Goal: Task Accomplishment & Management: Complete application form

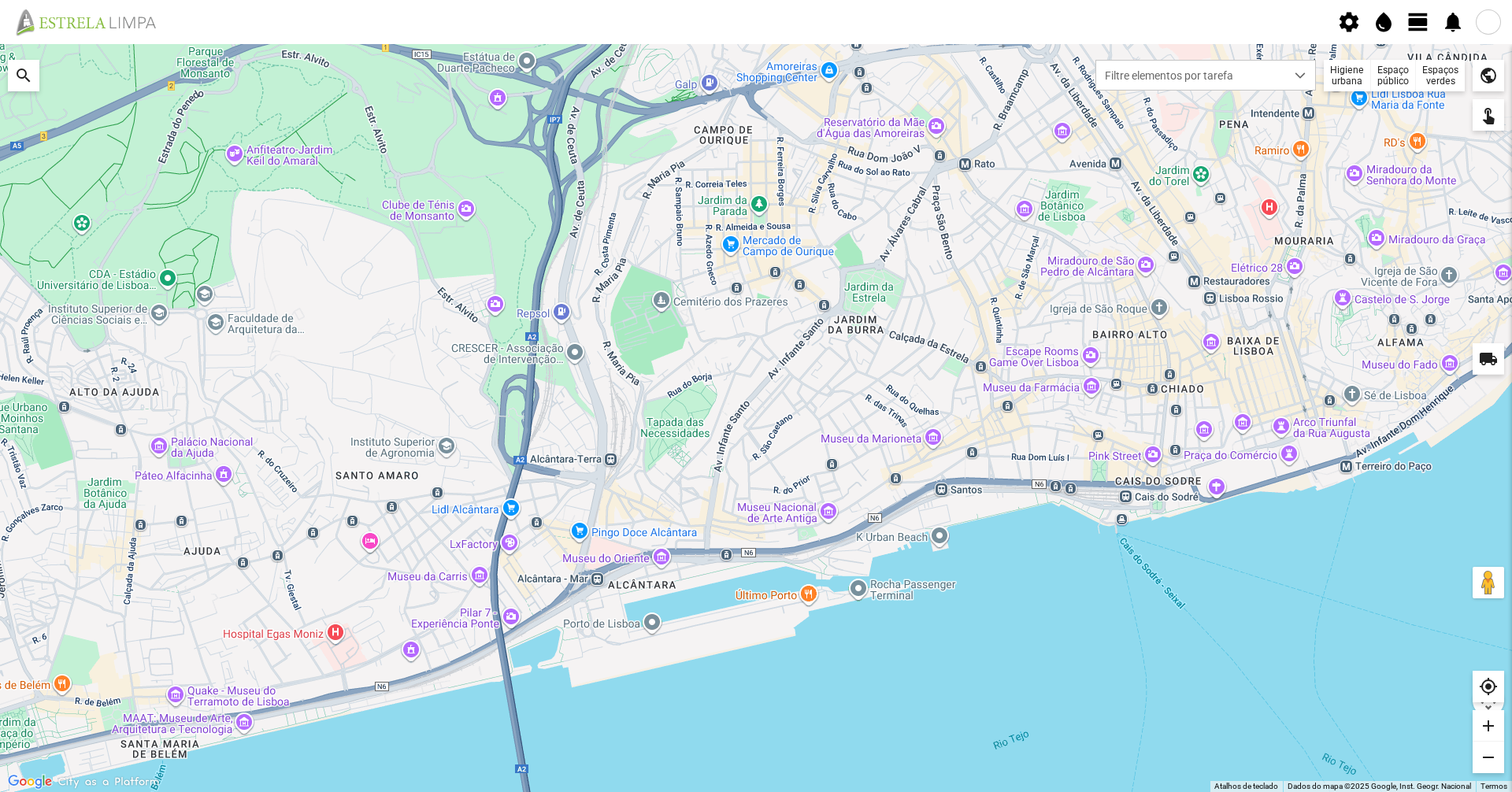
click at [1422, 25] on span "view_day" at bounding box center [1419, 22] width 24 height 24
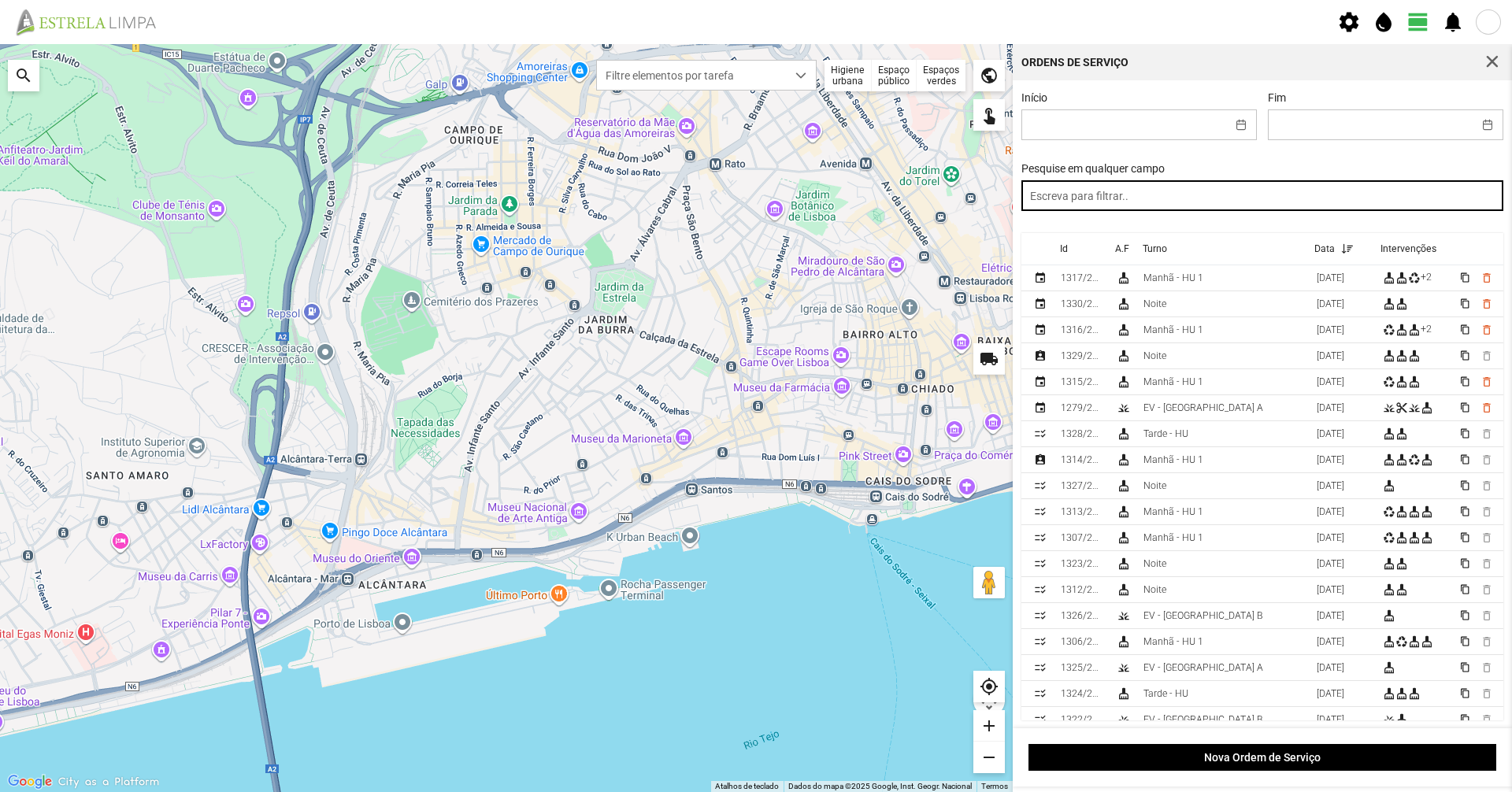
click at [1276, 202] on input "text" at bounding box center [1262, 196] width 483 height 31
type input "manhã"
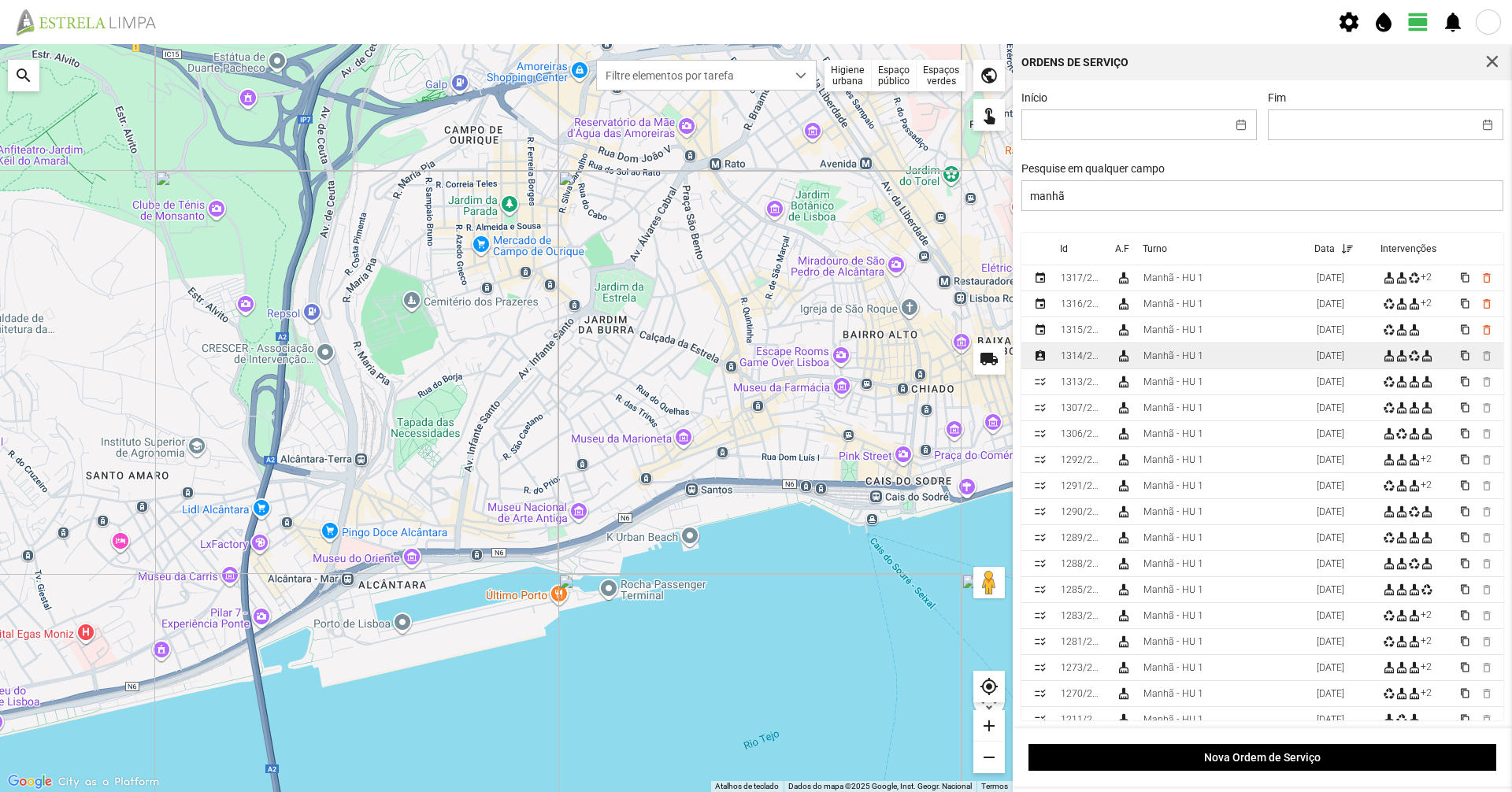
click at [1221, 354] on td "Manhã - HU 1" at bounding box center [1224, 356] width 174 height 26
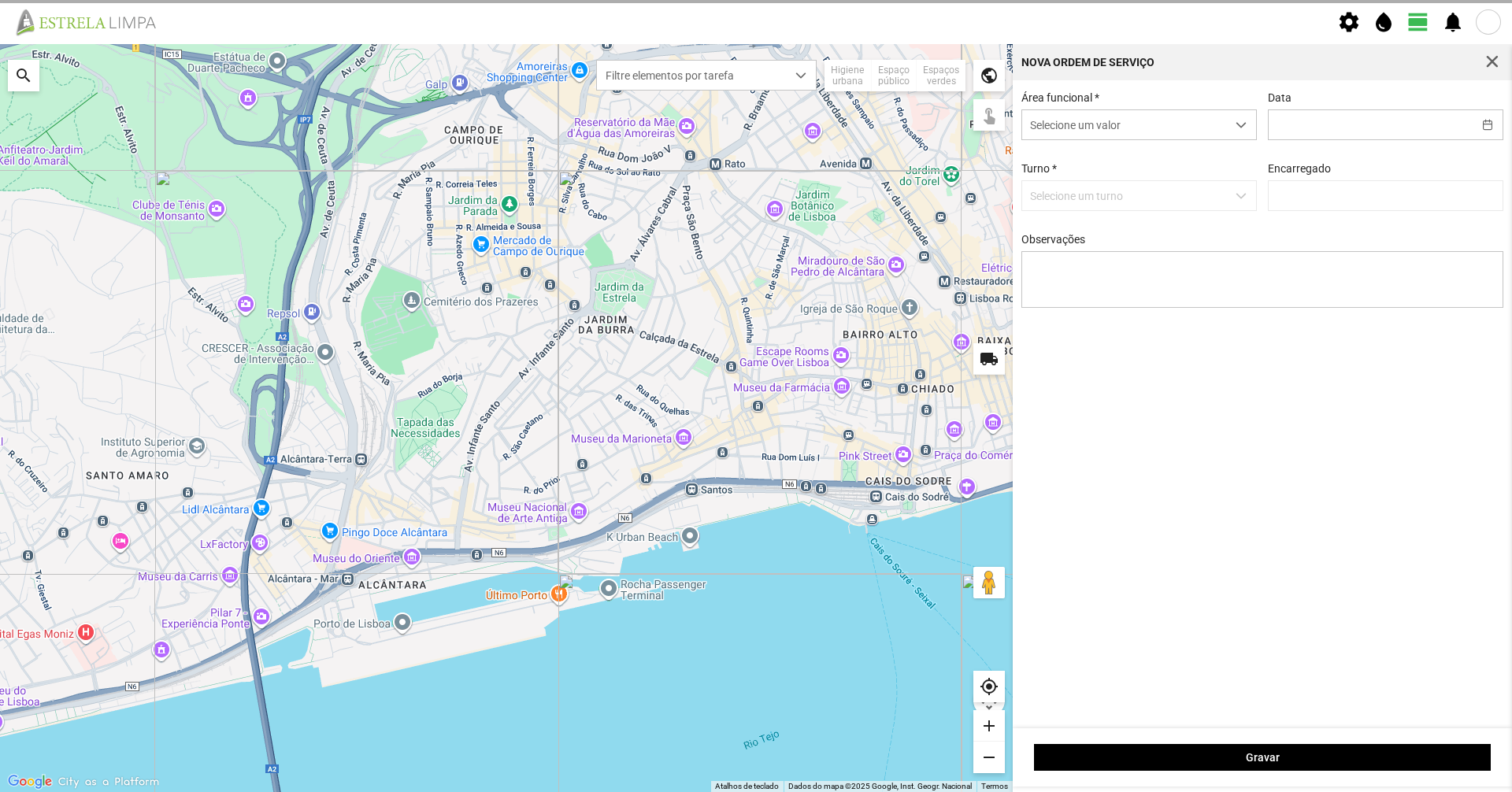
type input "[DATE]"
type textarea "39-baixa 36-49-50-descans 47-aniversario [DATE]-ferias ao serviço-6-17-22-45"
type input "[PERSON_NAME]"
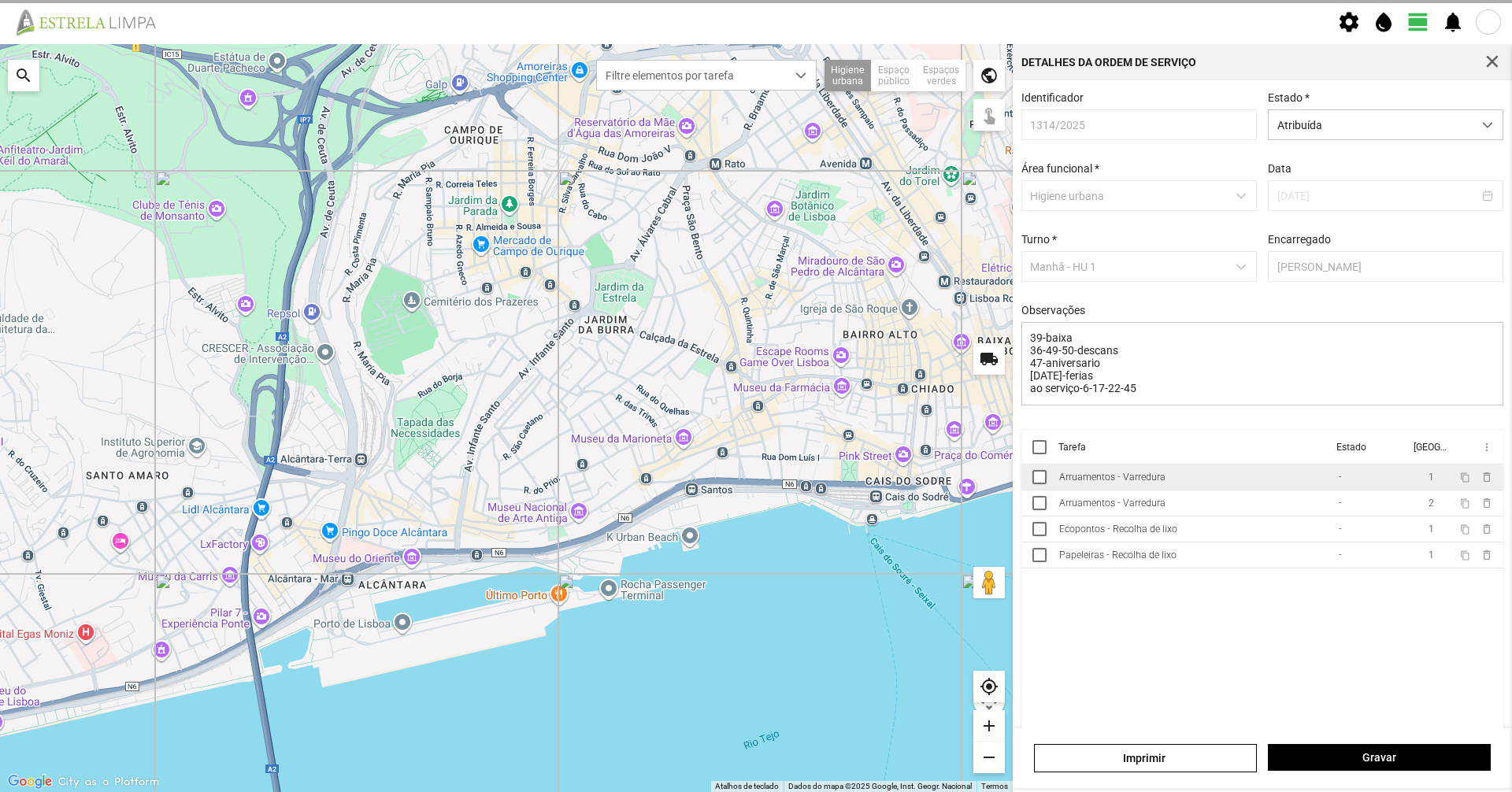
click at [1160, 483] on div "Arruamentos - Varredura" at bounding box center [1113, 477] width 106 height 11
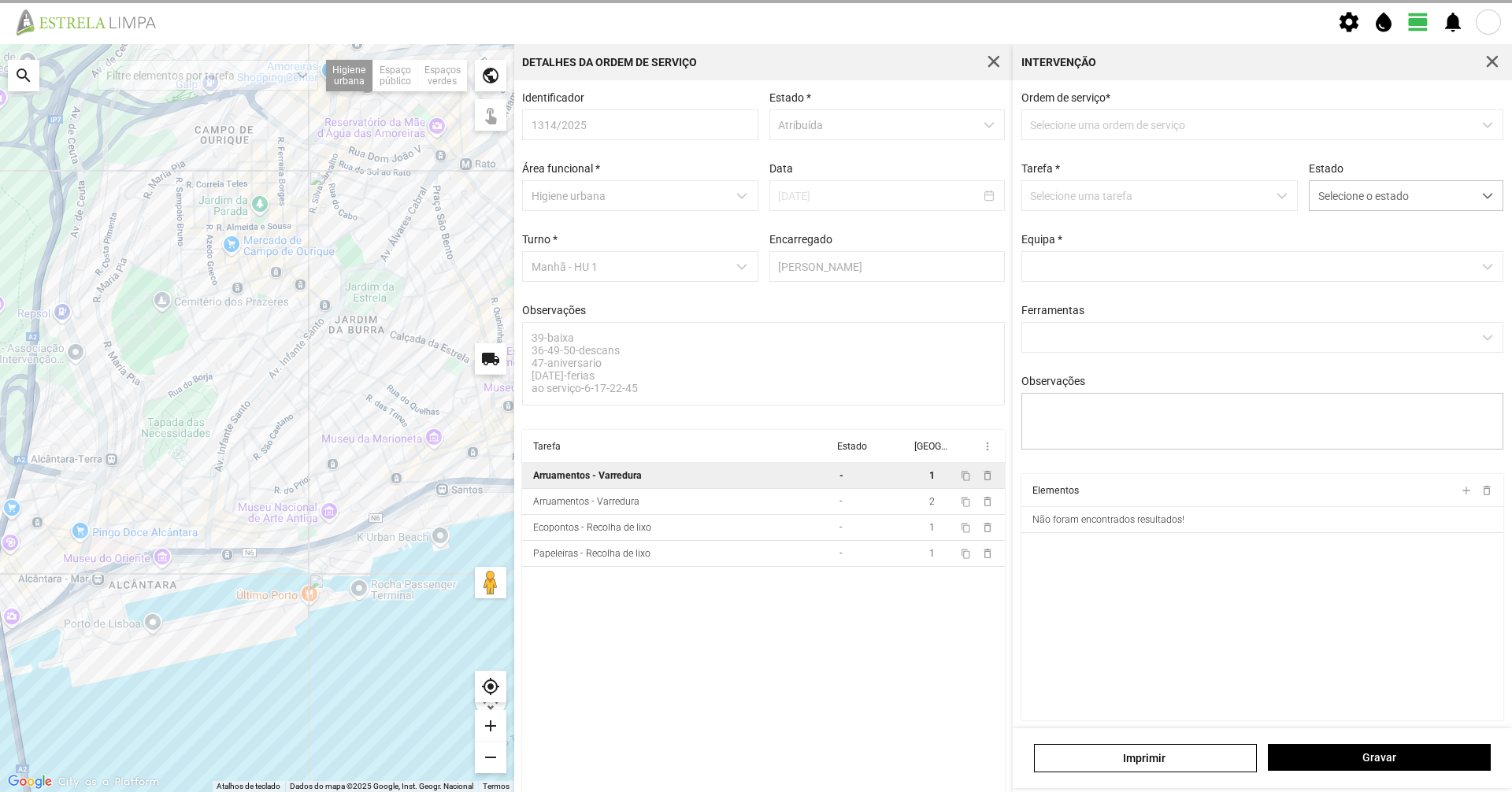
click at [833, 482] on td "Arruamentos - Varredura" at bounding box center [678, 476] width 311 height 26
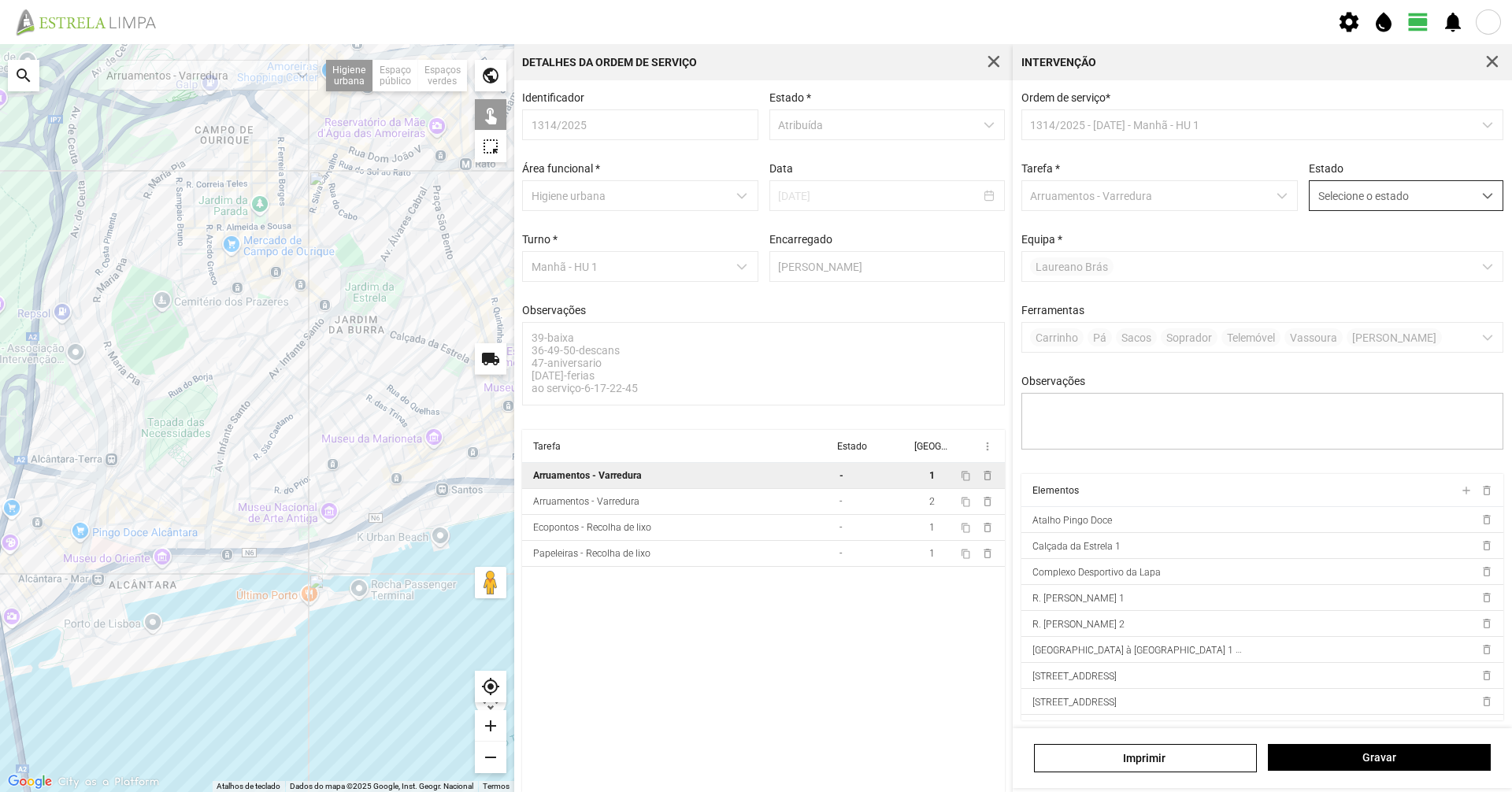
click at [1348, 194] on span "Selecione o estado" at bounding box center [1391, 196] width 163 height 29
click at [1341, 249] on li "Concluída" at bounding box center [1395, 258] width 187 height 29
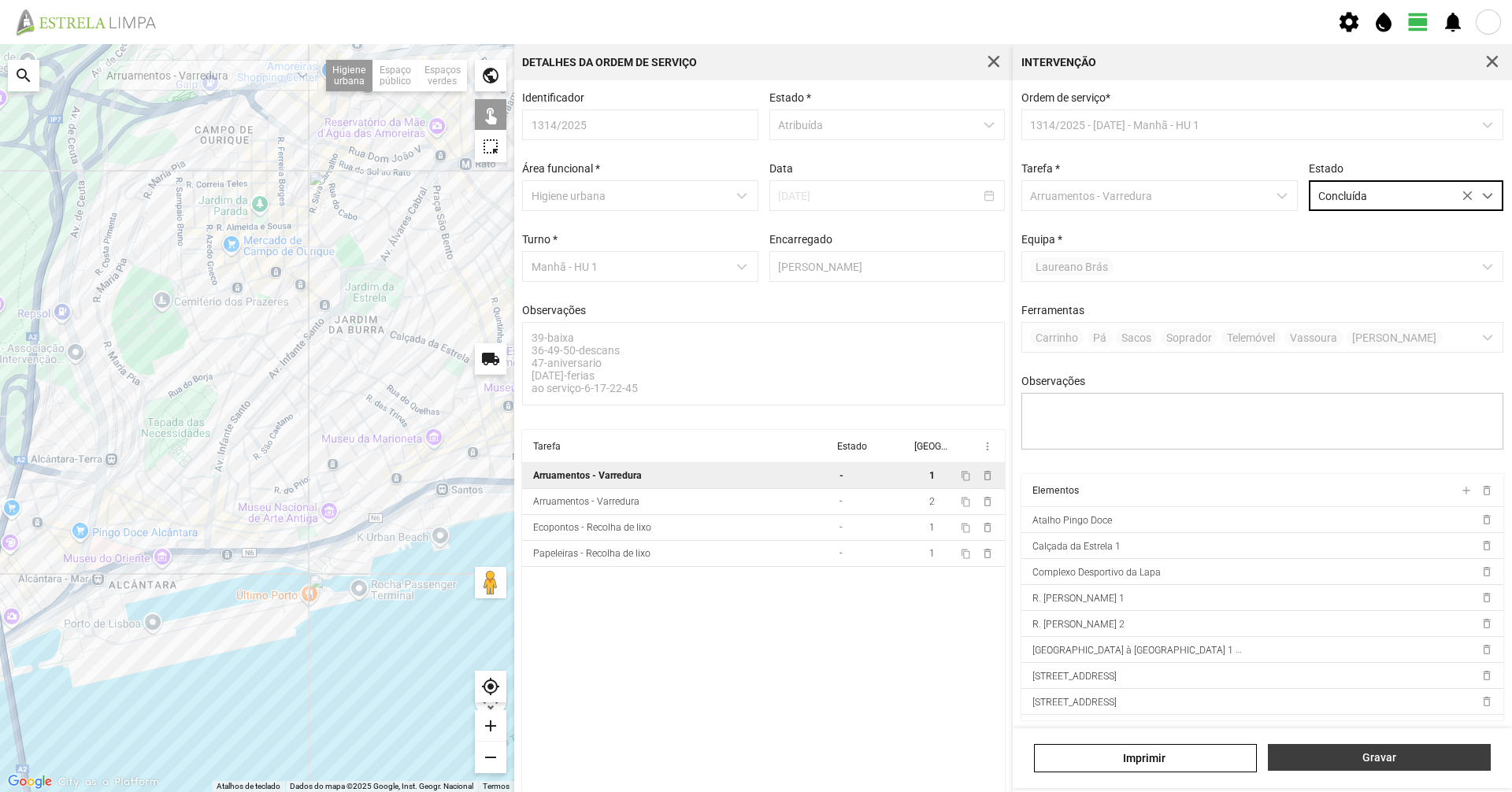
click at [1322, 754] on span "Gravar" at bounding box center [1380, 757] width 206 height 13
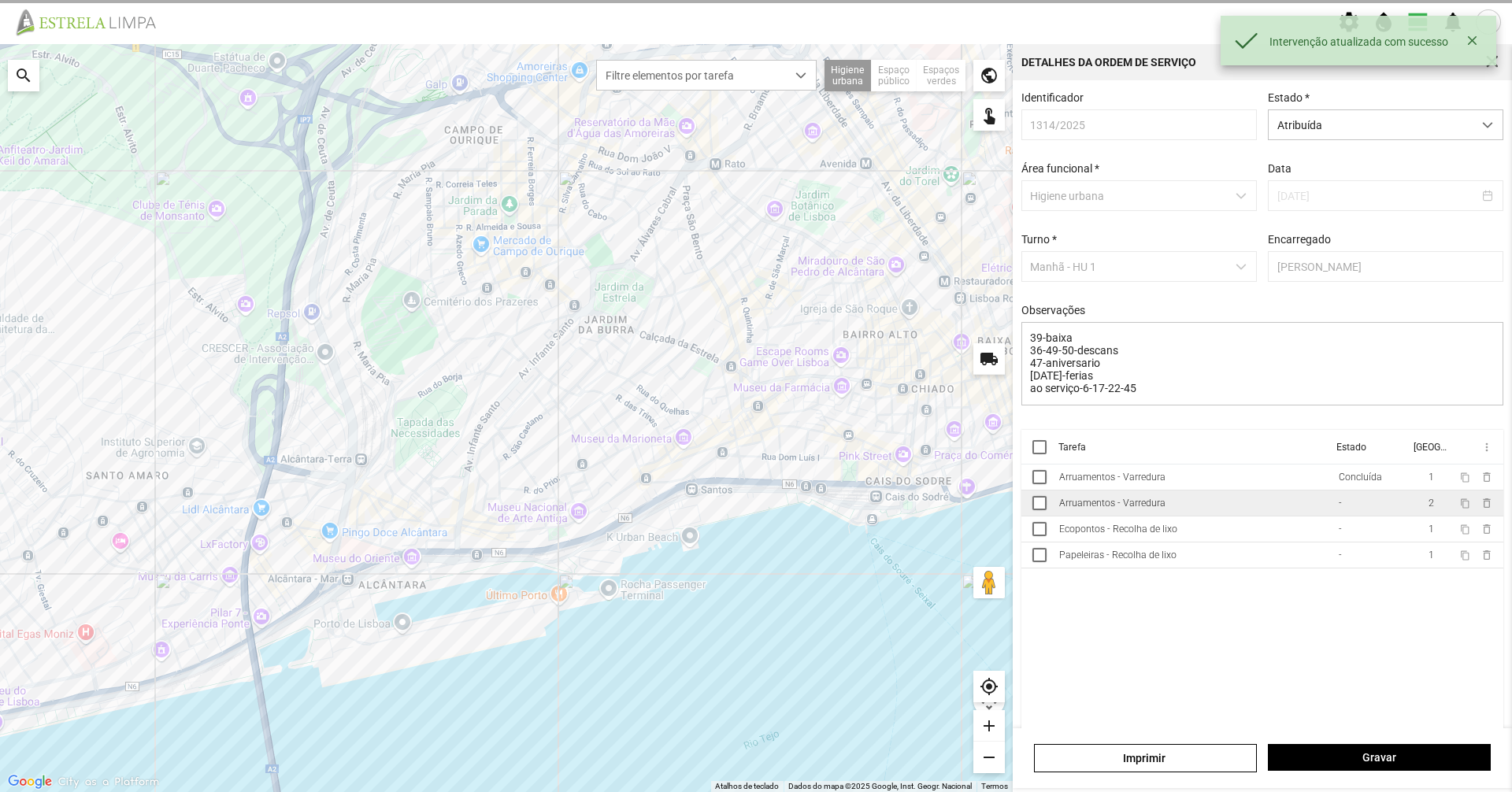
click at [1296, 508] on td "Arruamentos - Varredura" at bounding box center [1192, 503] width 279 height 26
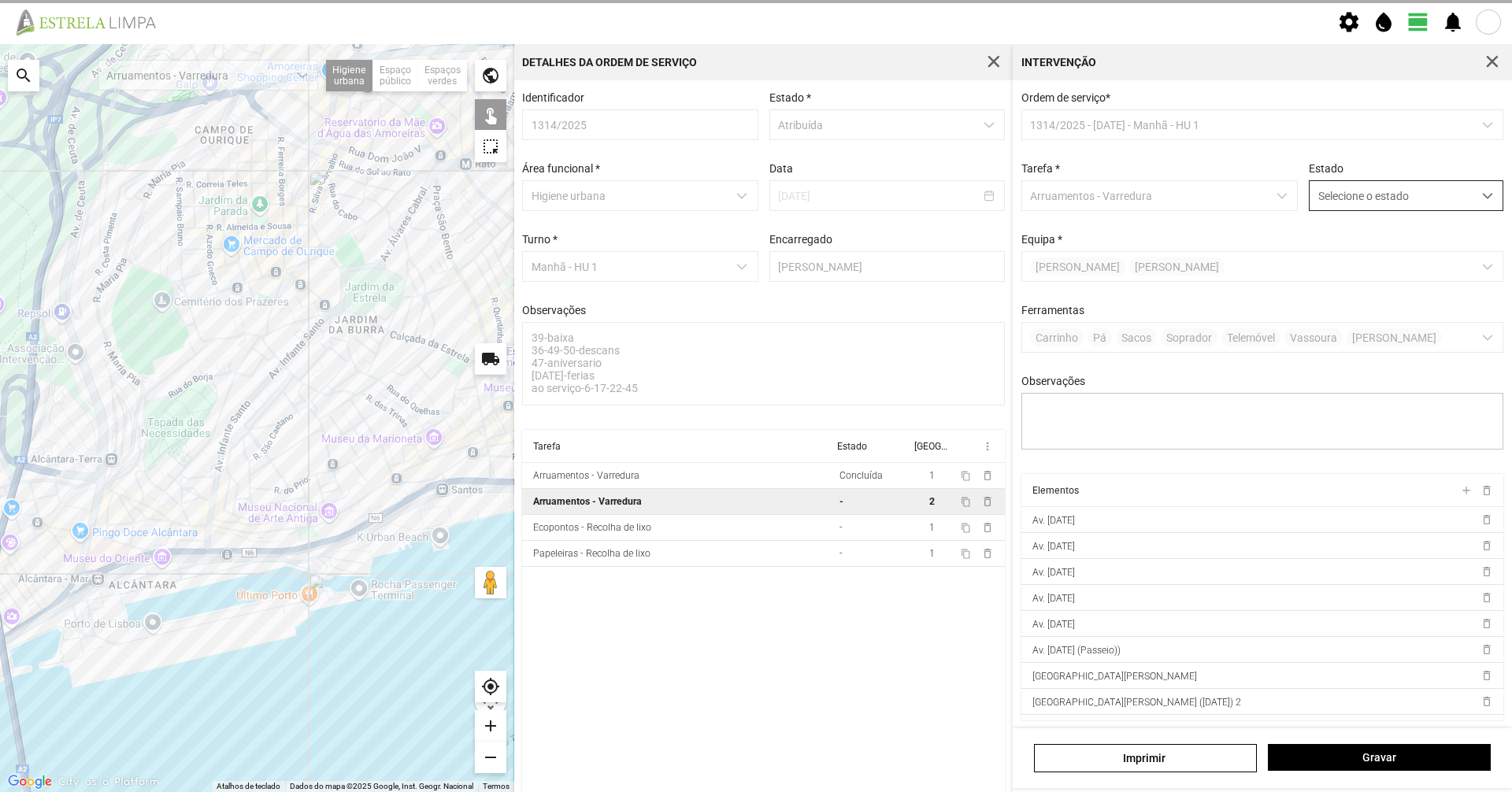
click at [1394, 206] on span "Selecione o estado" at bounding box center [1391, 196] width 163 height 29
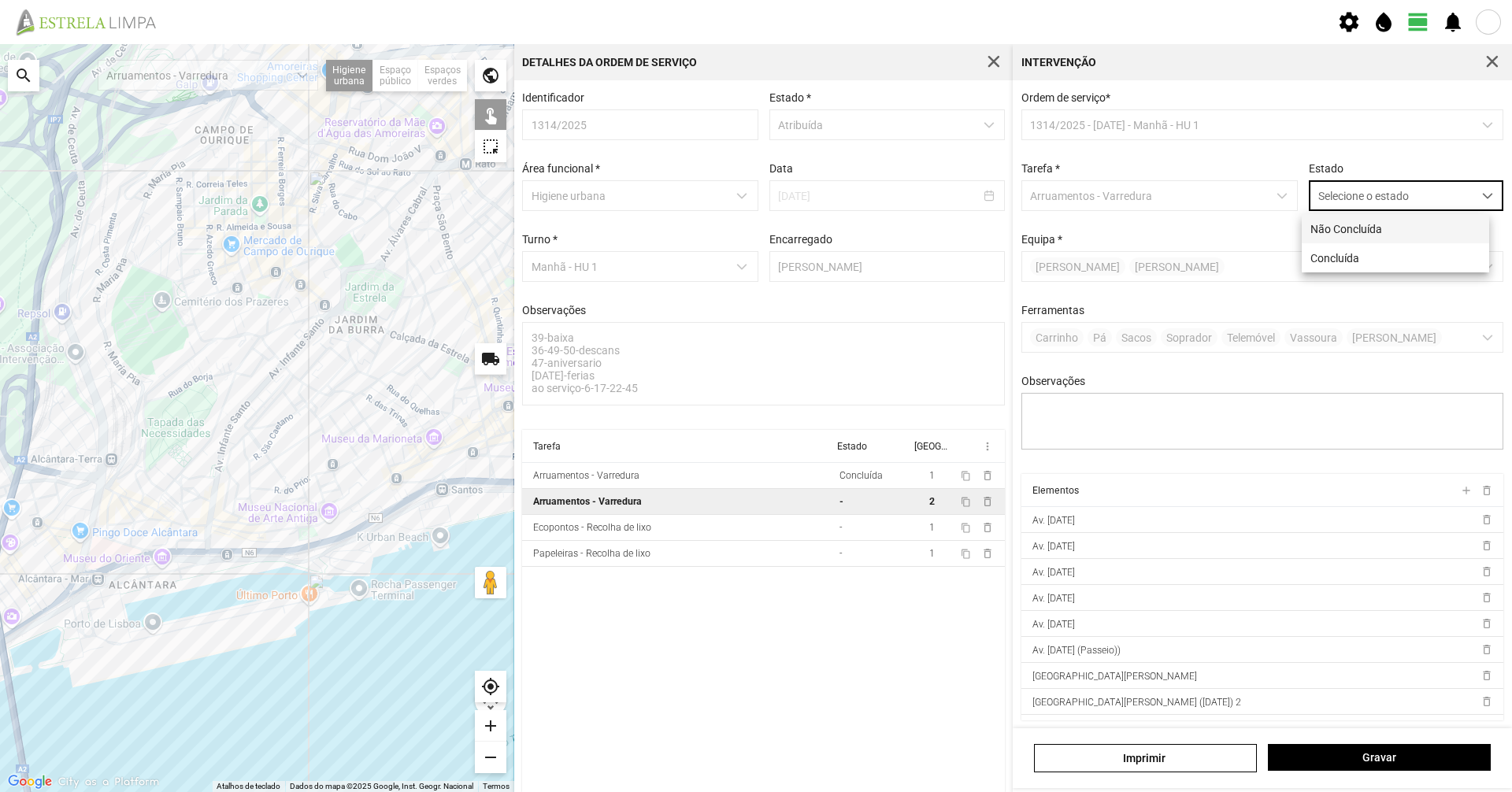
scroll to position [9, 70]
click at [1389, 258] on li "Concluída" at bounding box center [1395, 258] width 187 height 29
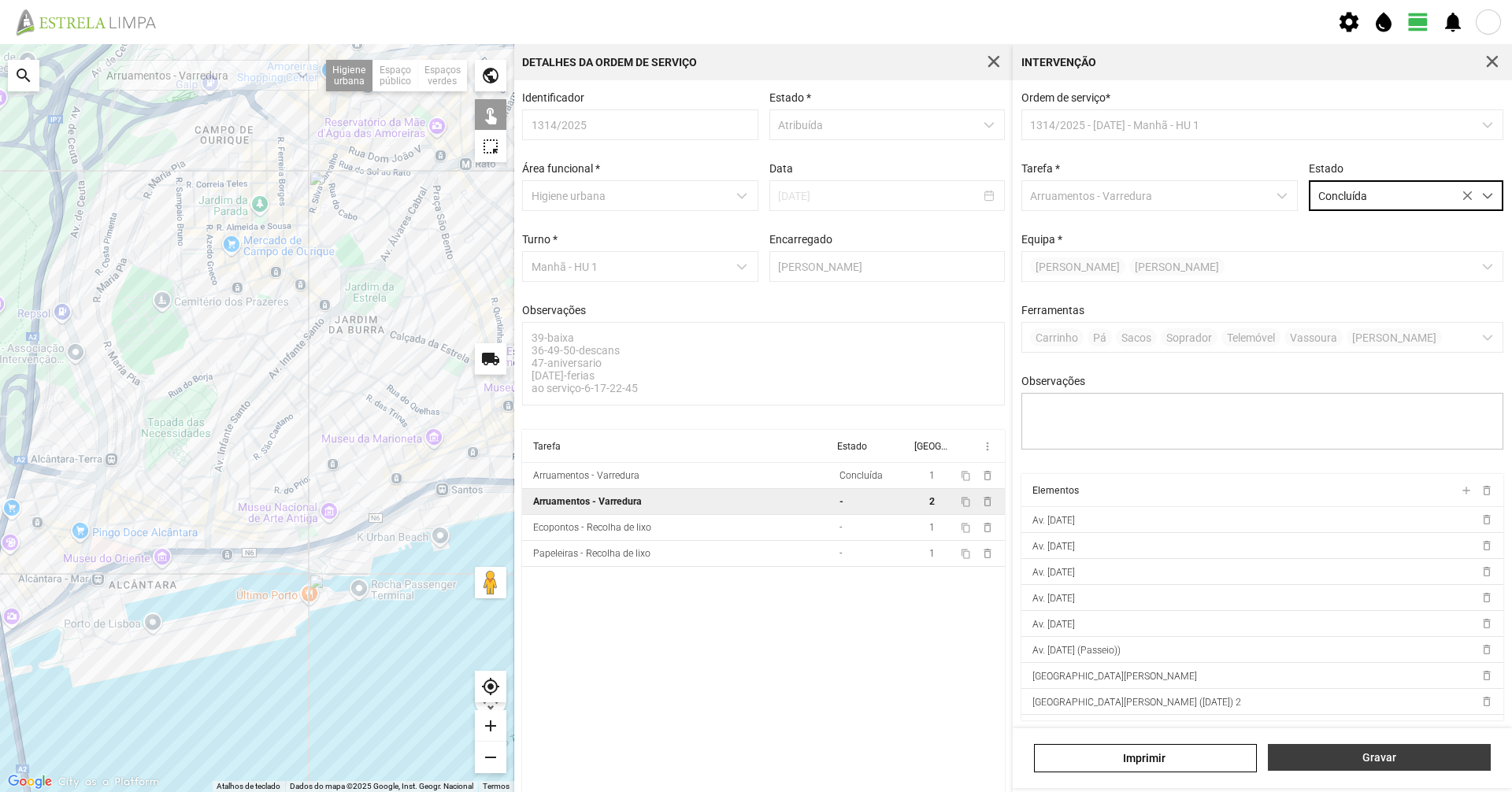
click at [1396, 758] on span "Gravar" at bounding box center [1380, 757] width 206 height 13
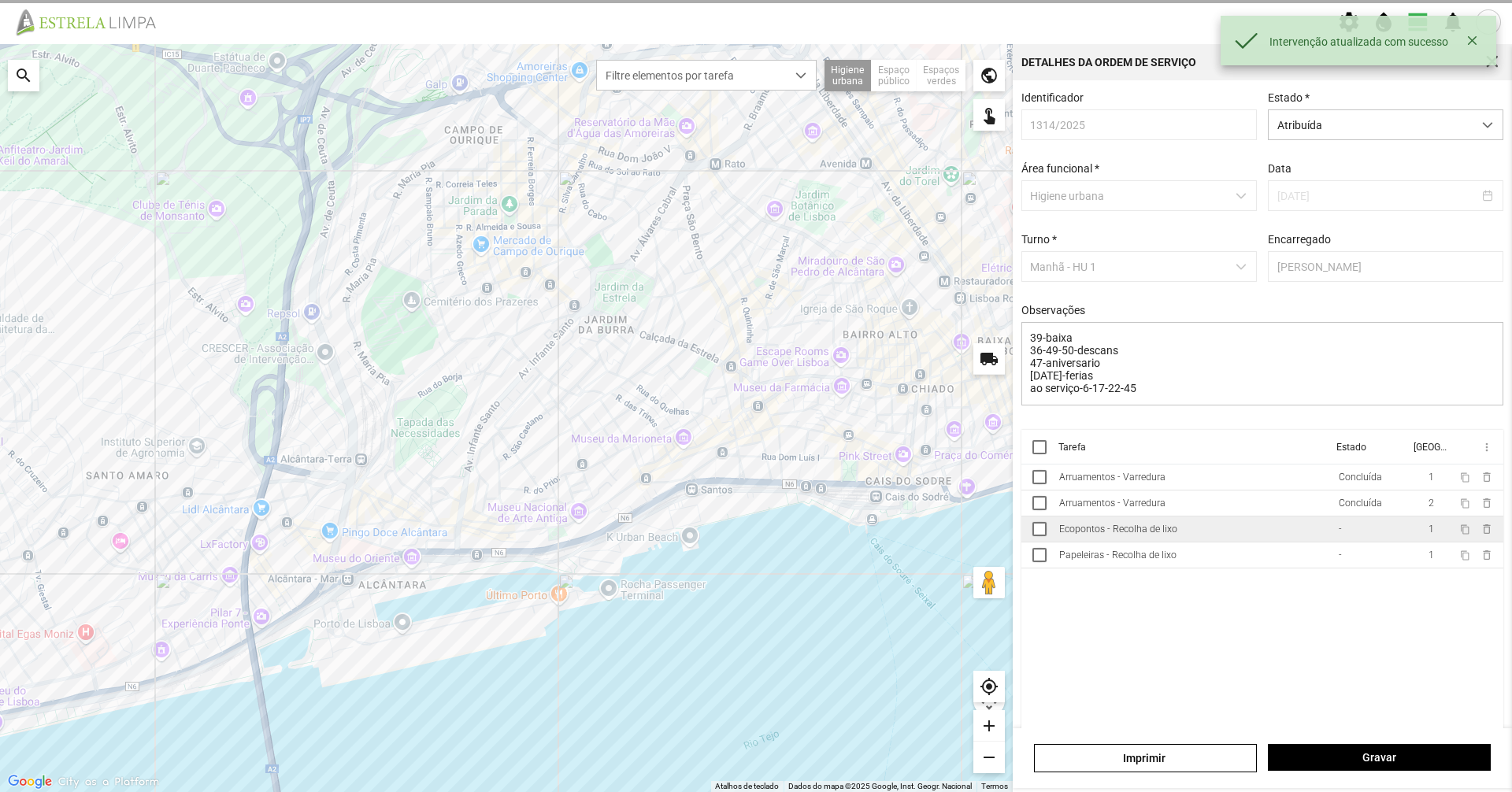
click at [1380, 531] on td "-" at bounding box center [1370, 530] width 77 height 26
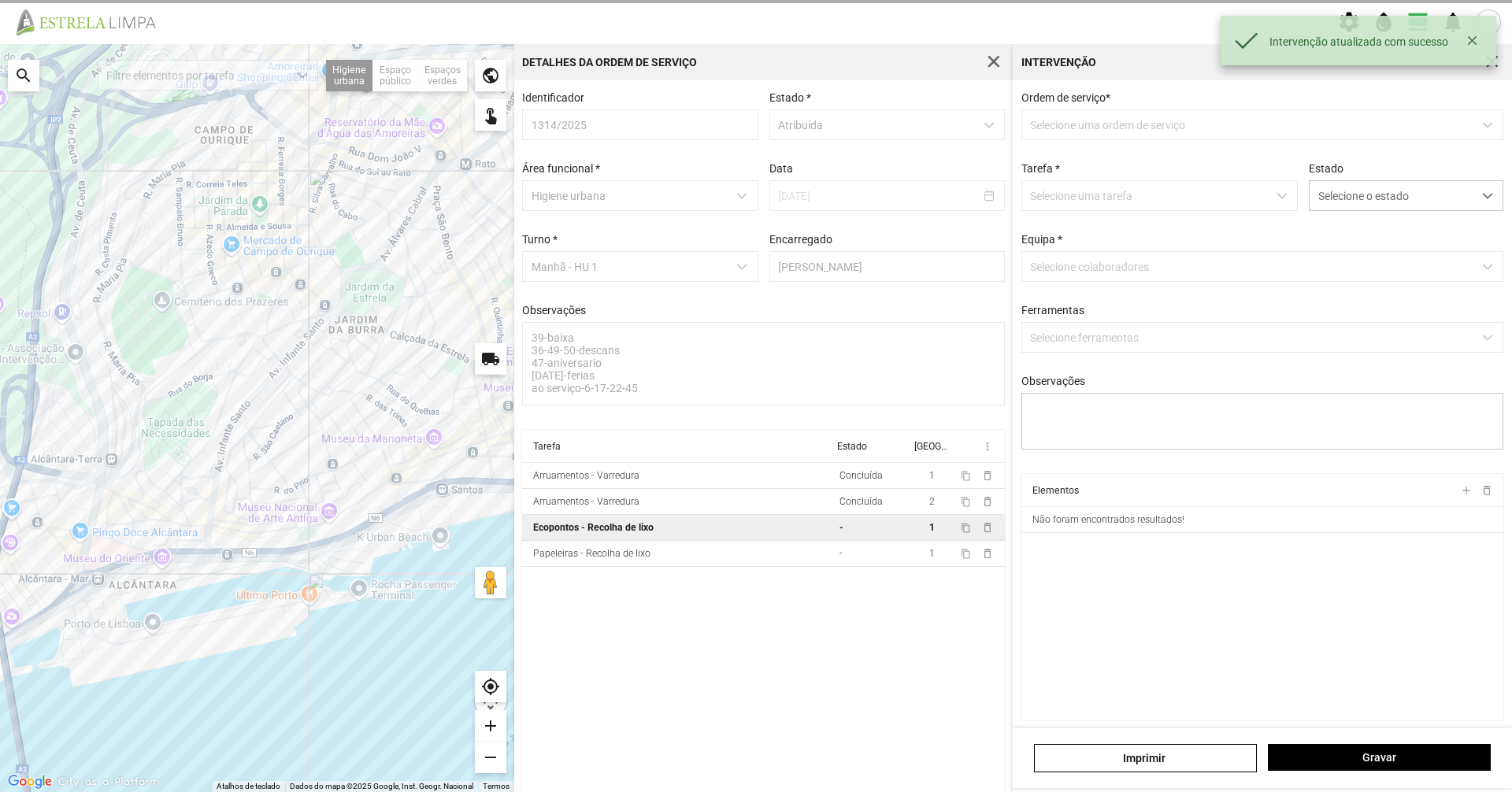
type textarea "tarefa atribuida por DT- [PERSON_NAME]- condutor [PERSON_NAME]"
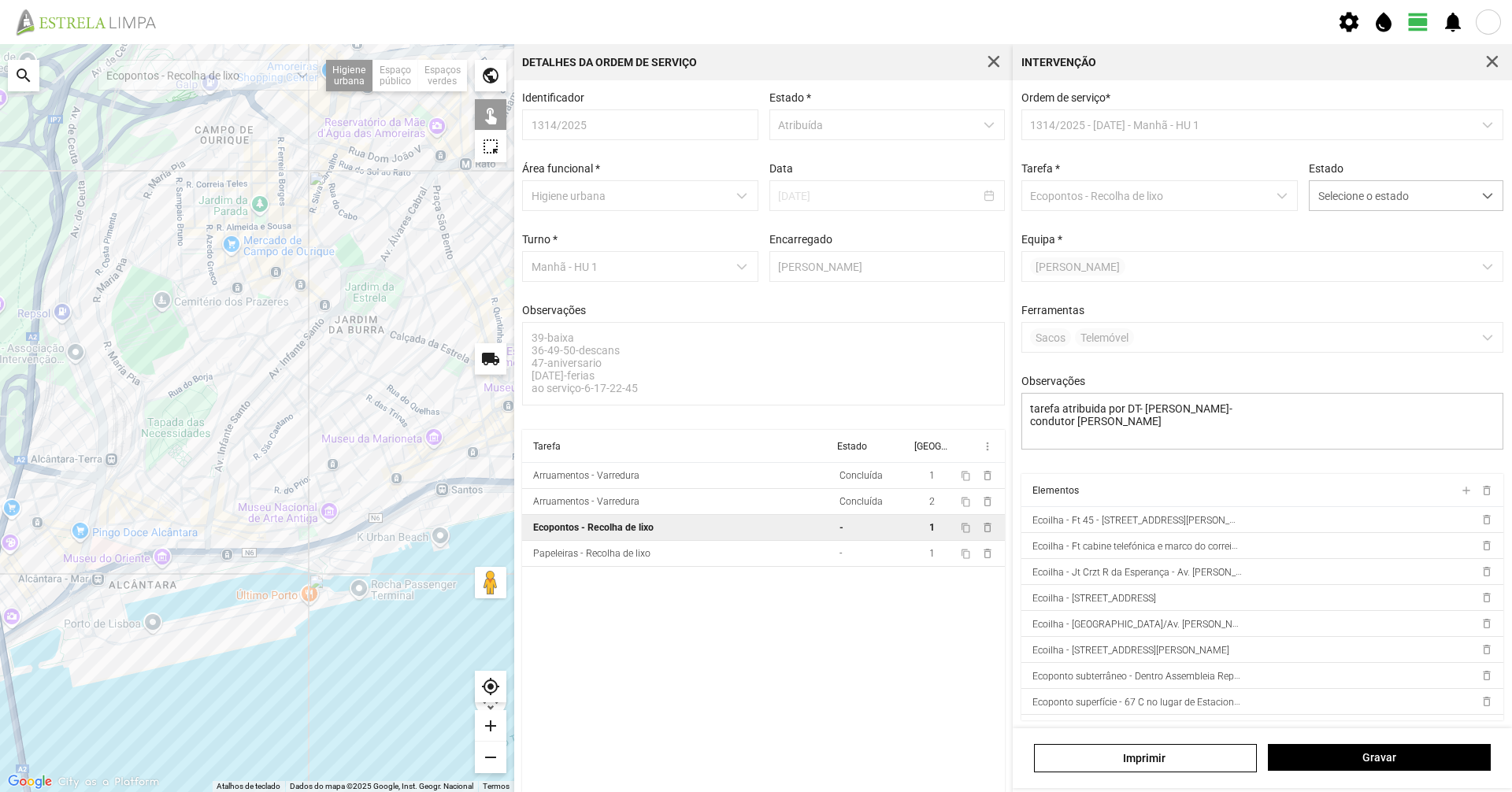
click at [411, 513] on div at bounding box center [257, 419] width 515 height 748
click at [446, 499] on div at bounding box center [257, 419] width 515 height 748
click at [494, 496] on div at bounding box center [257, 419] width 515 height 748
click at [1353, 207] on span "Selecione o estado" at bounding box center [1391, 196] width 163 height 29
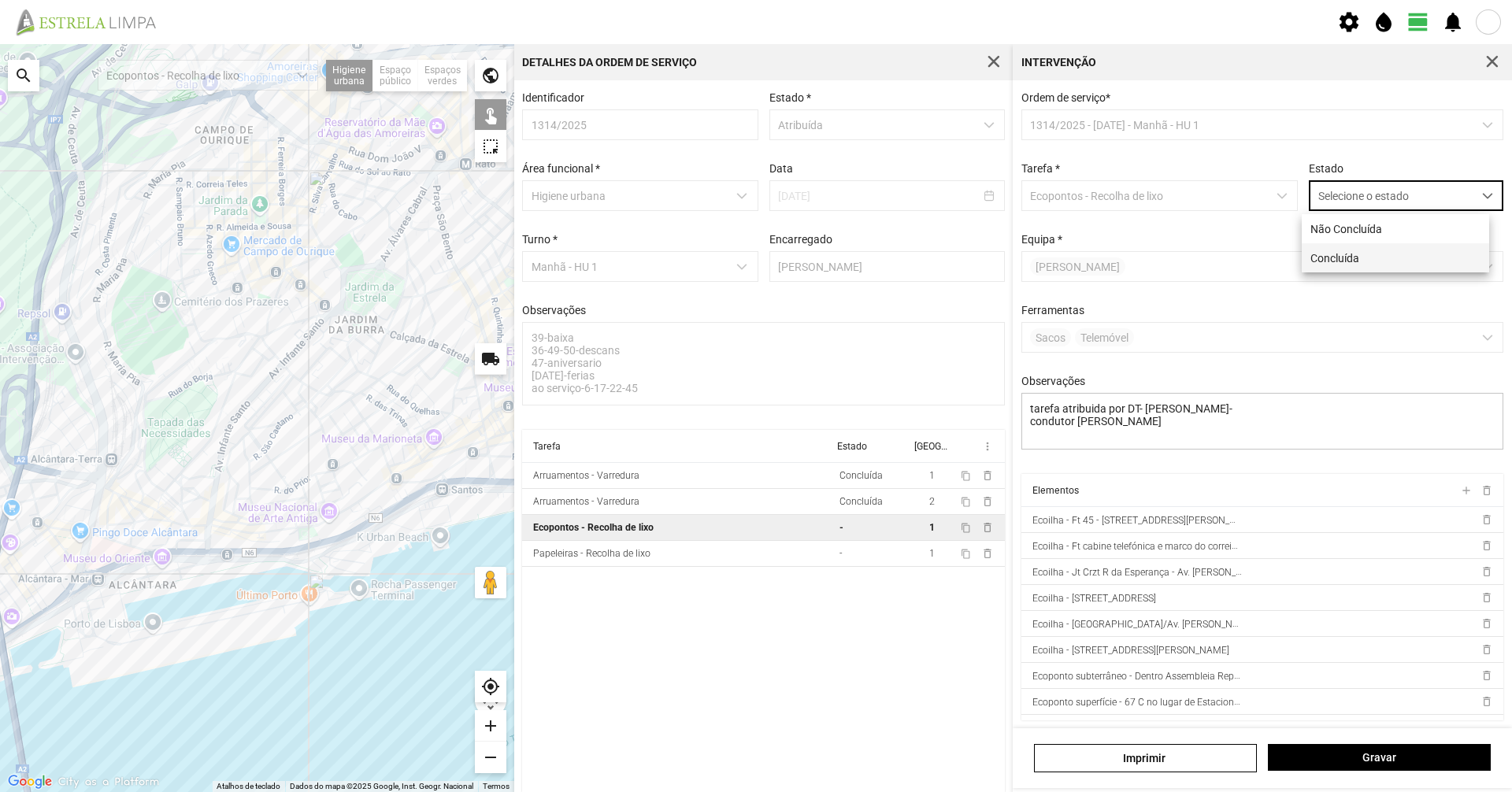
click at [1344, 246] on li "Concluída" at bounding box center [1395, 258] width 187 height 29
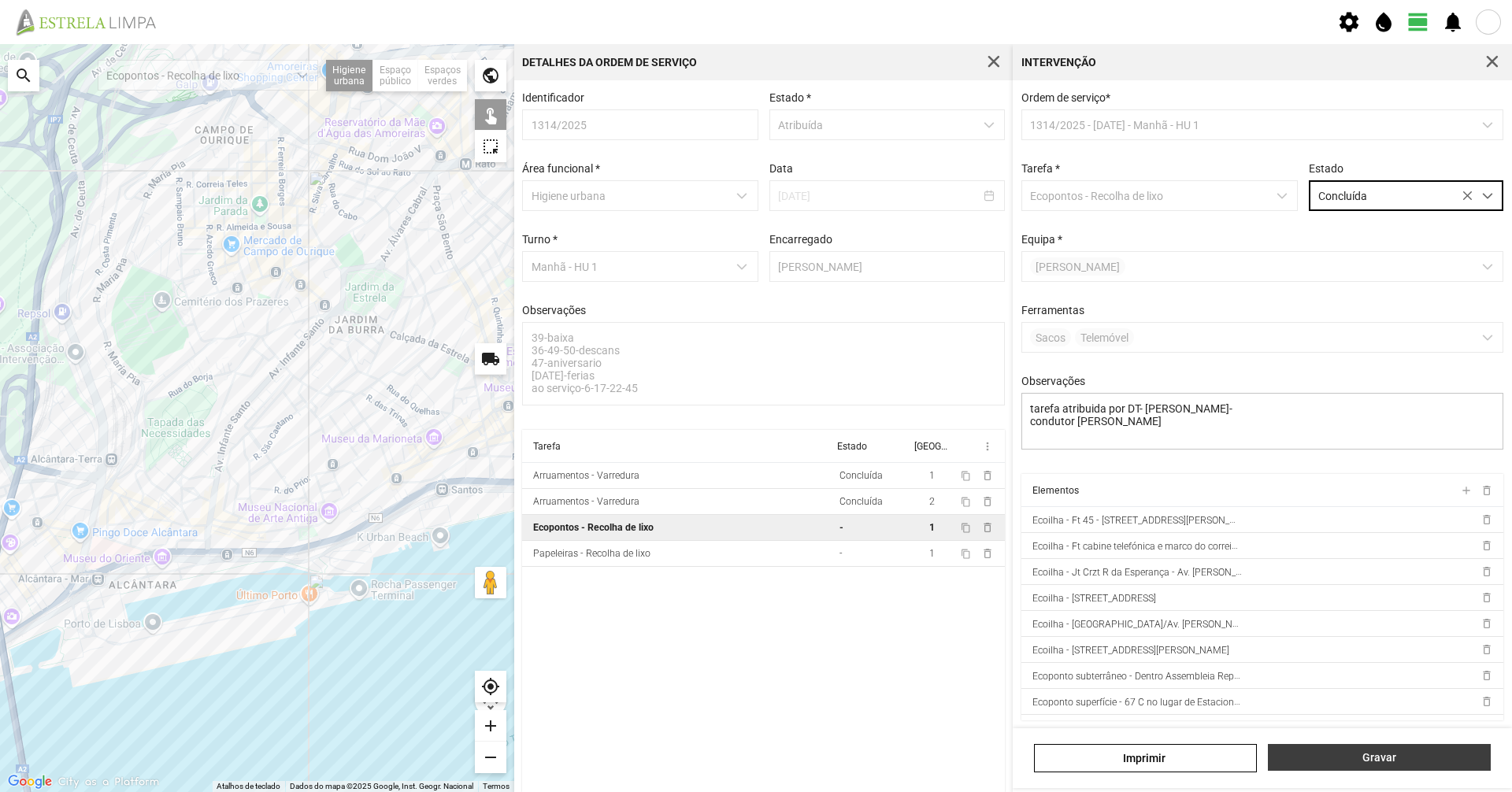
click at [1286, 760] on span "Gravar" at bounding box center [1380, 757] width 206 height 13
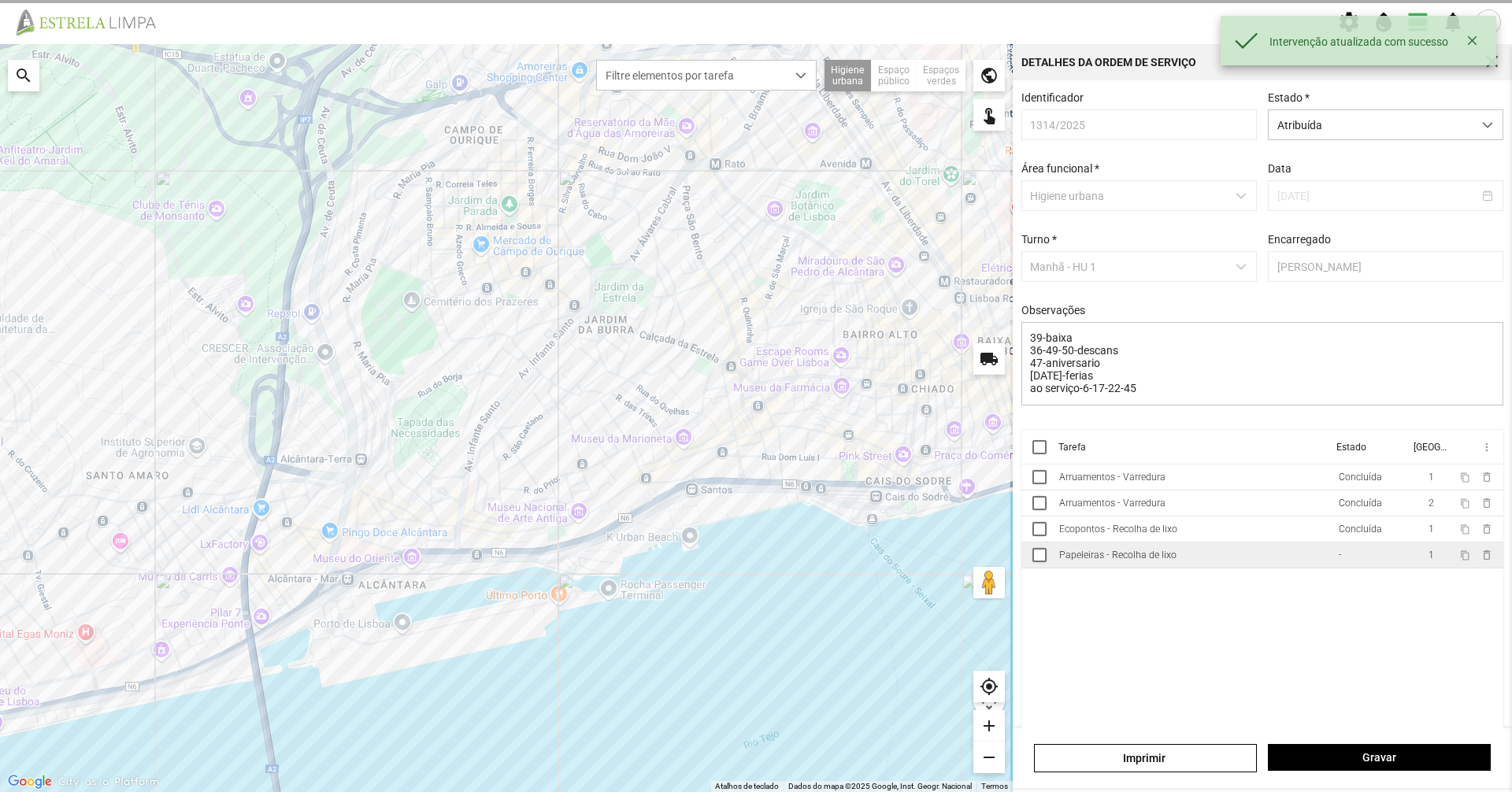
click at [1213, 559] on td "Papeleiras - Recolha de lixo" at bounding box center [1192, 555] width 279 height 26
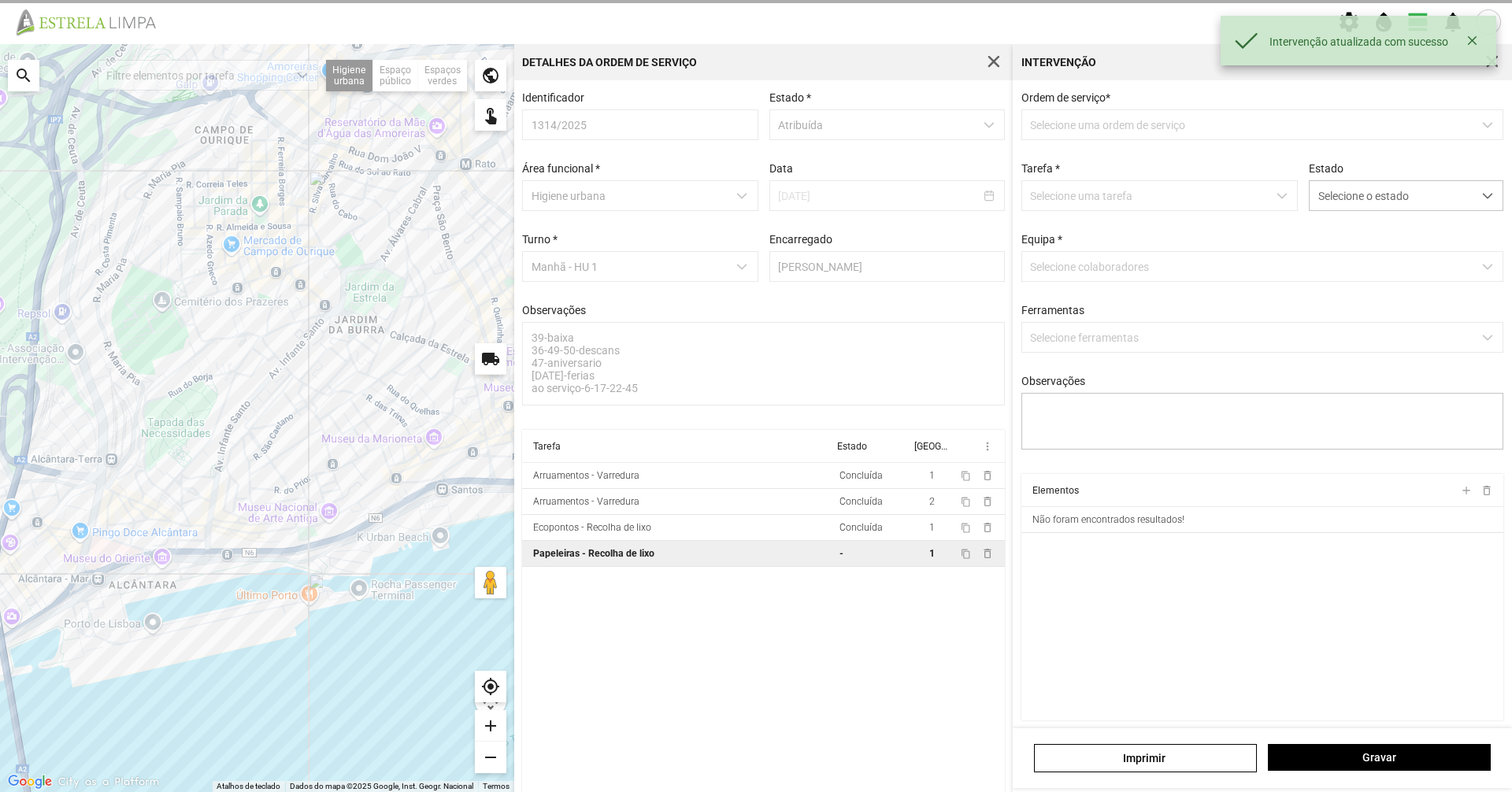
type textarea "condutor marco -ajudante nabais"
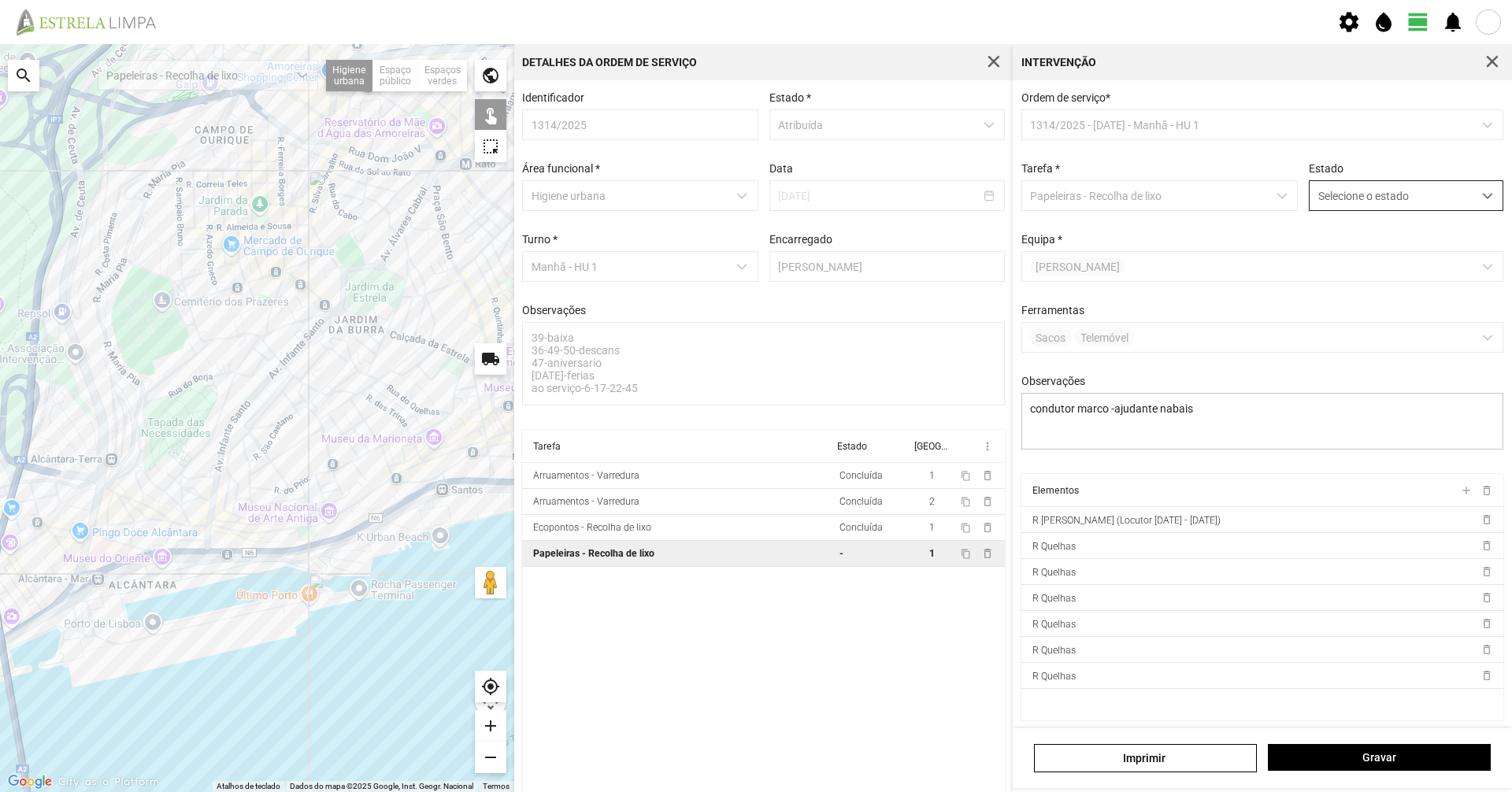
click at [1331, 191] on span "Selecione o estado" at bounding box center [1391, 196] width 163 height 29
click at [1357, 263] on li "Concluída" at bounding box center [1395, 258] width 187 height 29
click at [1343, 763] on span "Gravar" at bounding box center [1380, 757] width 206 height 13
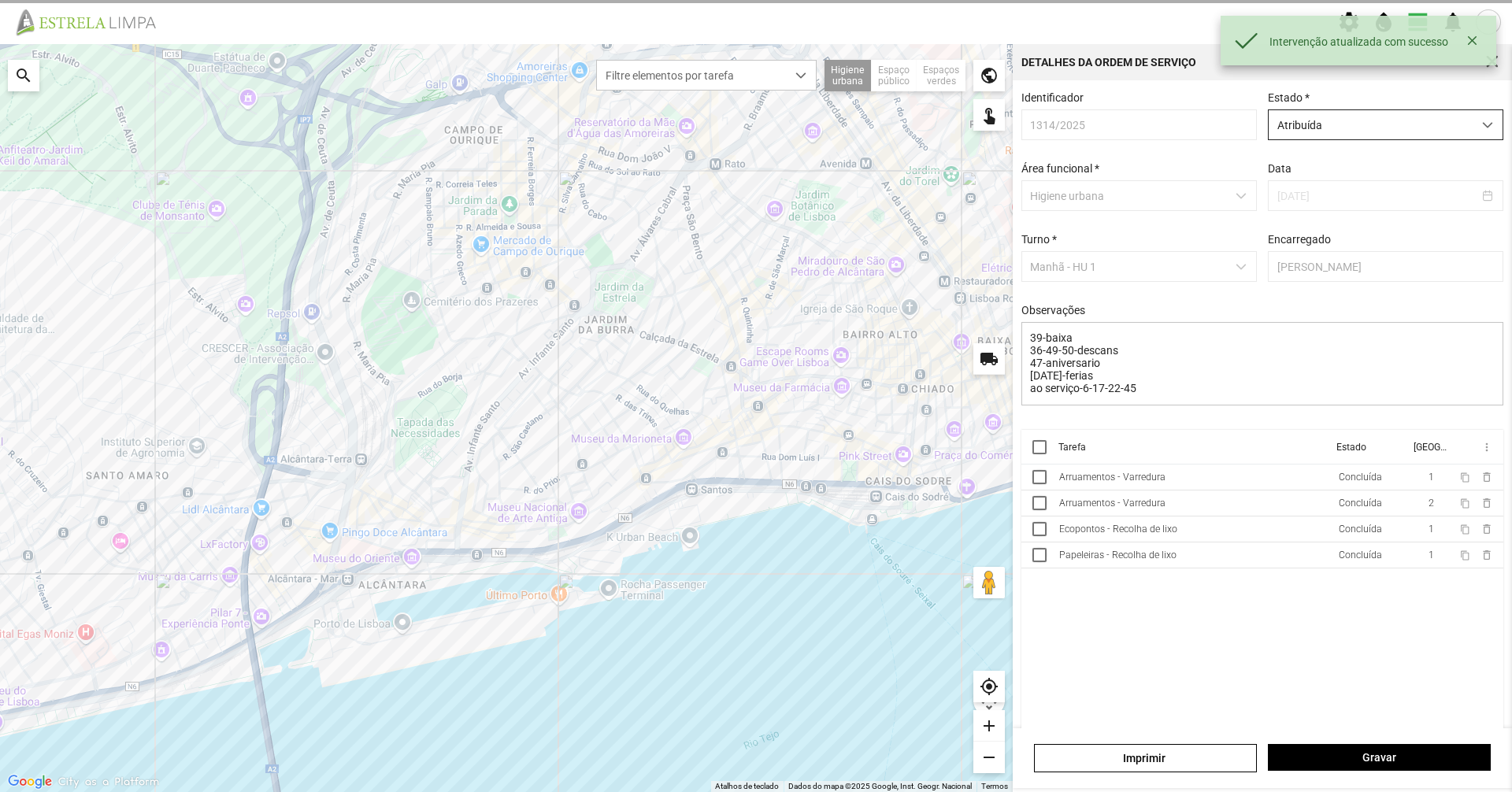
click at [1393, 129] on span "Atribuída" at bounding box center [1371, 125] width 204 height 29
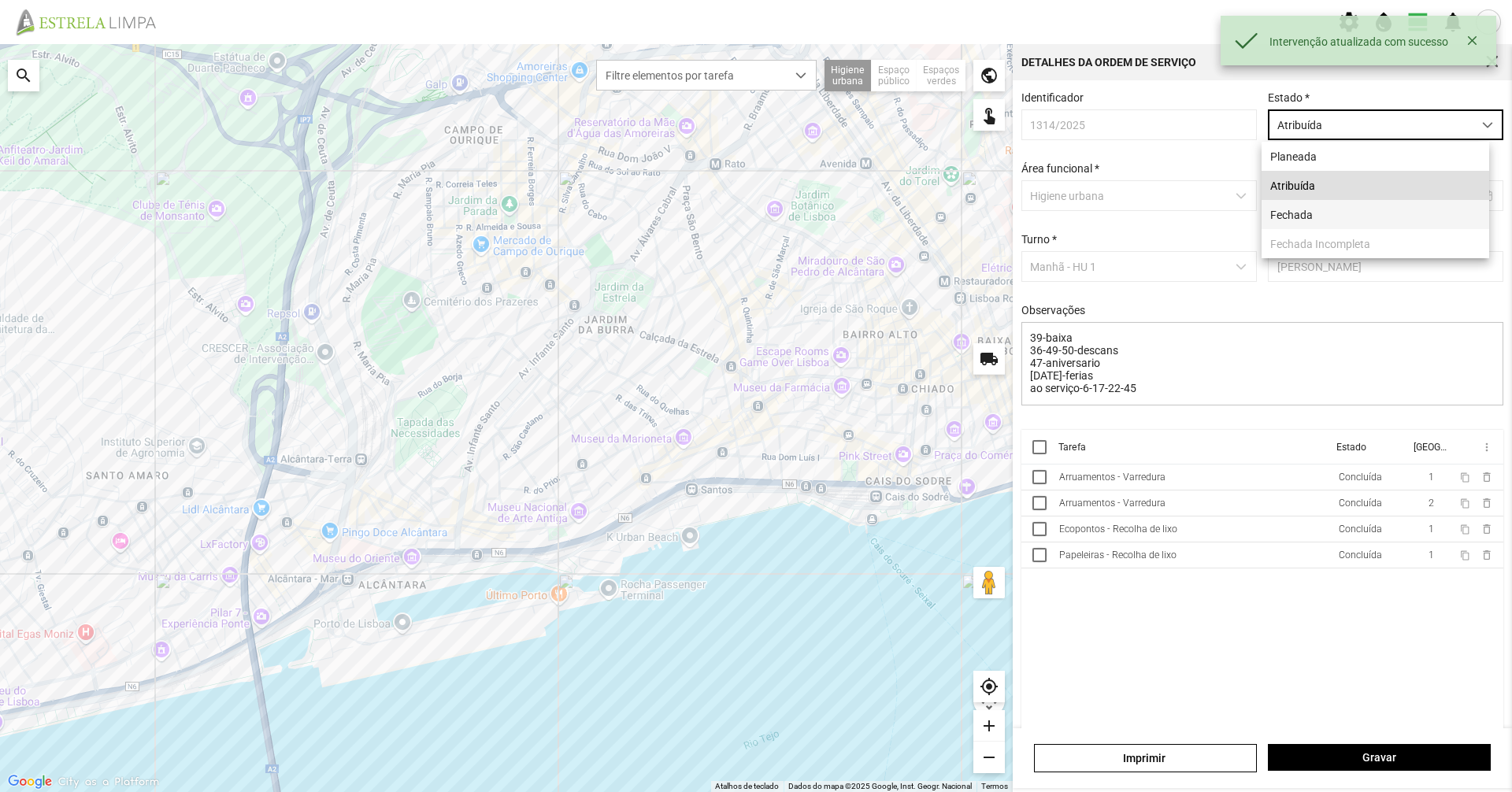
click at [1375, 214] on li "Fechada" at bounding box center [1375, 214] width 227 height 29
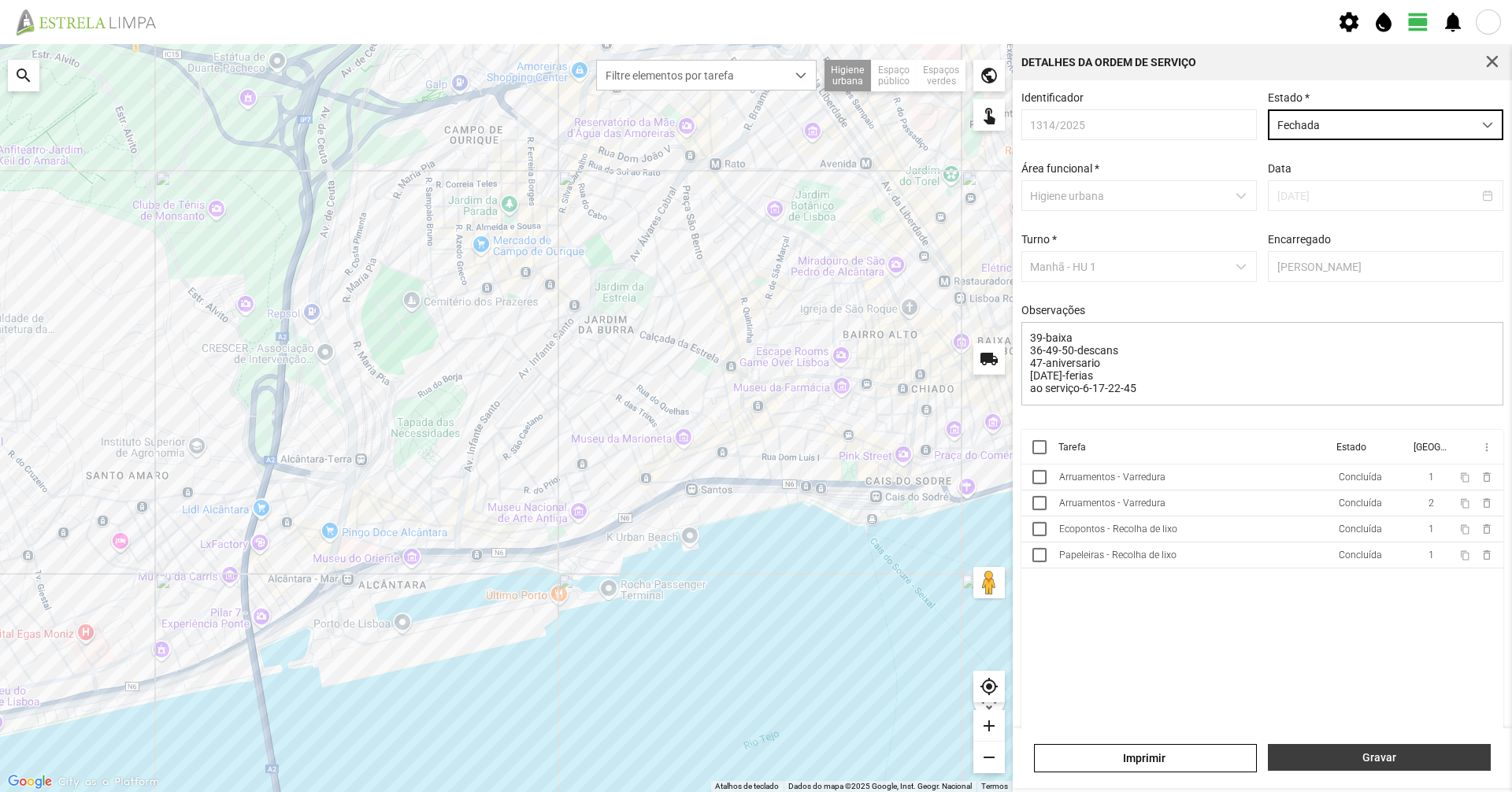
click at [1378, 768] on button "Gravar" at bounding box center [1380, 757] width 223 height 26
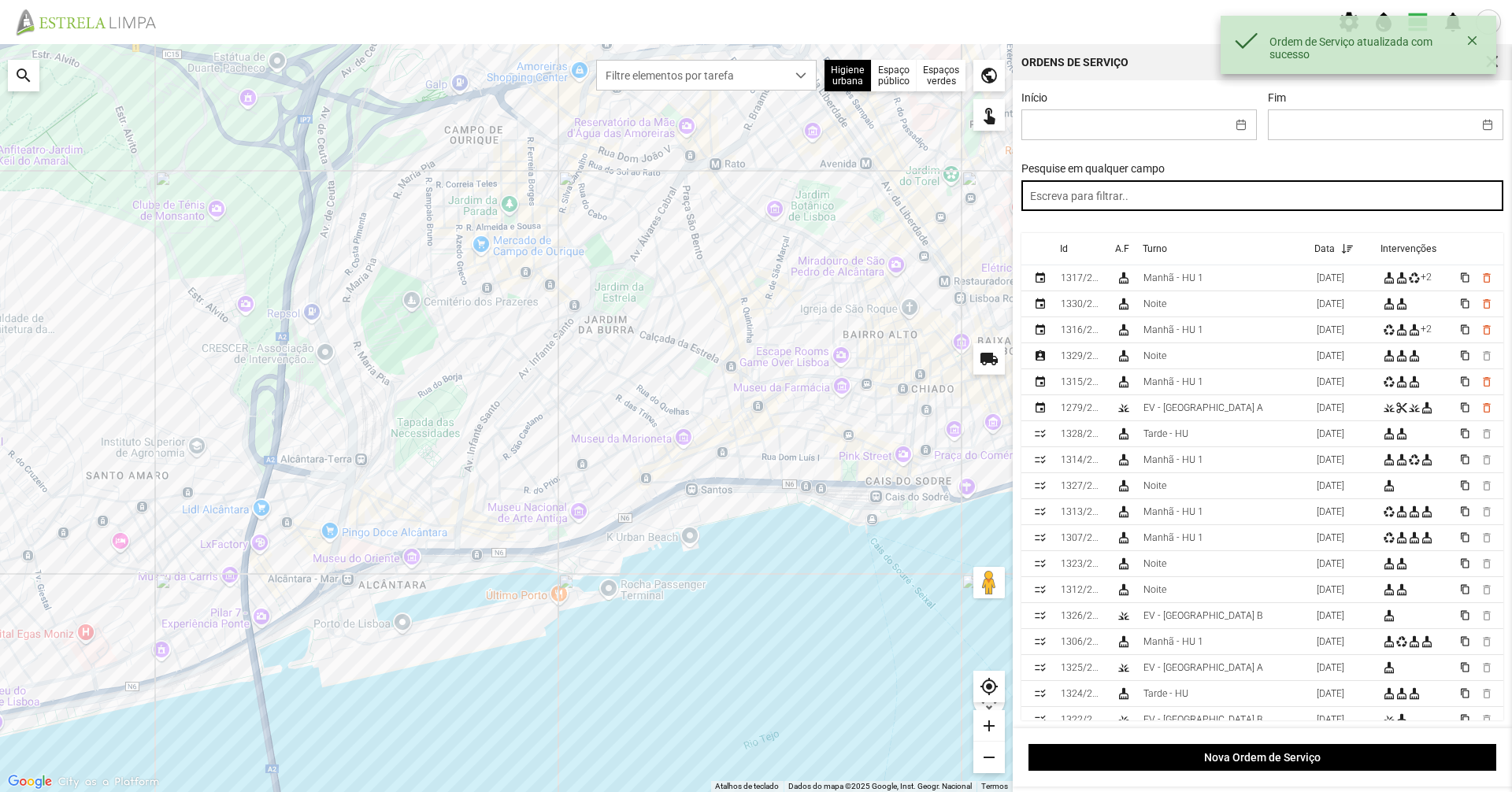
click at [1174, 192] on input "text" at bounding box center [1262, 196] width 483 height 31
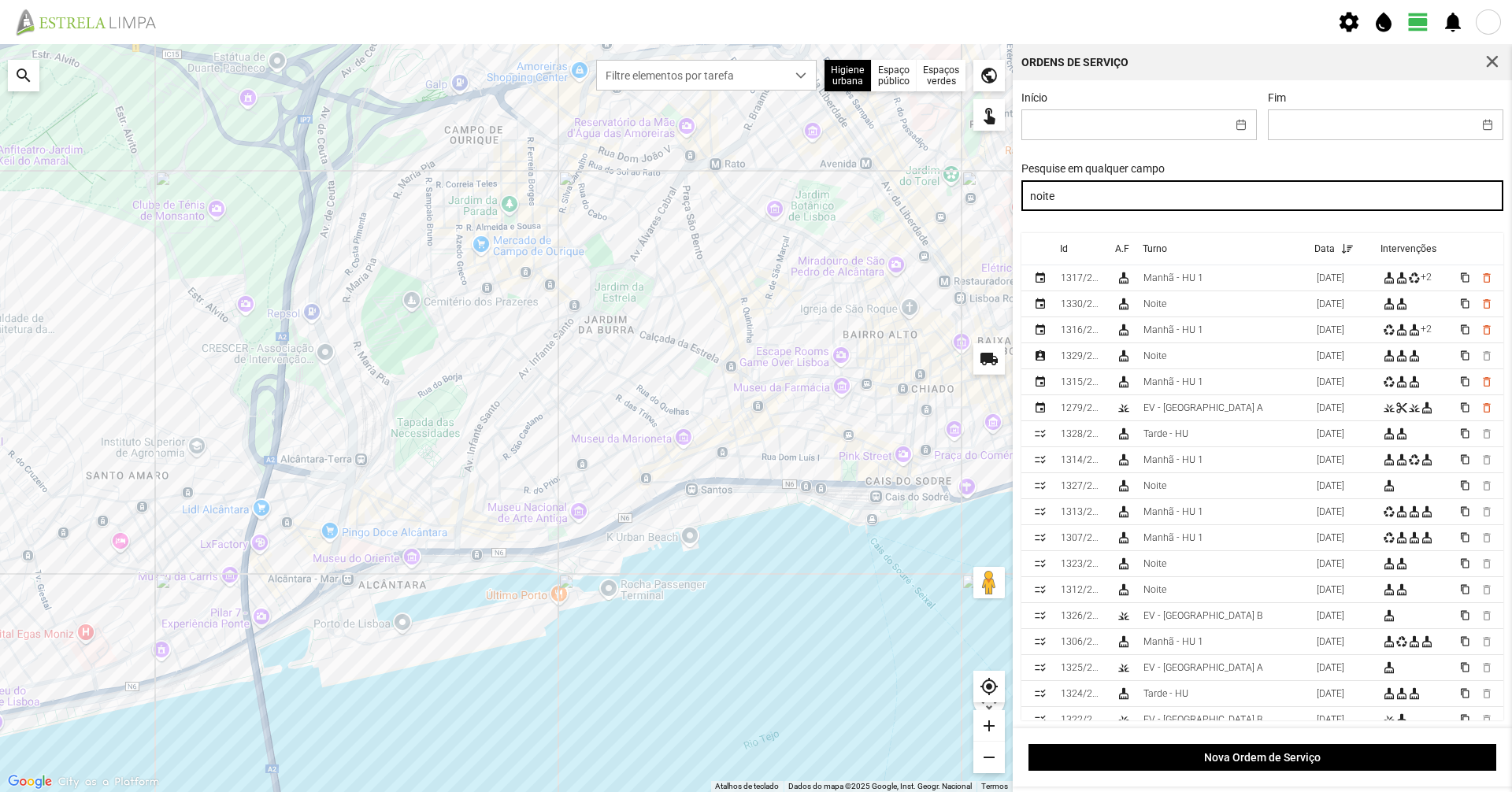
type input "noite"
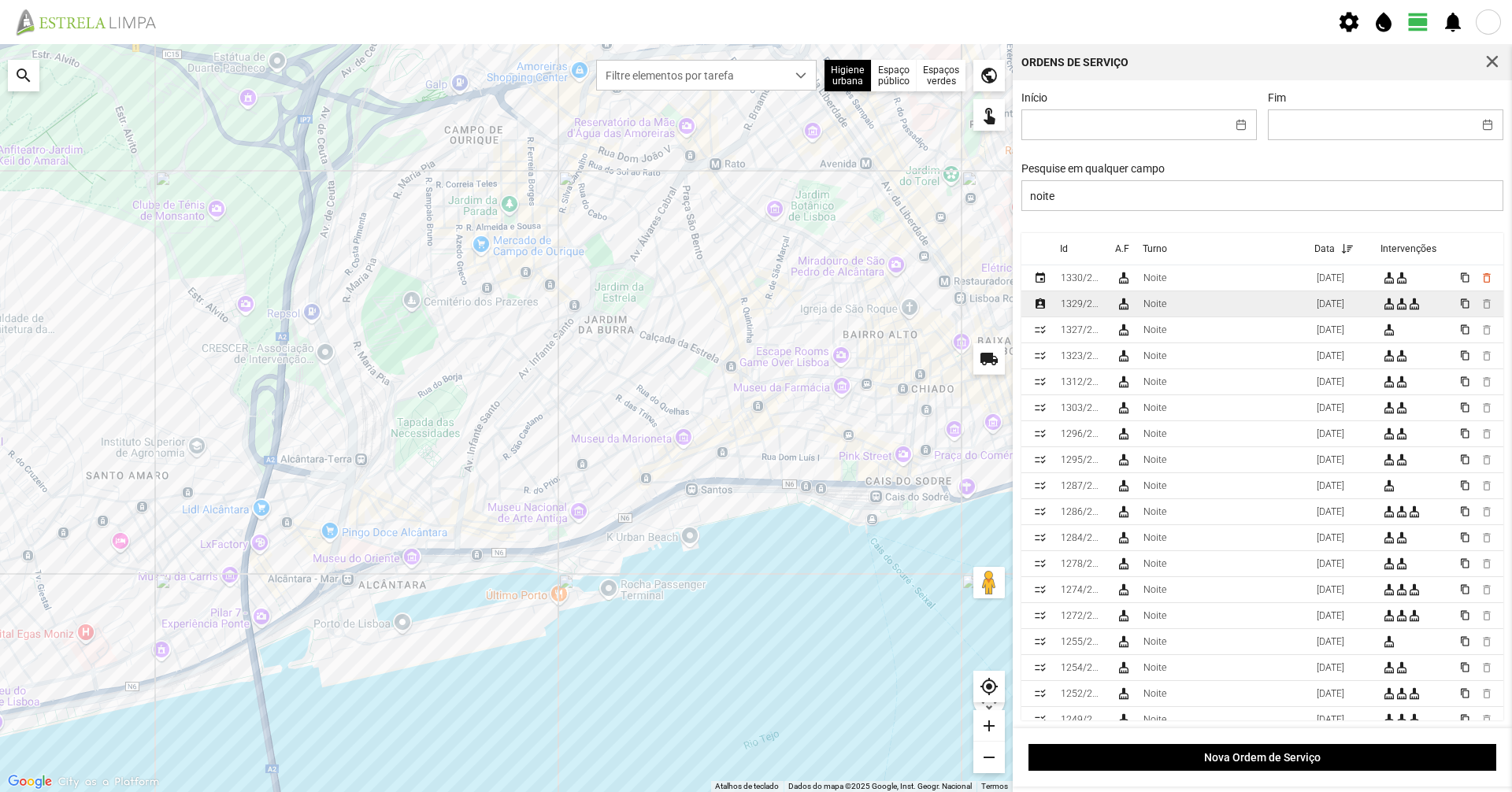
click at [1109, 307] on td "1329/2025" at bounding box center [1082, 304] width 56 height 26
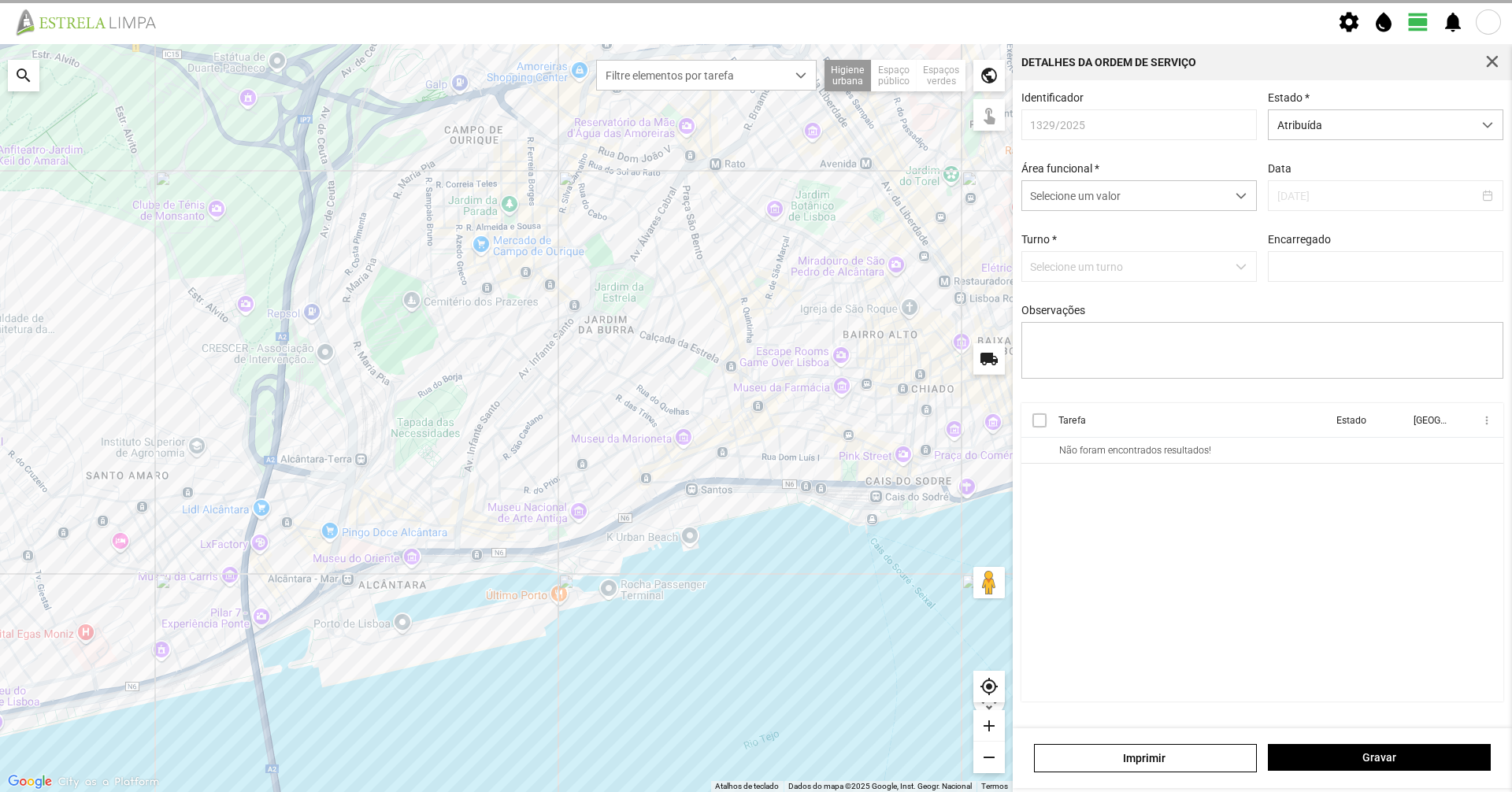
type input "[PERSON_NAME]"
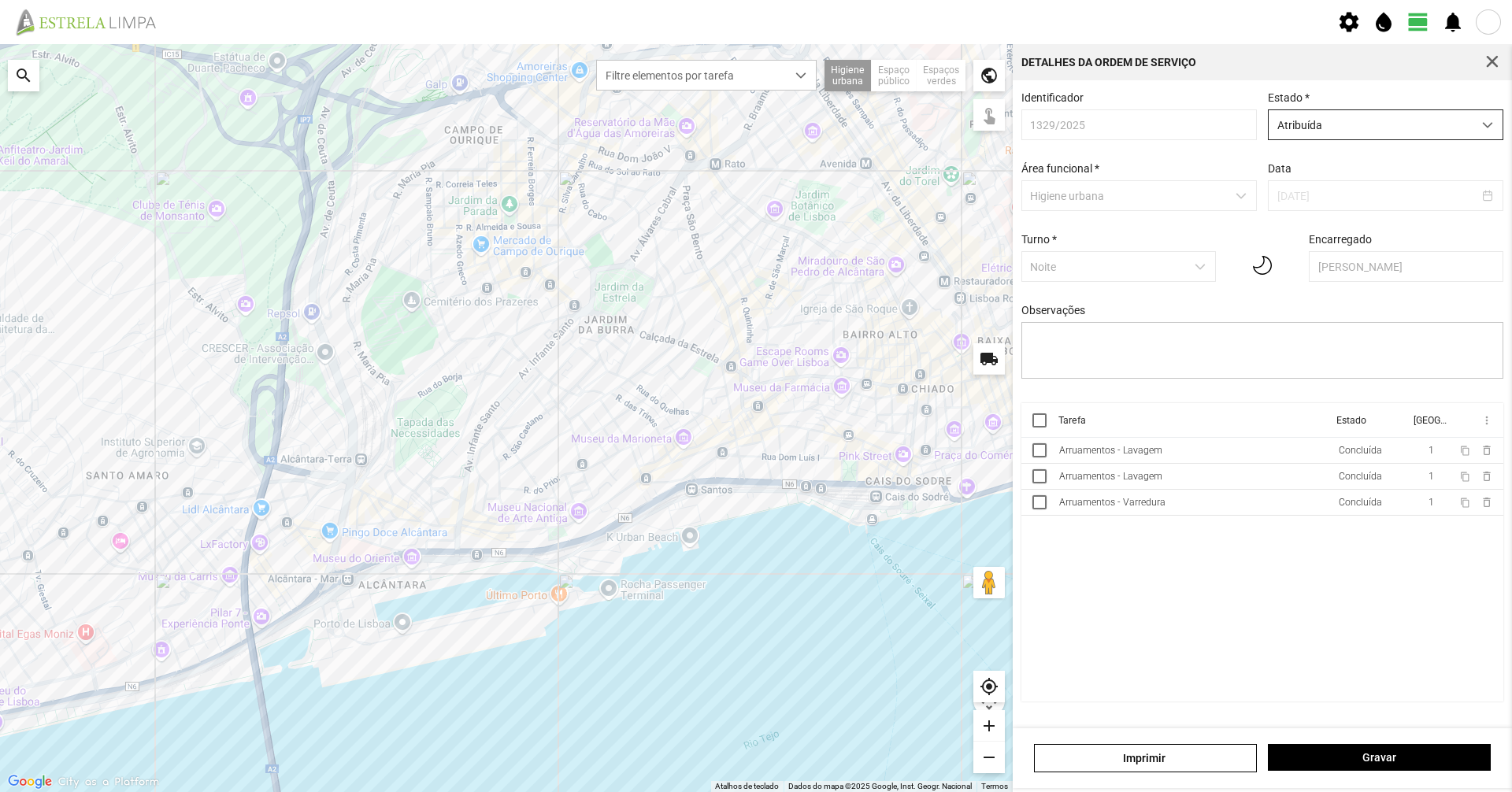
click at [1329, 128] on span "Atribuída" at bounding box center [1371, 125] width 204 height 29
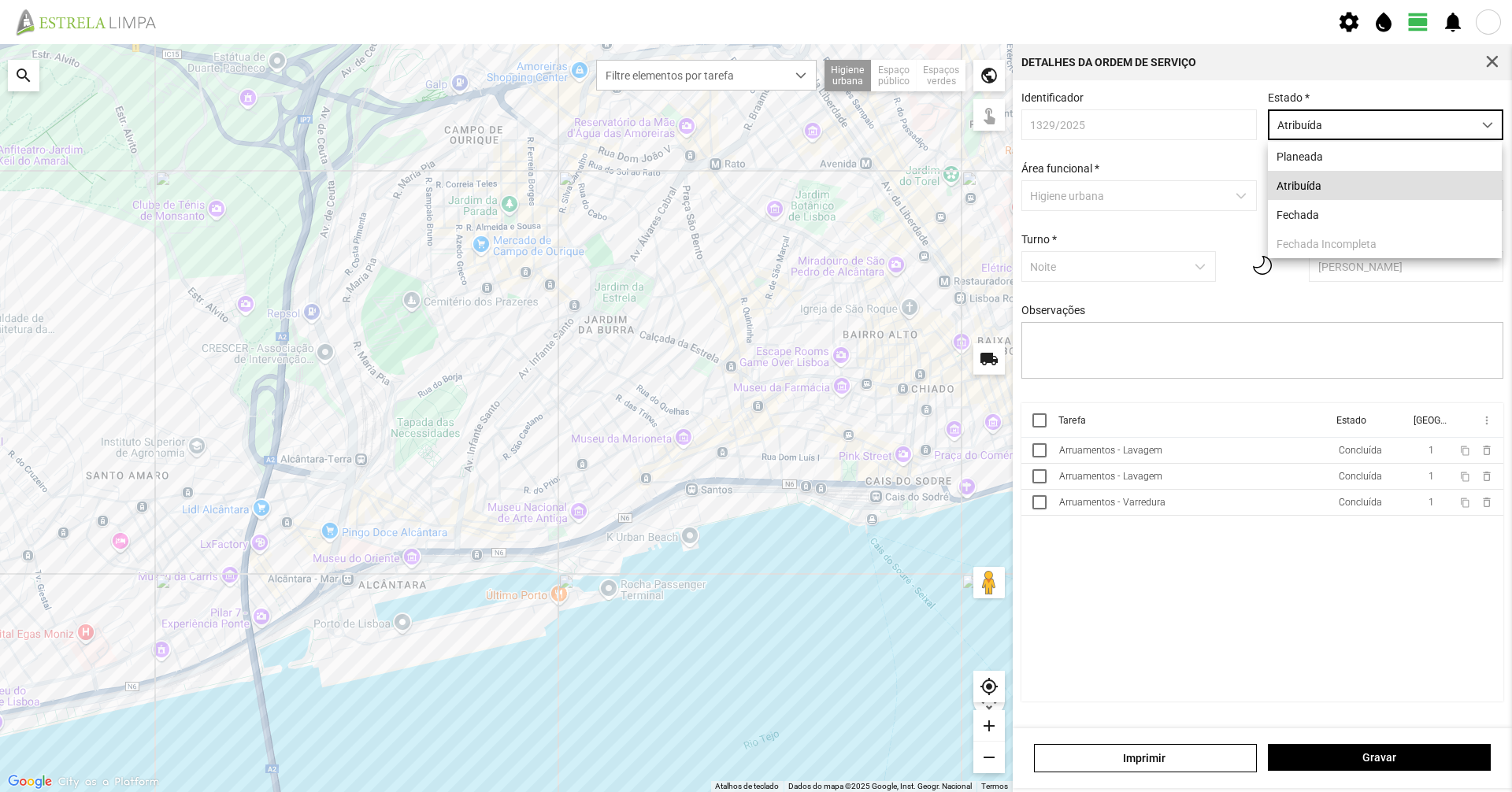
scroll to position [9, 70]
click at [1331, 213] on li "Fechada" at bounding box center [1386, 214] width 234 height 29
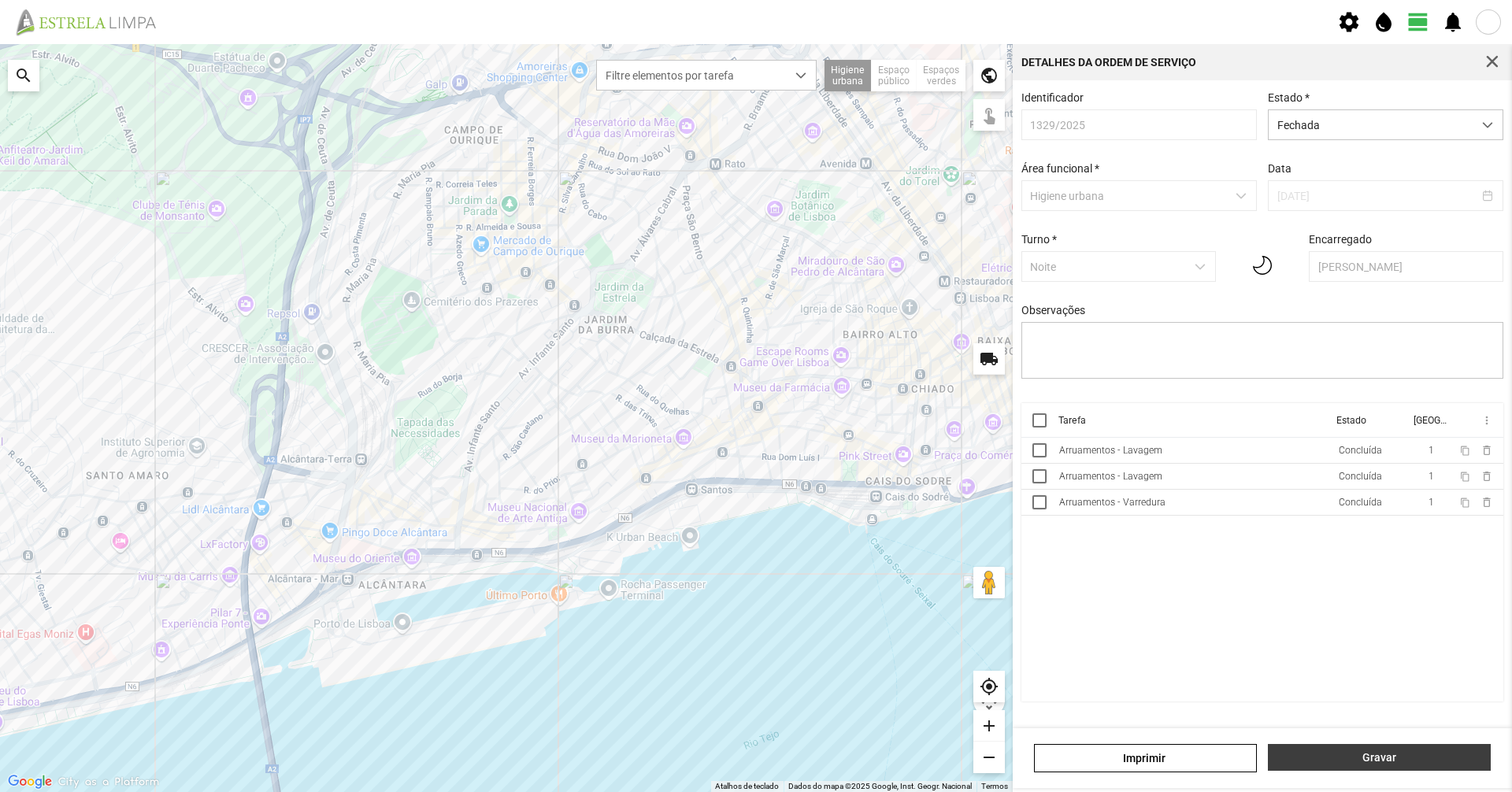
click at [1372, 764] on span "Gravar" at bounding box center [1380, 757] width 206 height 13
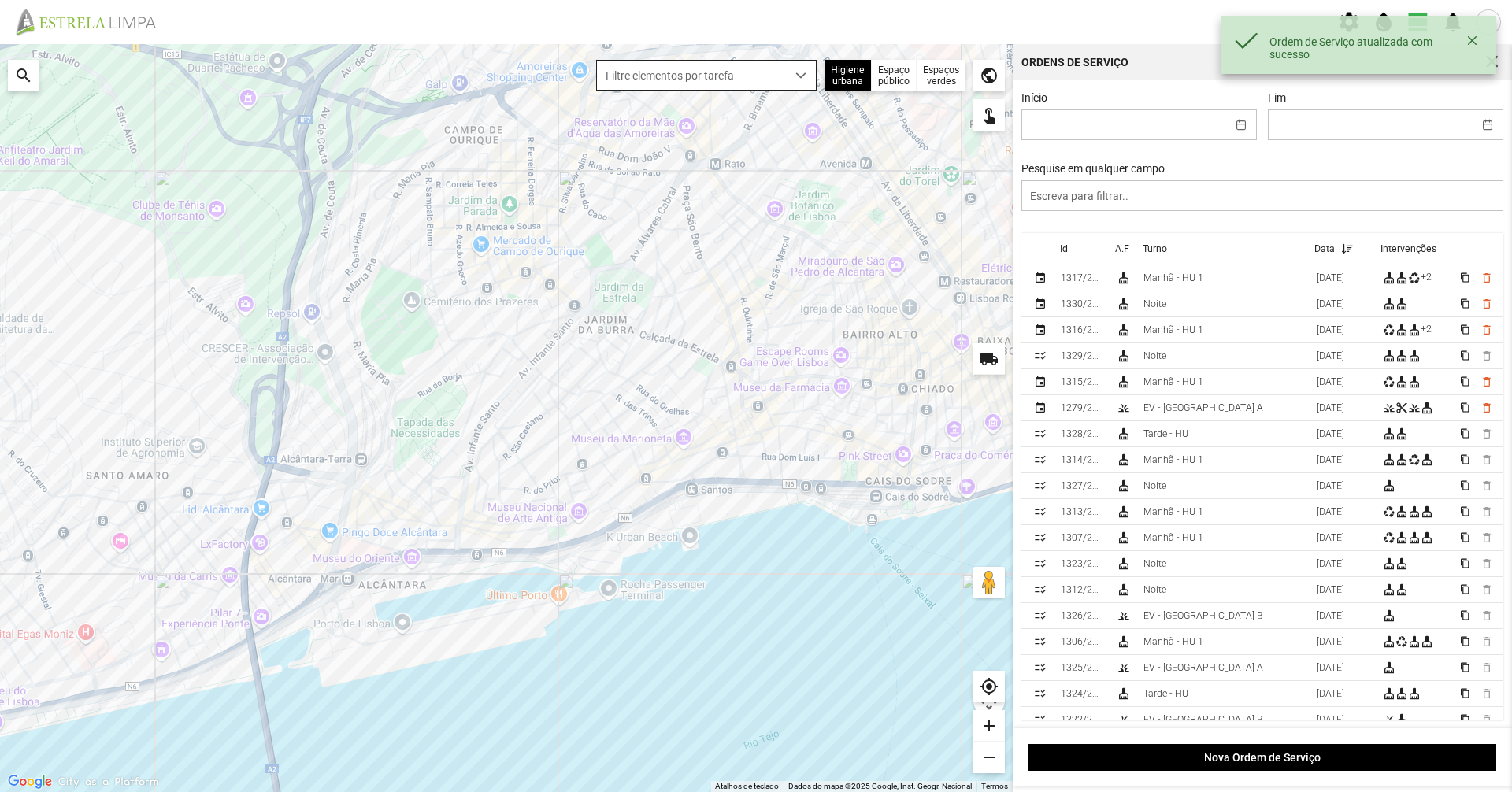
click at [758, 65] on span "Filtre elementos por tarefa" at bounding box center [691, 75] width 189 height 29
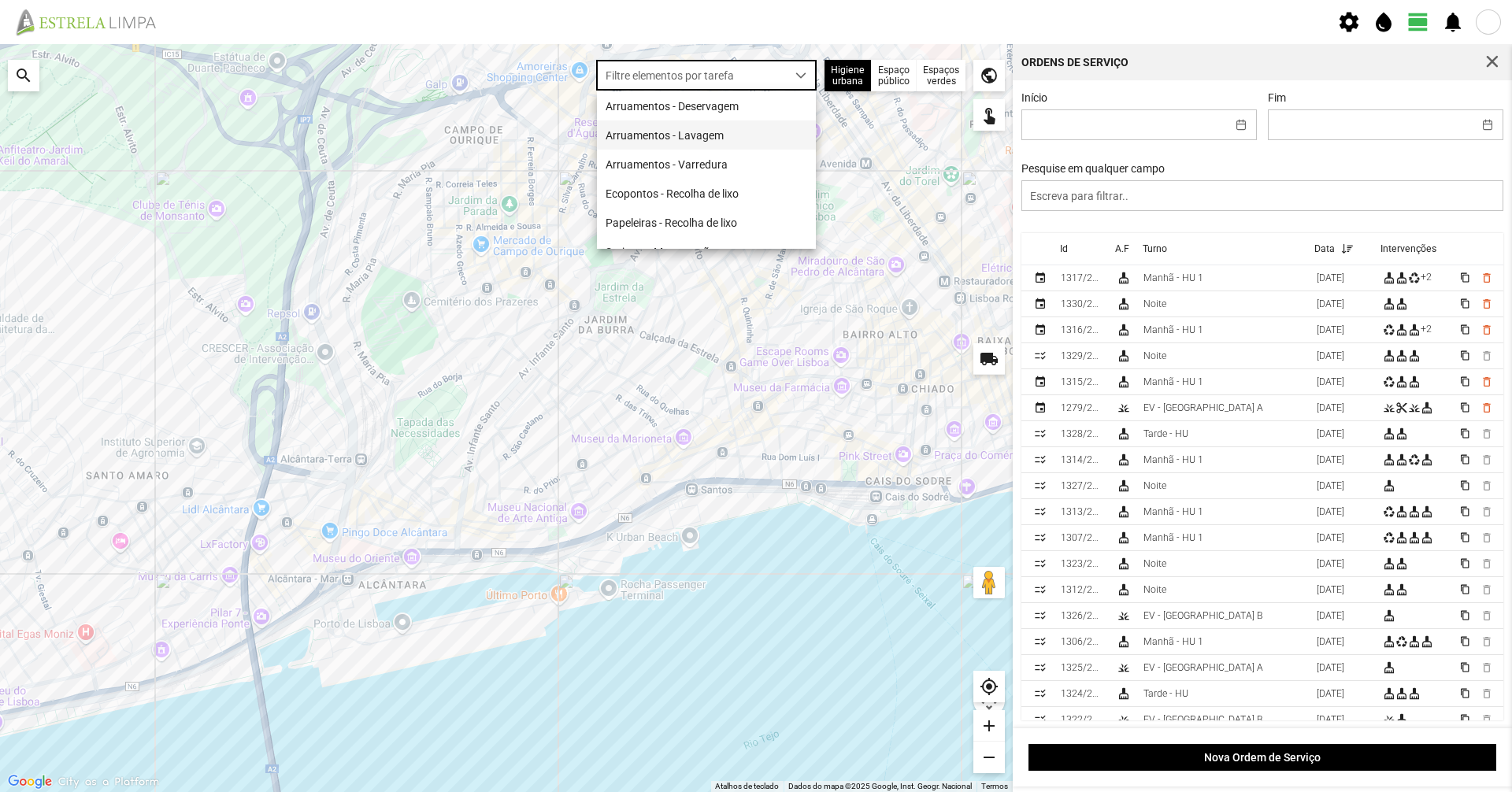
click at [740, 136] on li "Arruamentos - Lavagem" at bounding box center [707, 135] width 219 height 29
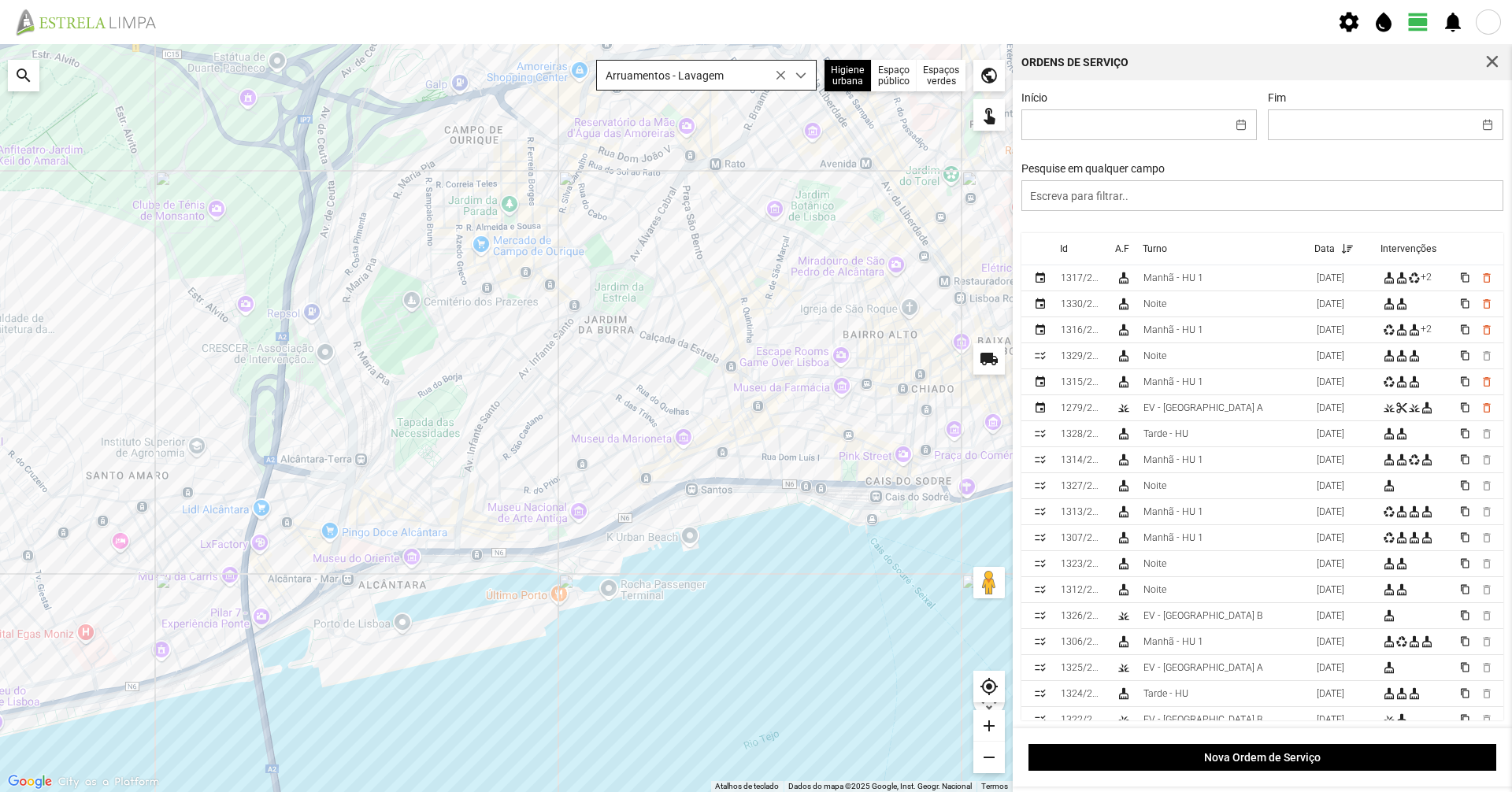
click at [681, 80] on span "Arruamentos - Lavagem" at bounding box center [691, 75] width 189 height 29
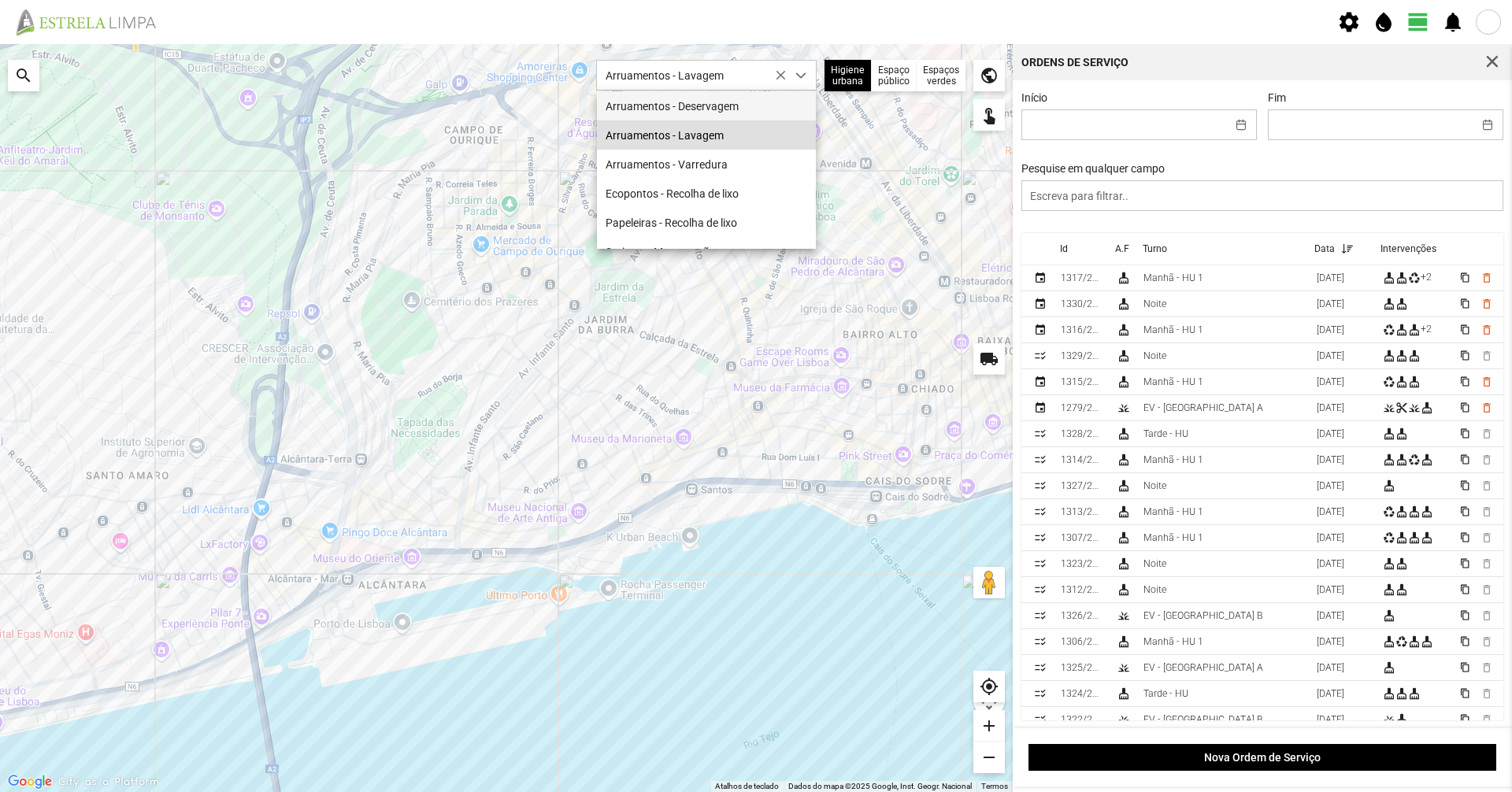
click at [682, 111] on li "Arruamentos - Deservagem" at bounding box center [707, 106] width 219 height 29
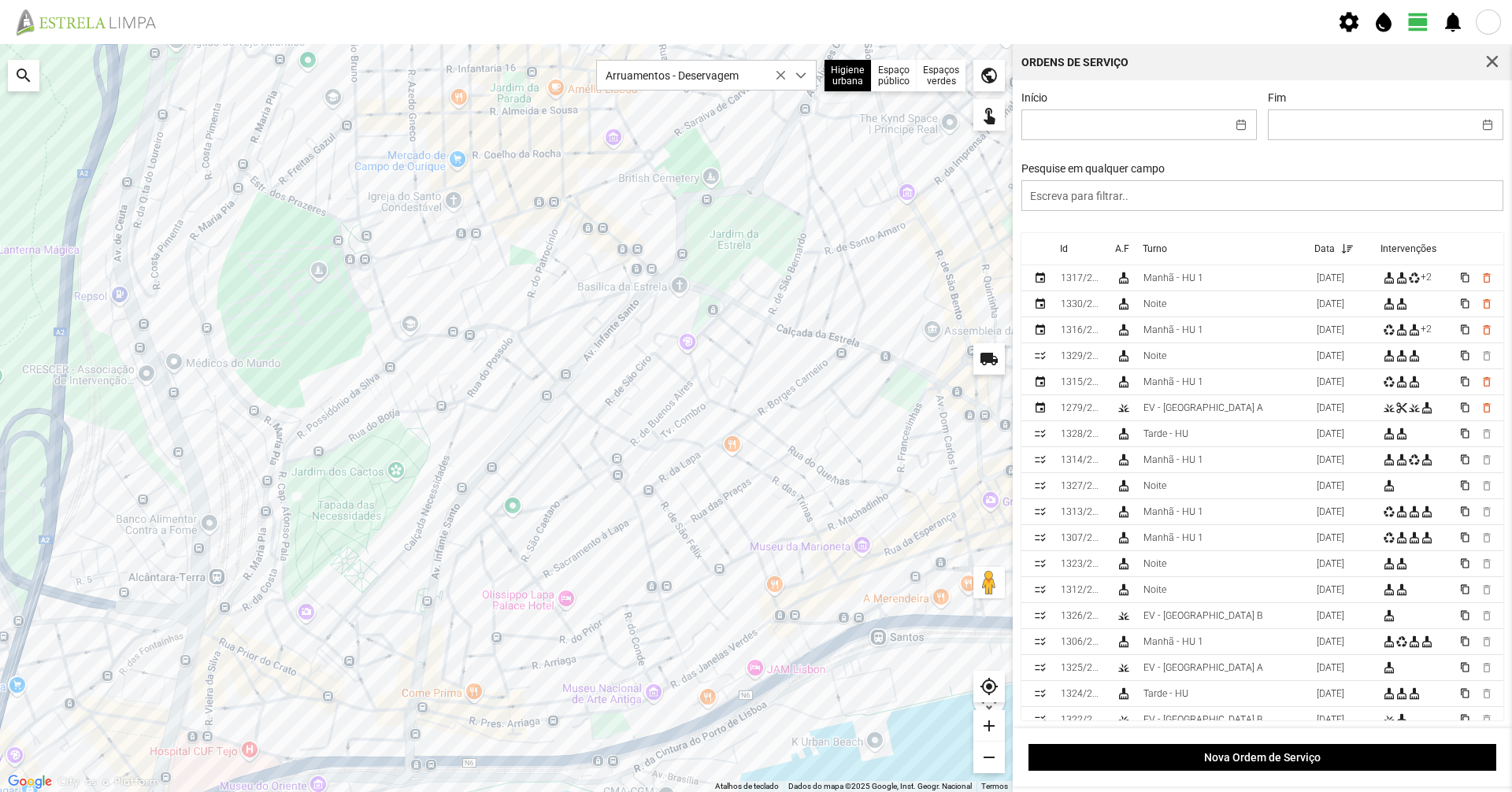
drag, startPoint x: 509, startPoint y: 251, endPoint x: 648, endPoint y: 339, distance: 164.5
click at [648, 339] on div at bounding box center [506, 419] width 1013 height 748
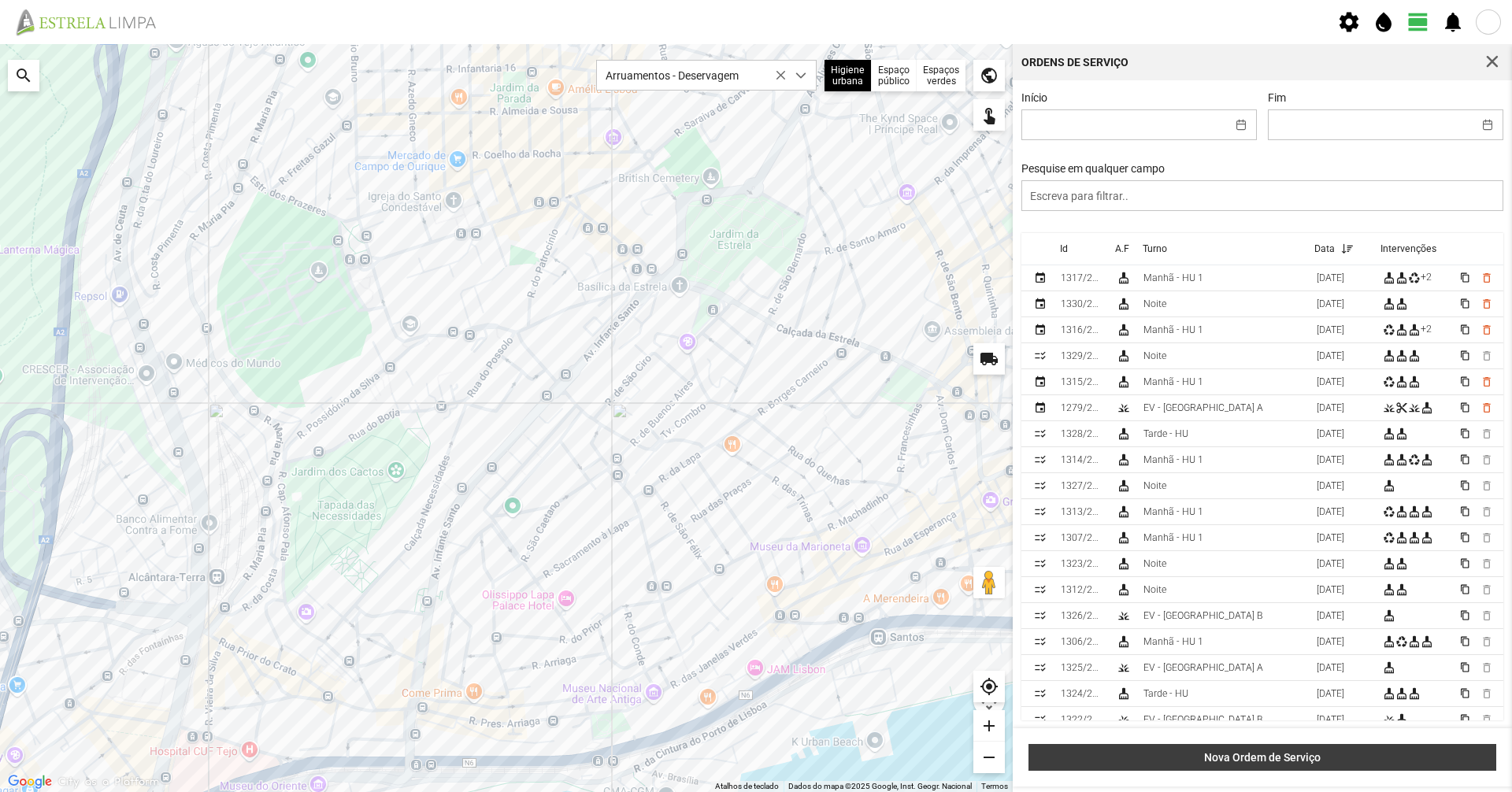
click at [1256, 754] on span "Nova Ordem de Serviço" at bounding box center [1263, 757] width 451 height 13
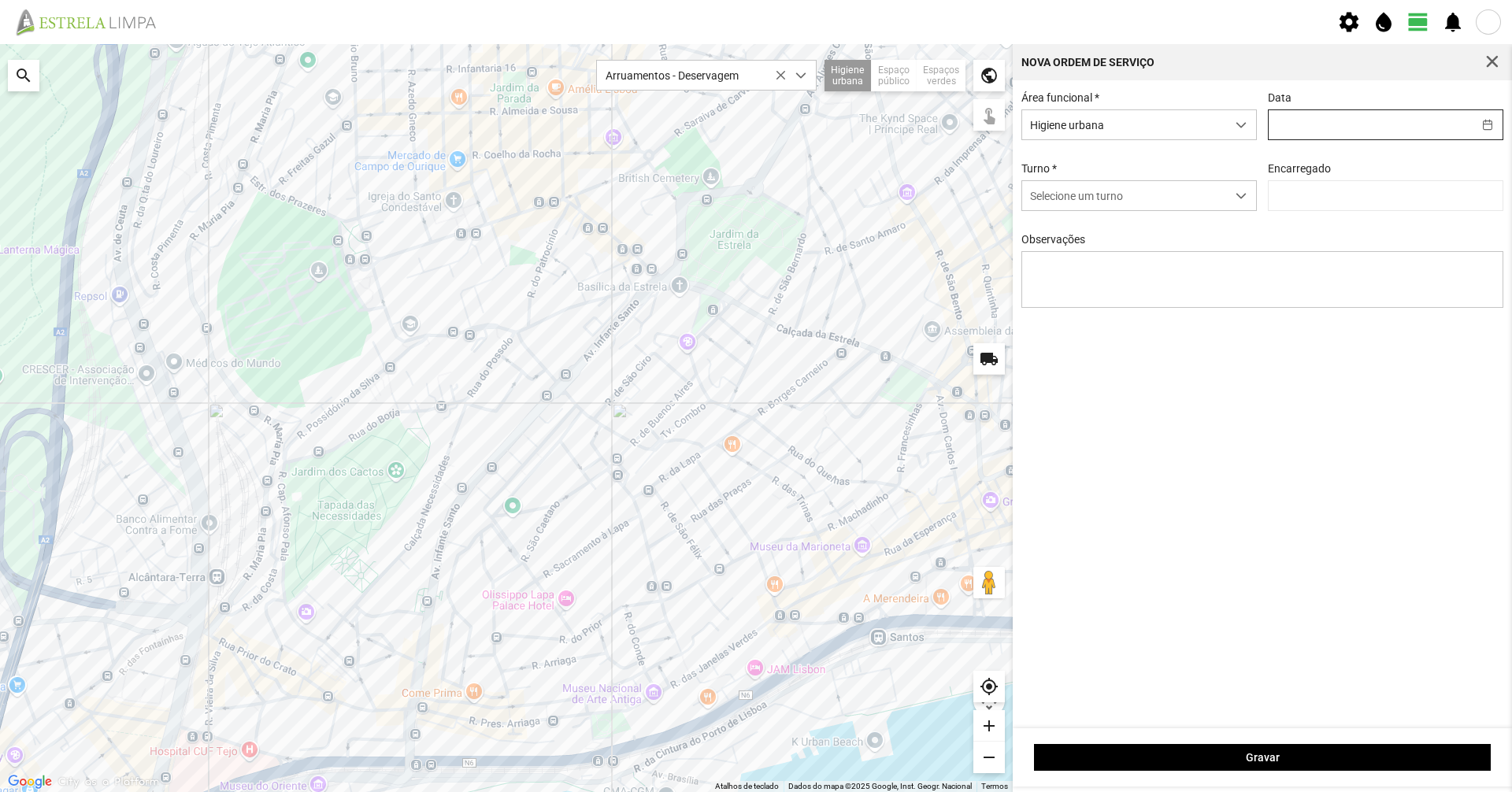
click at [1317, 126] on input "text" at bounding box center [1371, 125] width 204 height 29
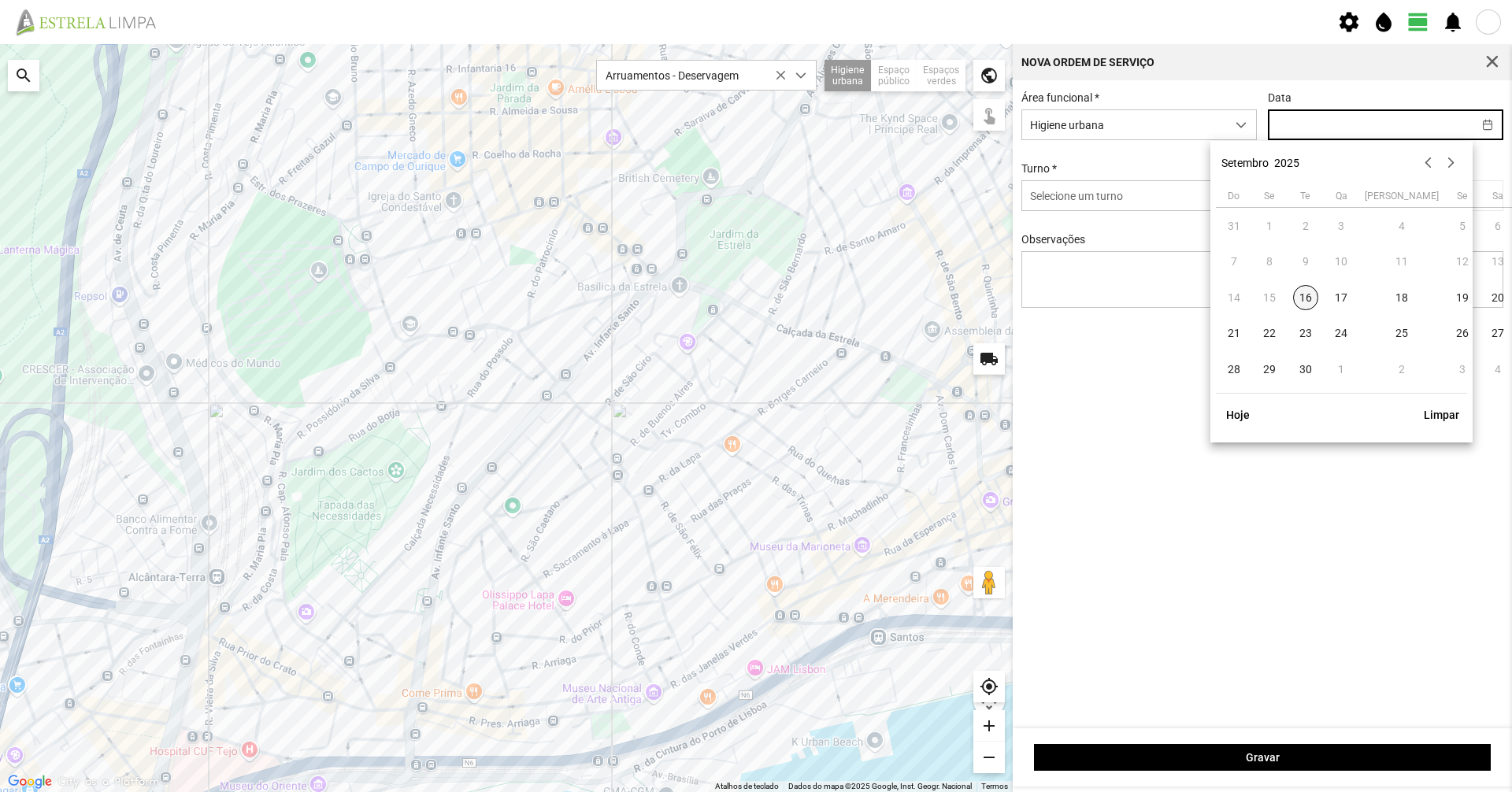
click at [1309, 298] on span "16" at bounding box center [1305, 297] width 25 height 25
type input "[DATE]"
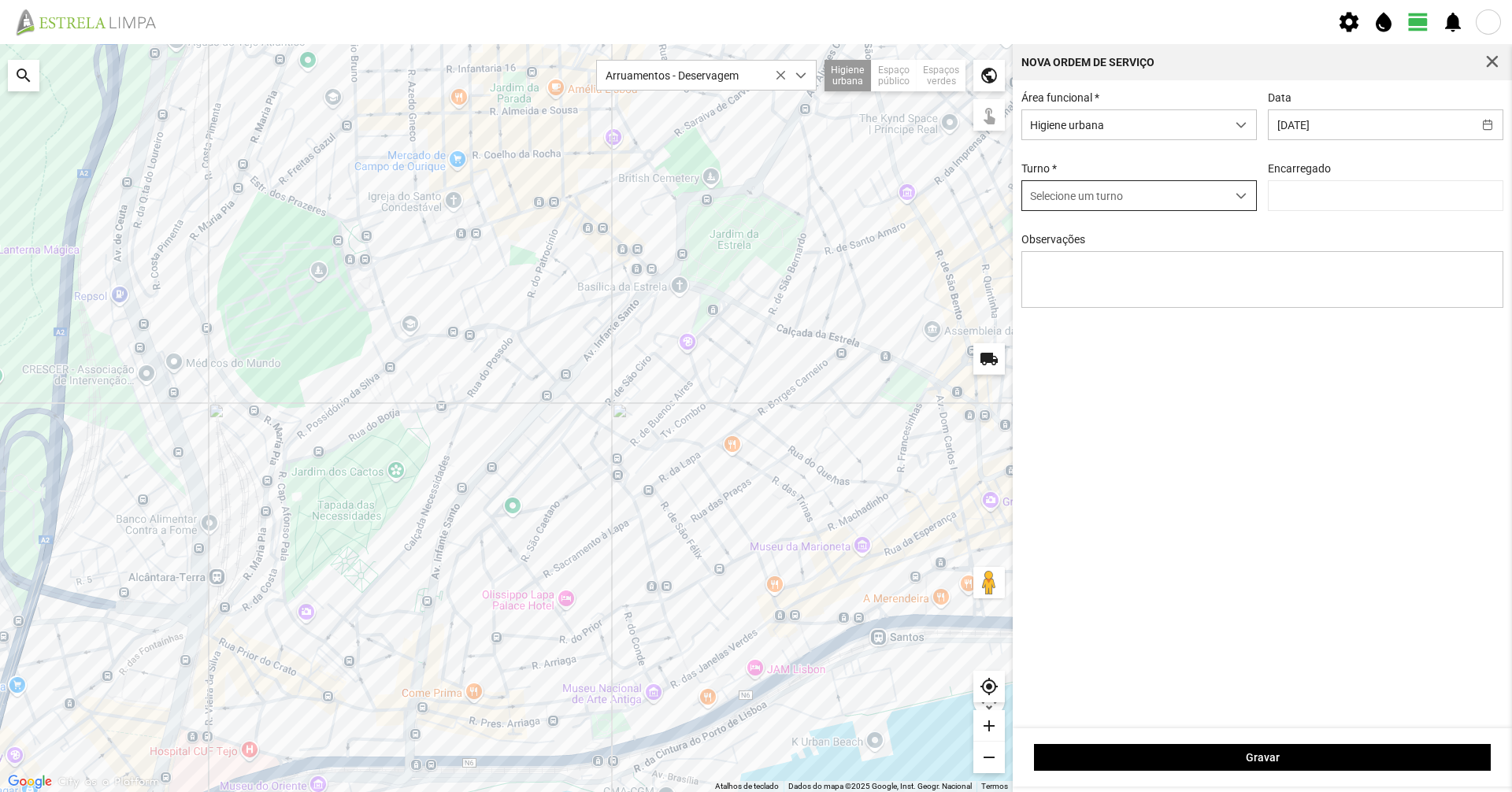
click at [1201, 211] on div "Selecione um turno" at bounding box center [1139, 196] width 236 height 31
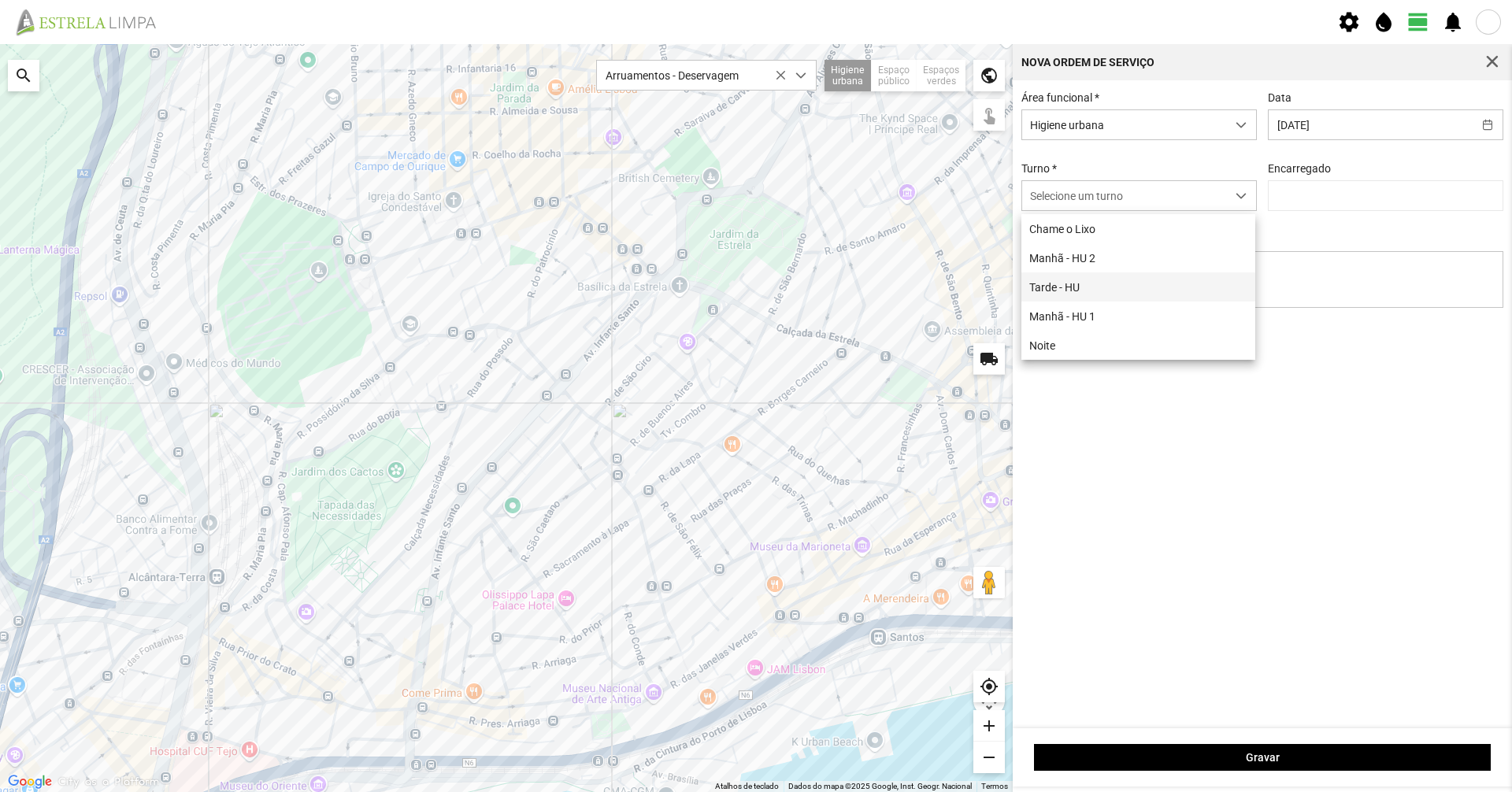
click at [1157, 284] on li "Tarde - HU" at bounding box center [1138, 287] width 234 height 29
type input "[PERSON_NAME]"
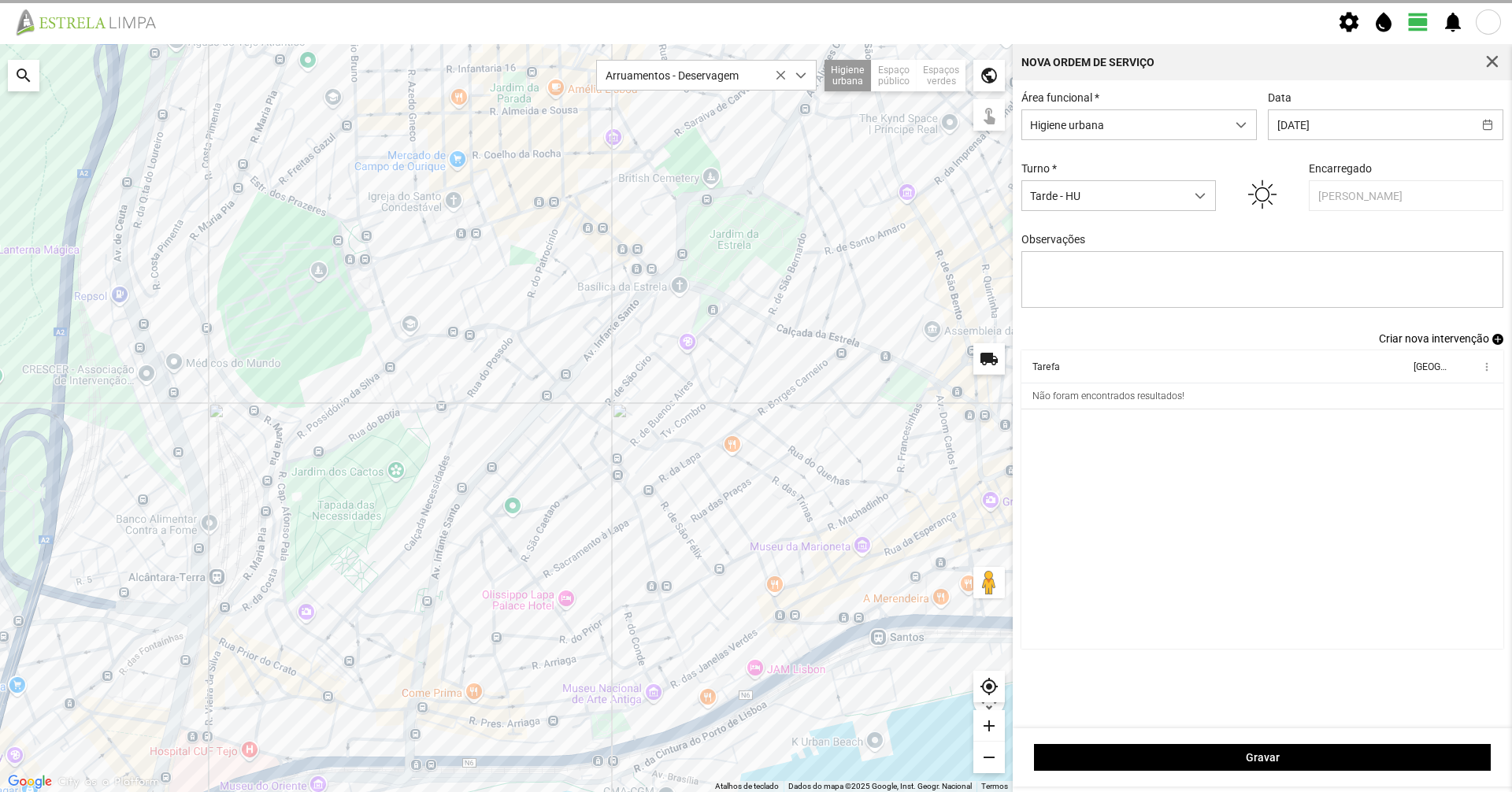
click at [1436, 344] on span "Criar nova intervenção" at bounding box center [1434, 338] width 110 height 13
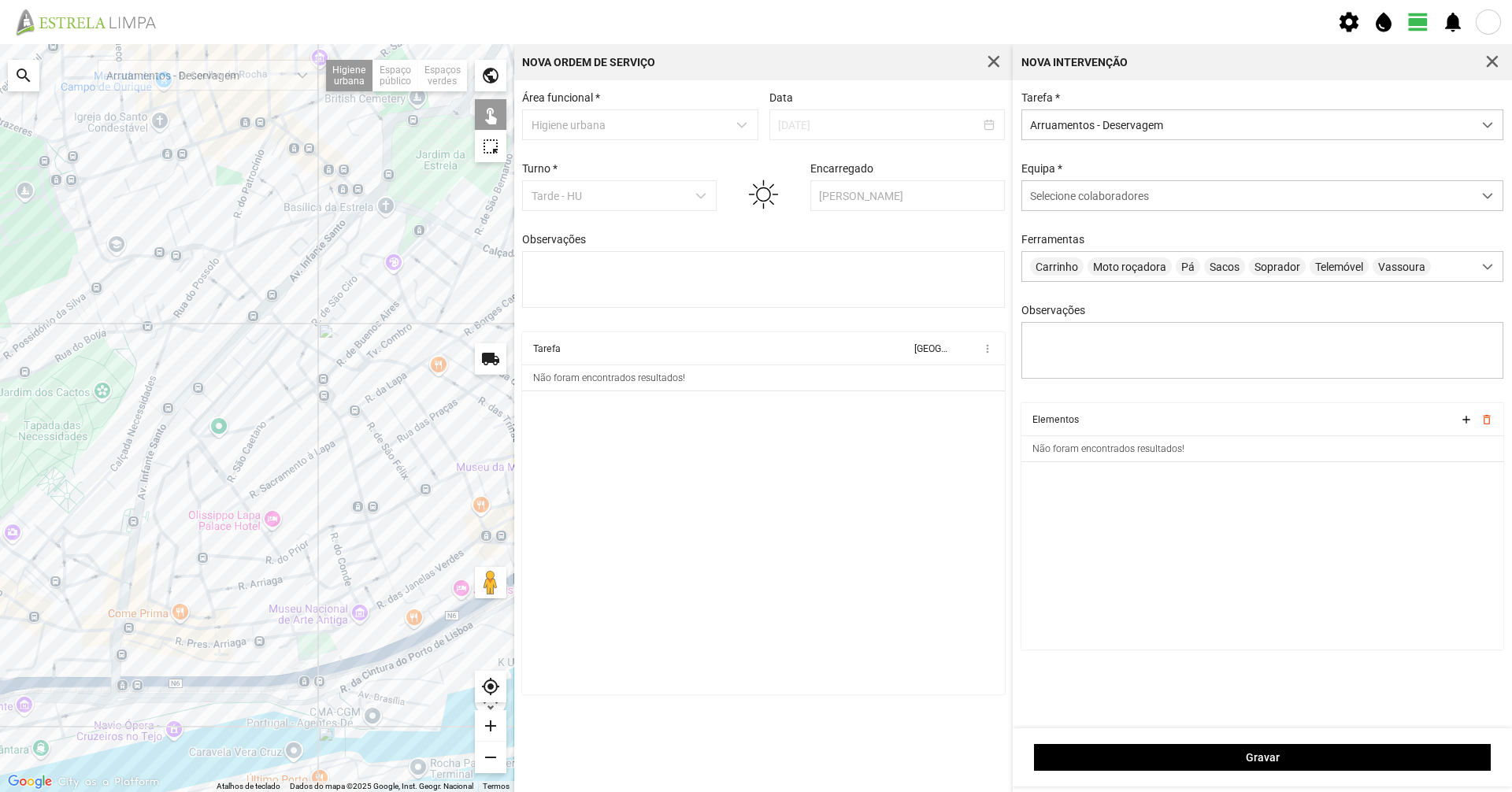
drag, startPoint x: 396, startPoint y: 409, endPoint x: 347, endPoint y: 328, distance: 94.7
click at [347, 329] on div at bounding box center [257, 419] width 515 height 748
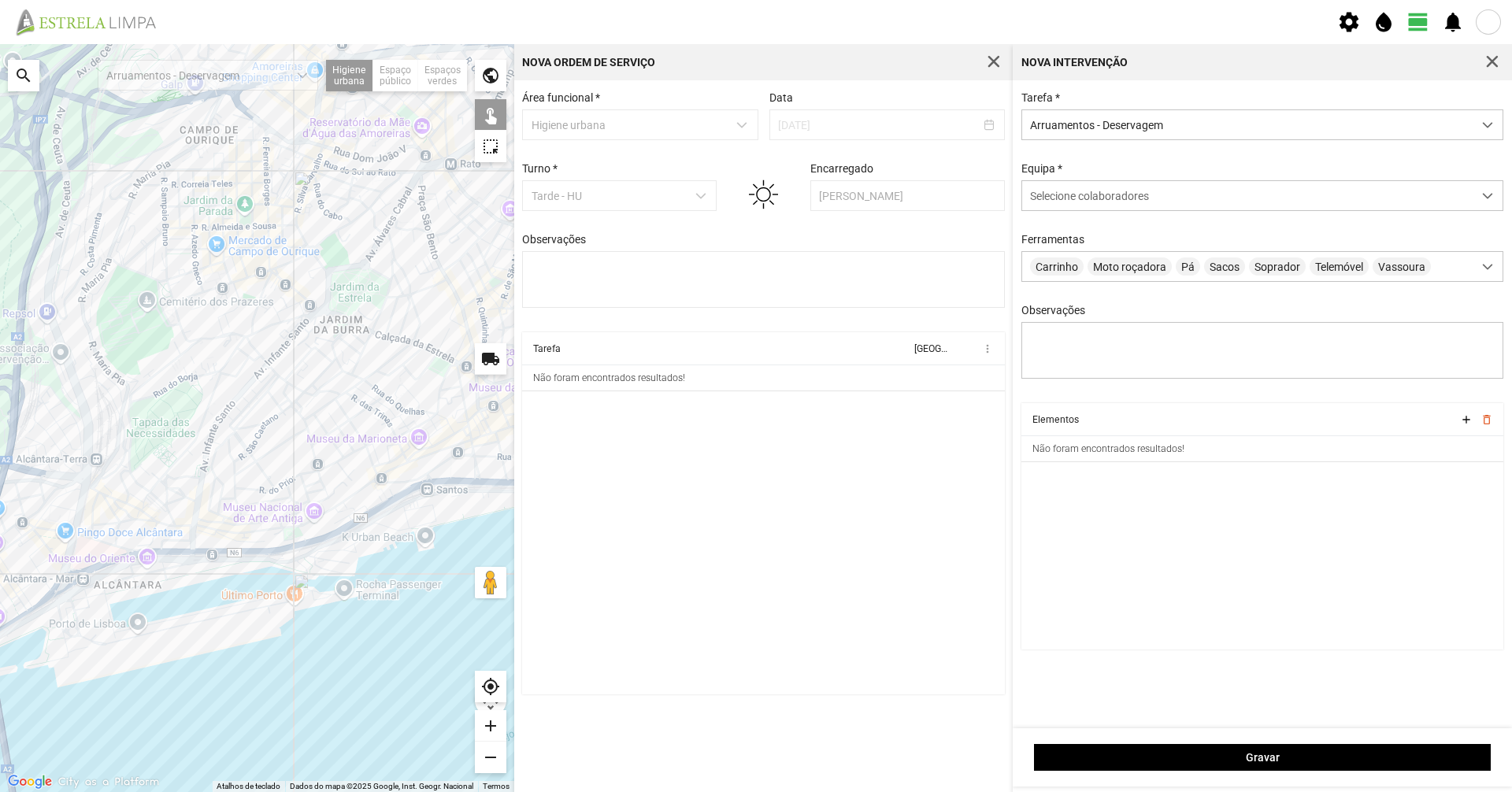
drag, startPoint x: 227, startPoint y: 414, endPoint x: 186, endPoint y: 431, distance: 44.4
click at [186, 431] on div at bounding box center [257, 419] width 515 height 748
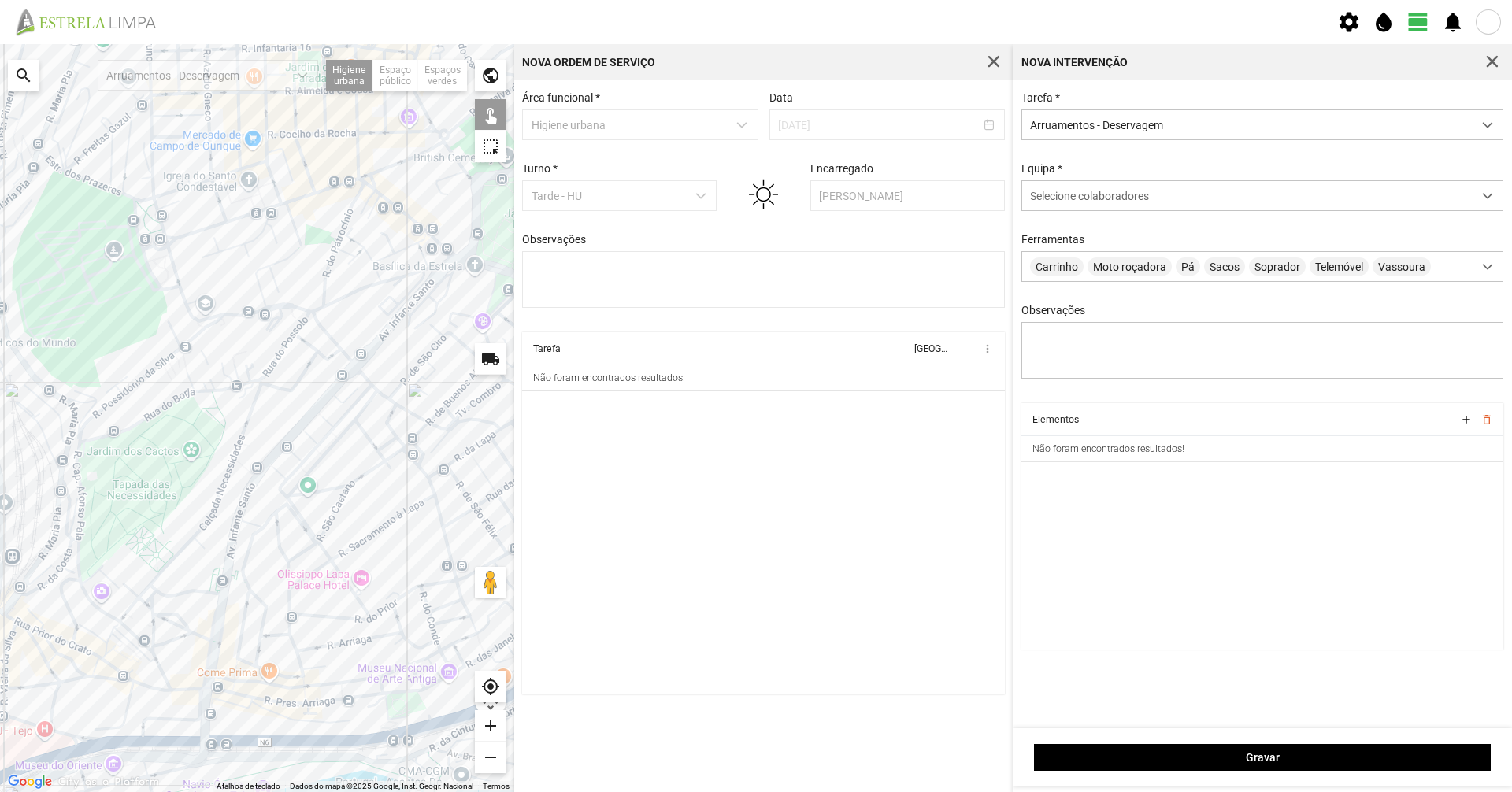
click at [247, 384] on div at bounding box center [257, 419] width 515 height 748
click at [218, 391] on div at bounding box center [257, 419] width 515 height 748
click at [236, 367] on div at bounding box center [257, 419] width 515 height 748
click at [209, 389] on div at bounding box center [257, 419] width 515 height 748
click at [195, 393] on div at bounding box center [257, 419] width 515 height 748
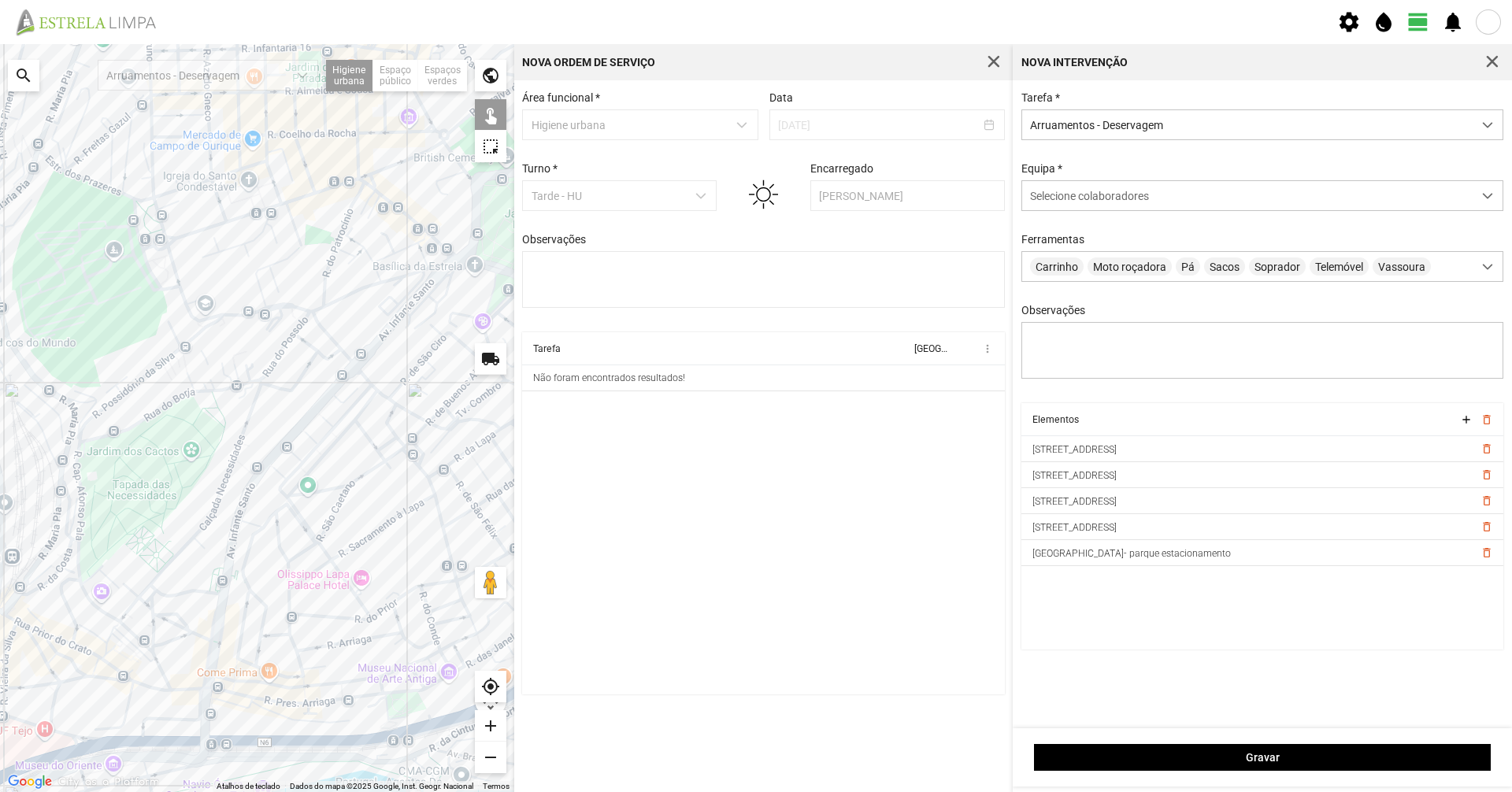
click at [175, 397] on div at bounding box center [257, 419] width 515 height 748
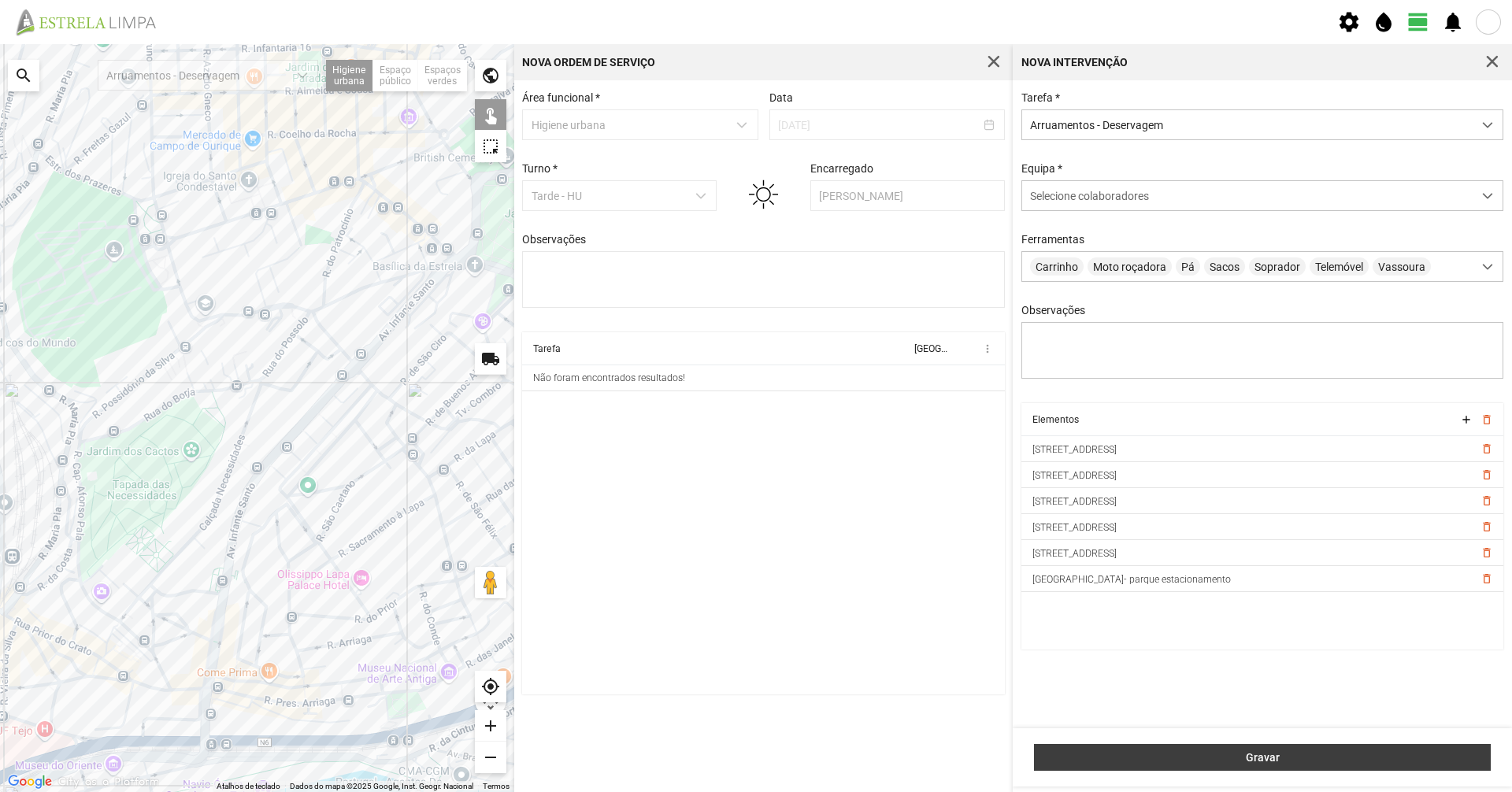
click at [1173, 751] on span "Gravar" at bounding box center [1262, 757] width 440 height 13
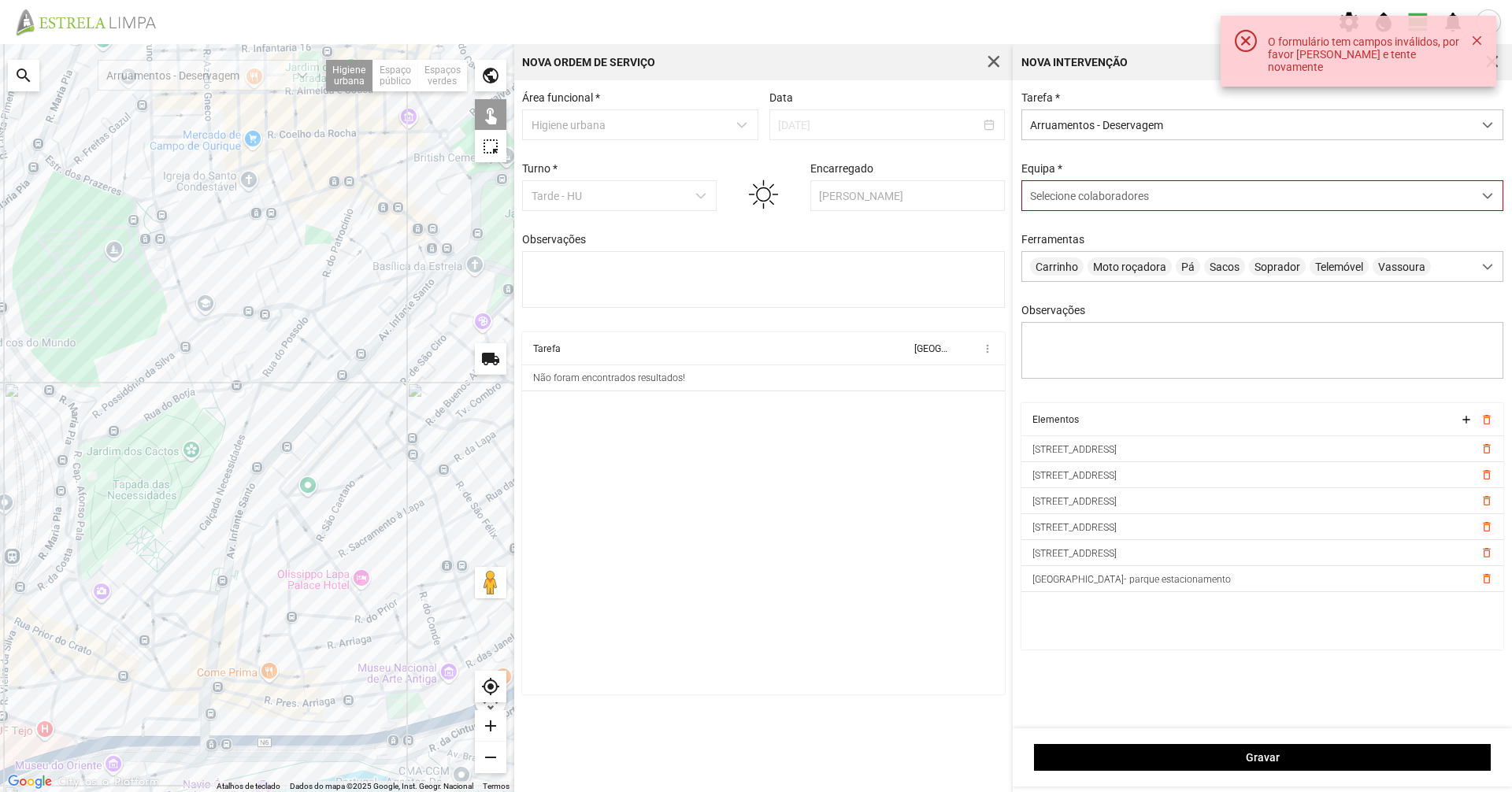
click at [1036, 194] on span "Selecione colaboradores" at bounding box center [1089, 196] width 119 height 13
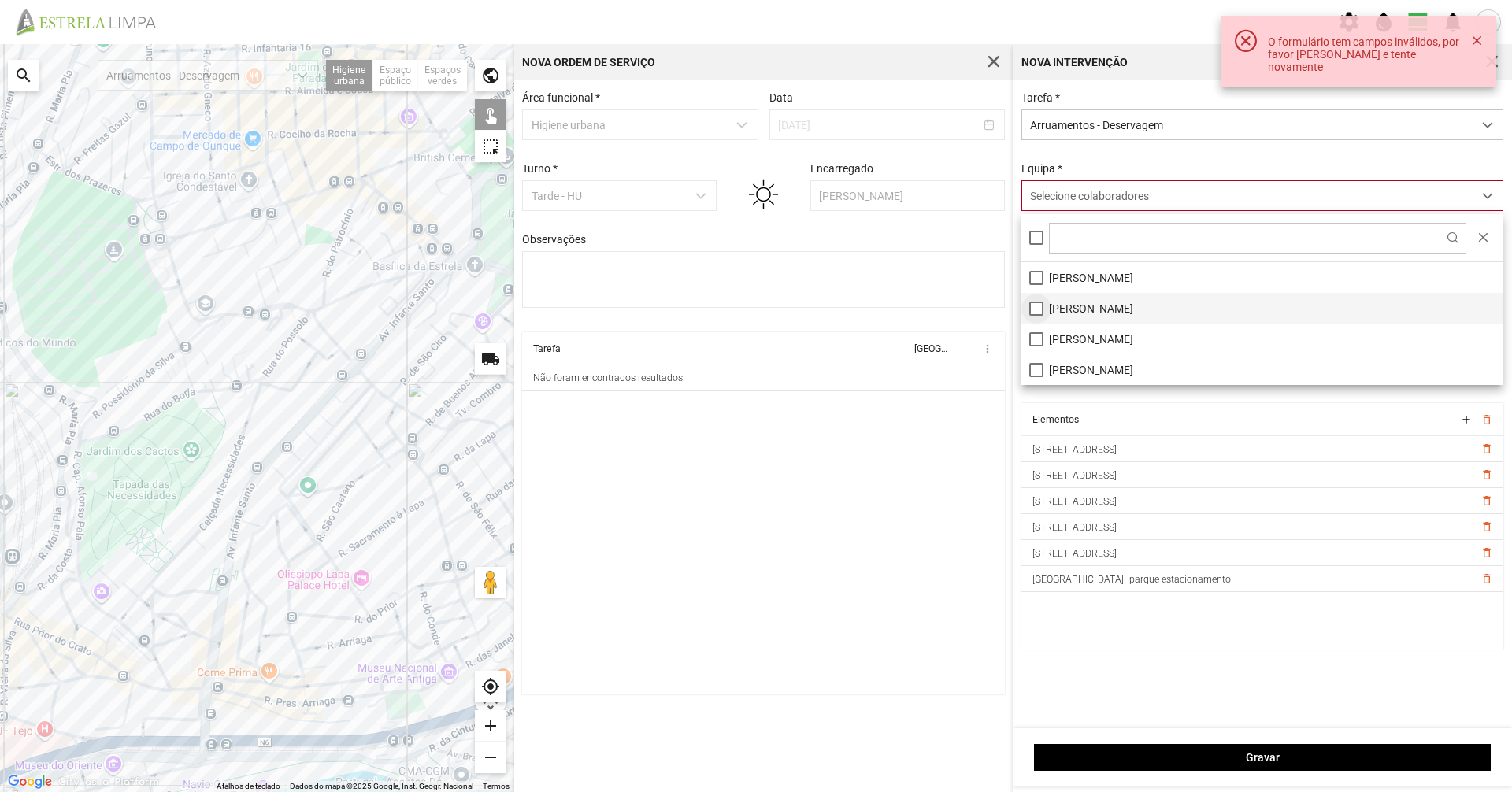
click at [1032, 314] on li "[PERSON_NAME]" at bounding box center [1262, 308] width 481 height 31
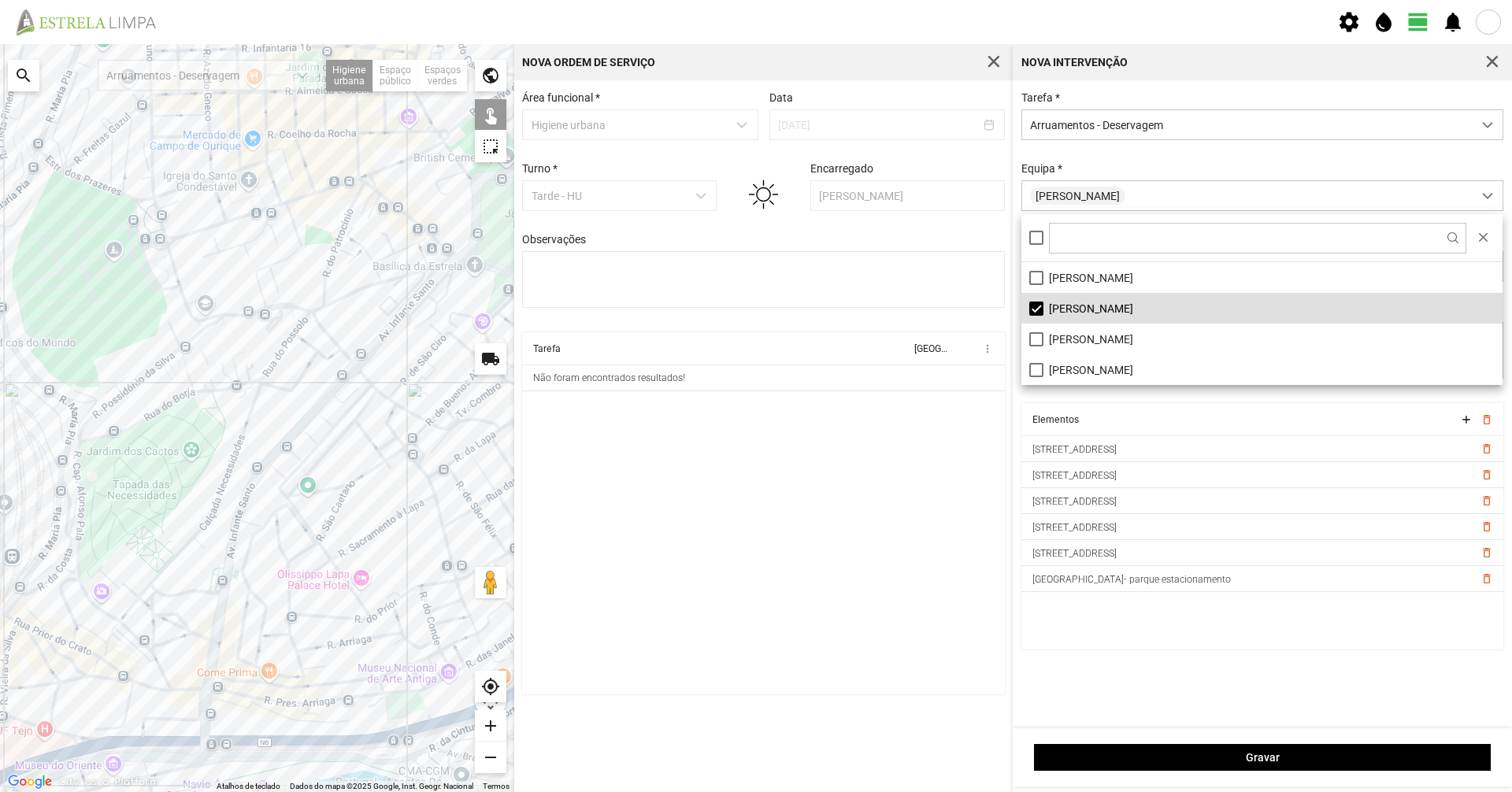
click at [1170, 772] on div "Gravar" at bounding box center [1262, 757] width 499 height 58
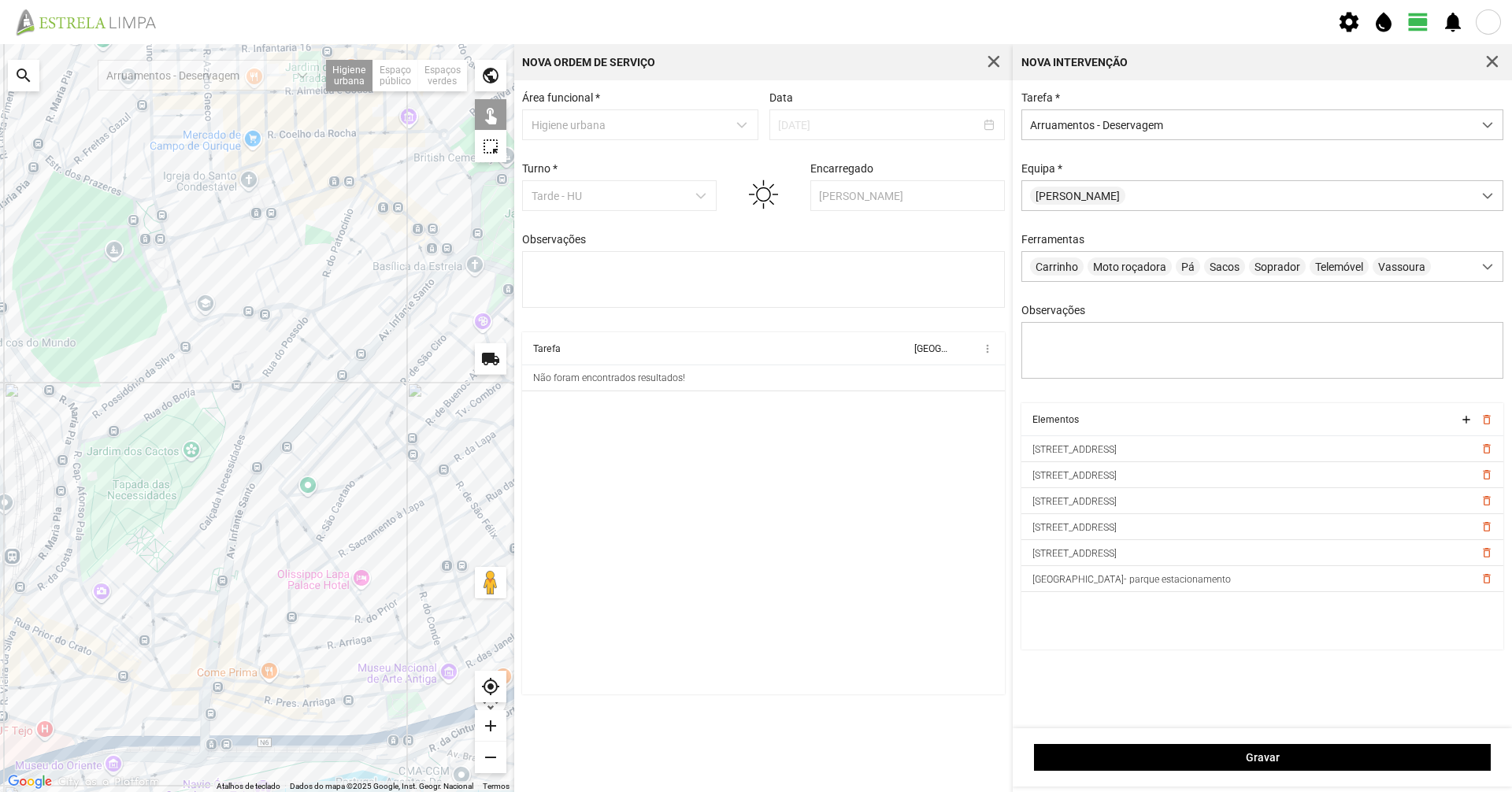
click at [1196, 743] on div "Gravar" at bounding box center [1262, 757] width 499 height 58
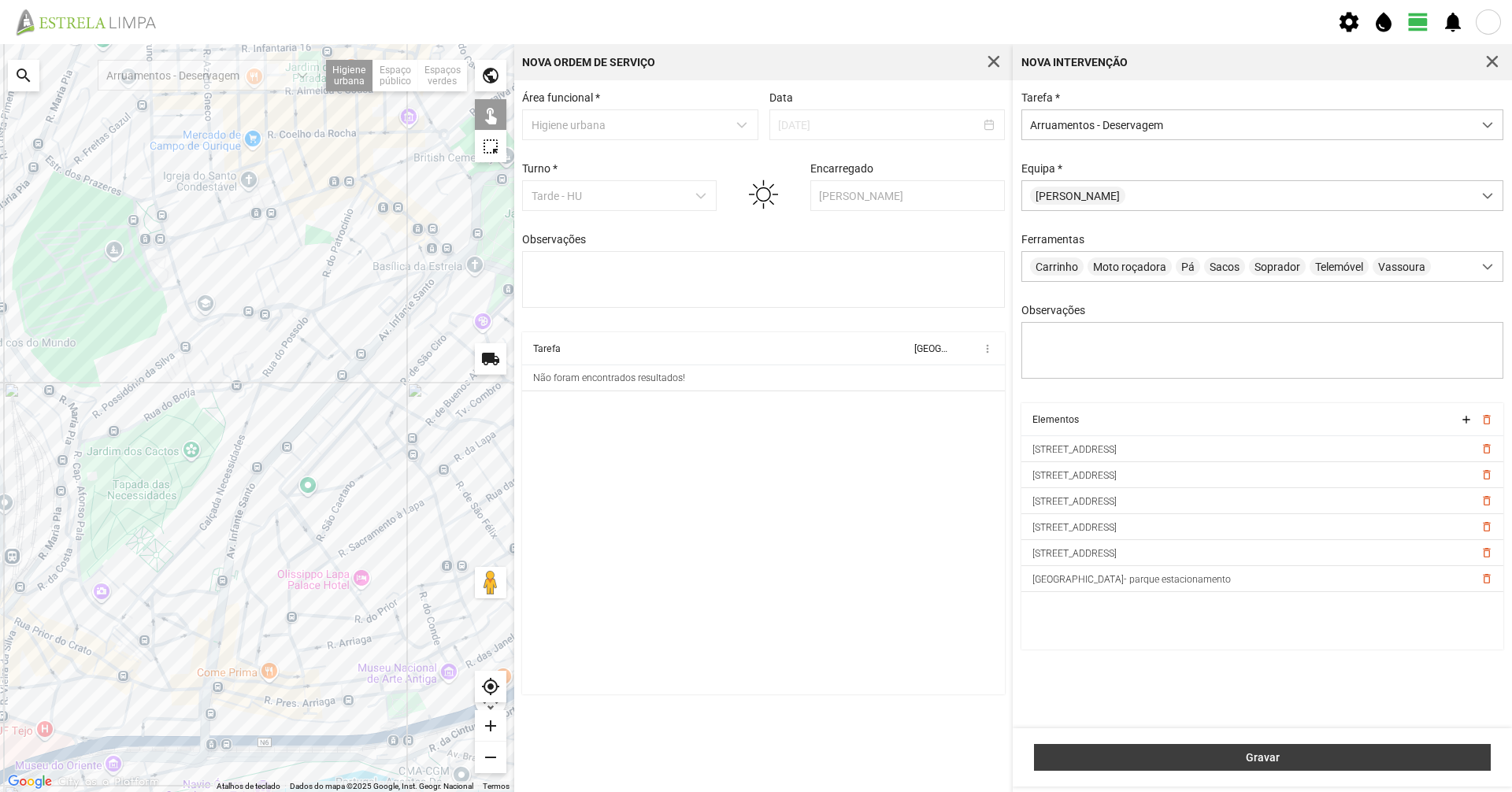
click at [1196, 753] on span "Gravar" at bounding box center [1262, 757] width 440 height 13
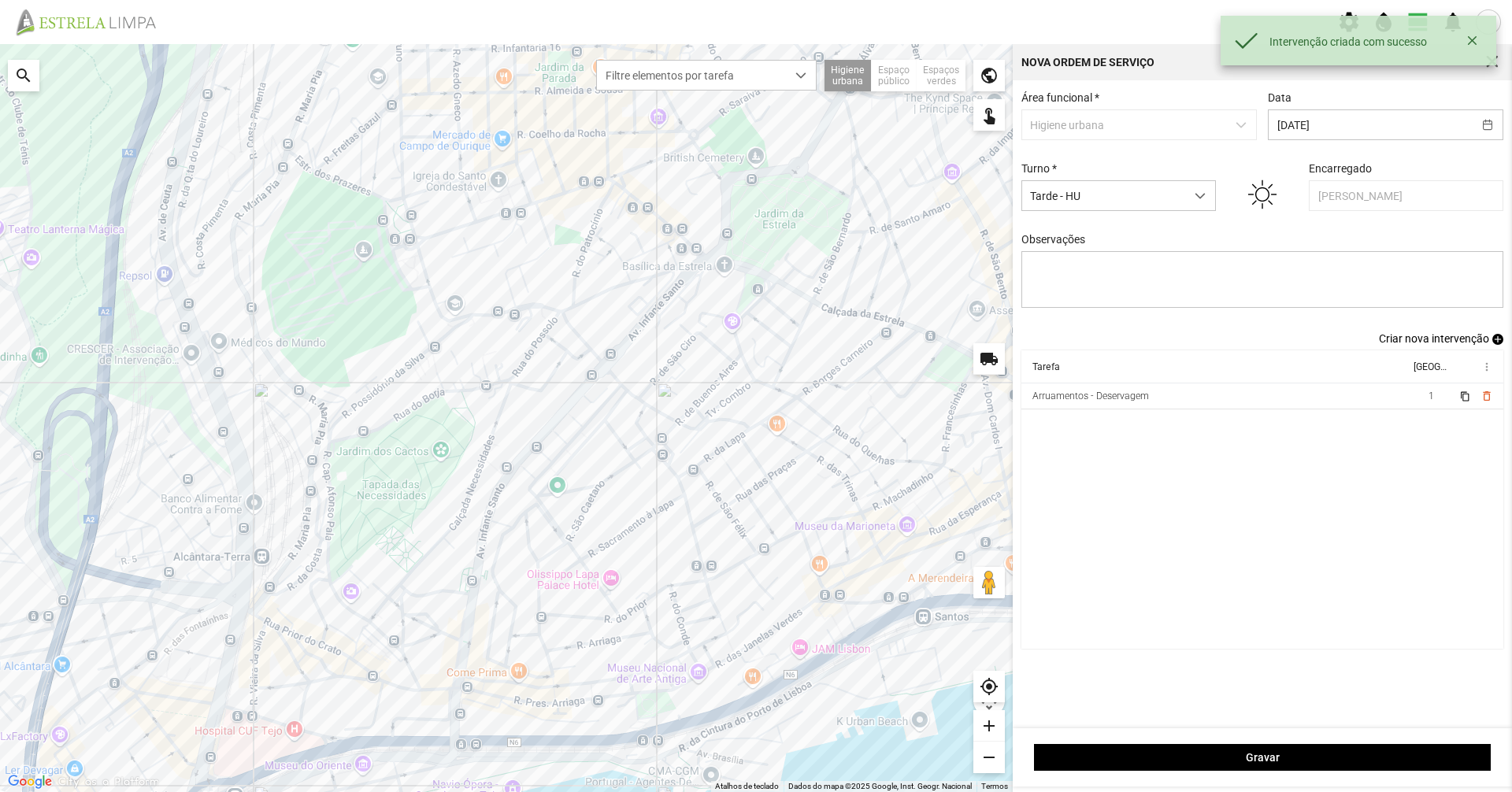
click at [1393, 343] on span "Criar nova intervenção" at bounding box center [1434, 338] width 110 height 13
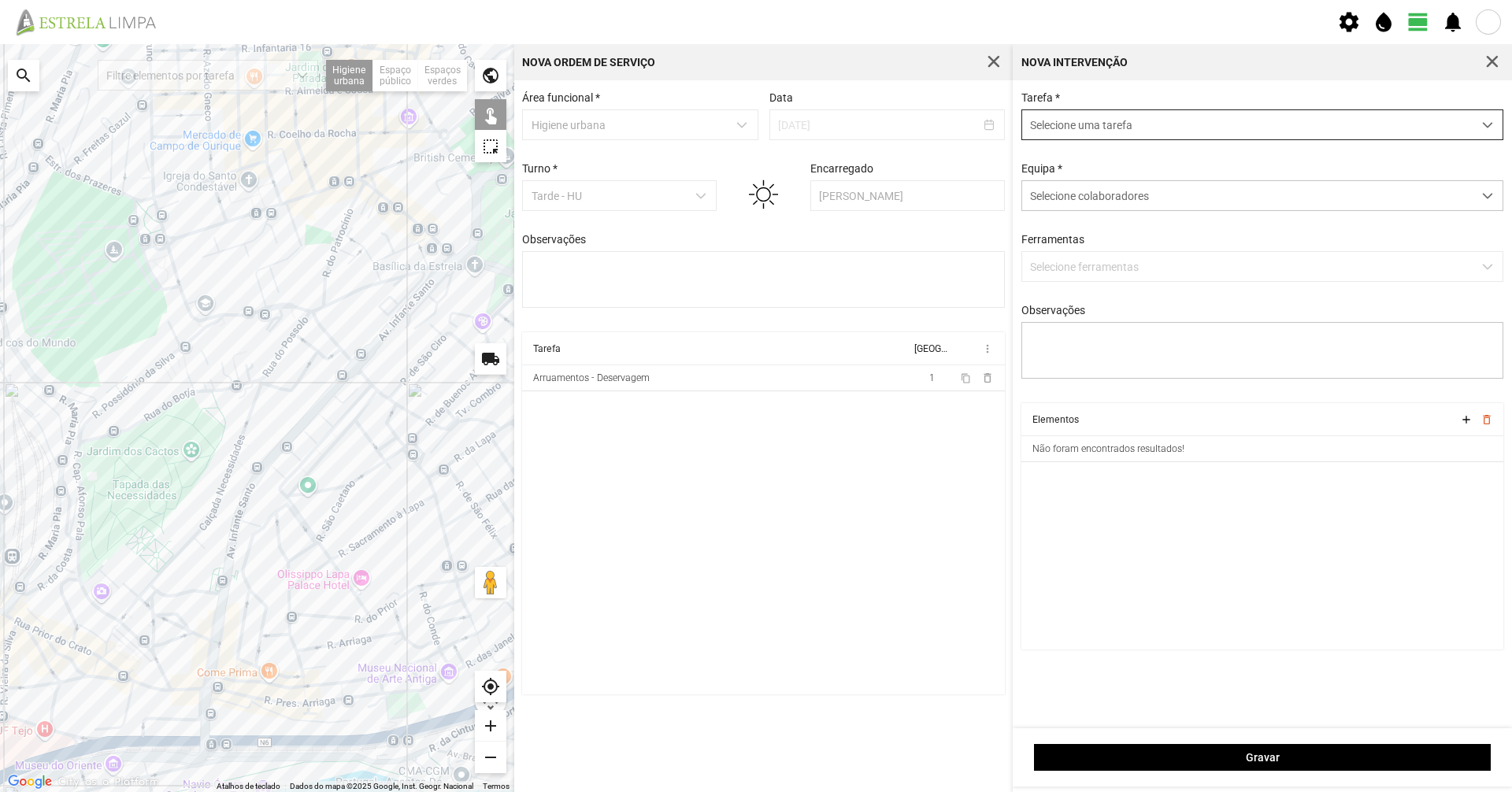
click at [1127, 136] on span "Selecione uma tarefa" at bounding box center [1247, 125] width 450 height 29
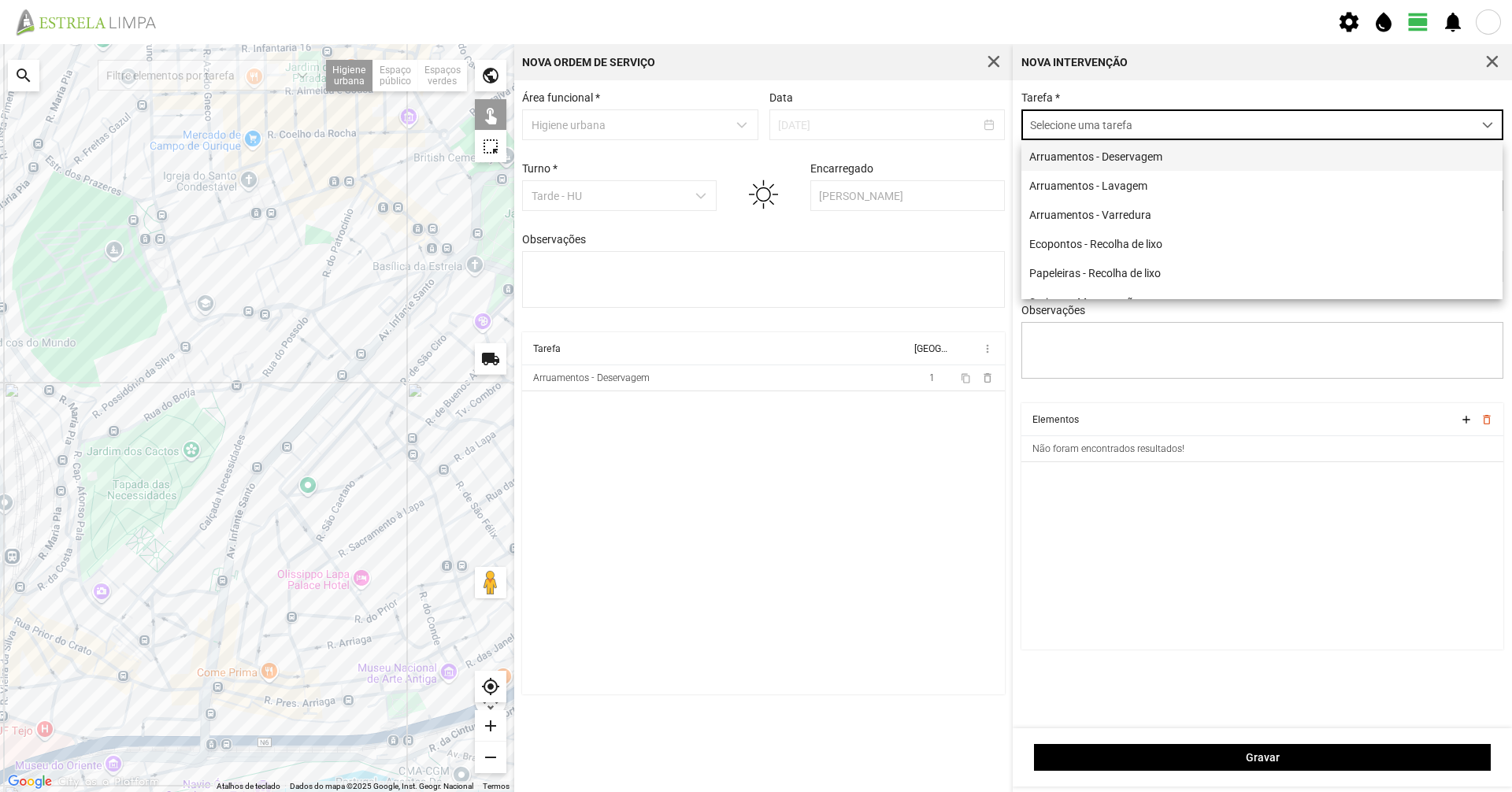
click at [1109, 166] on li "Arruamentos - Deservagem" at bounding box center [1262, 156] width 481 height 29
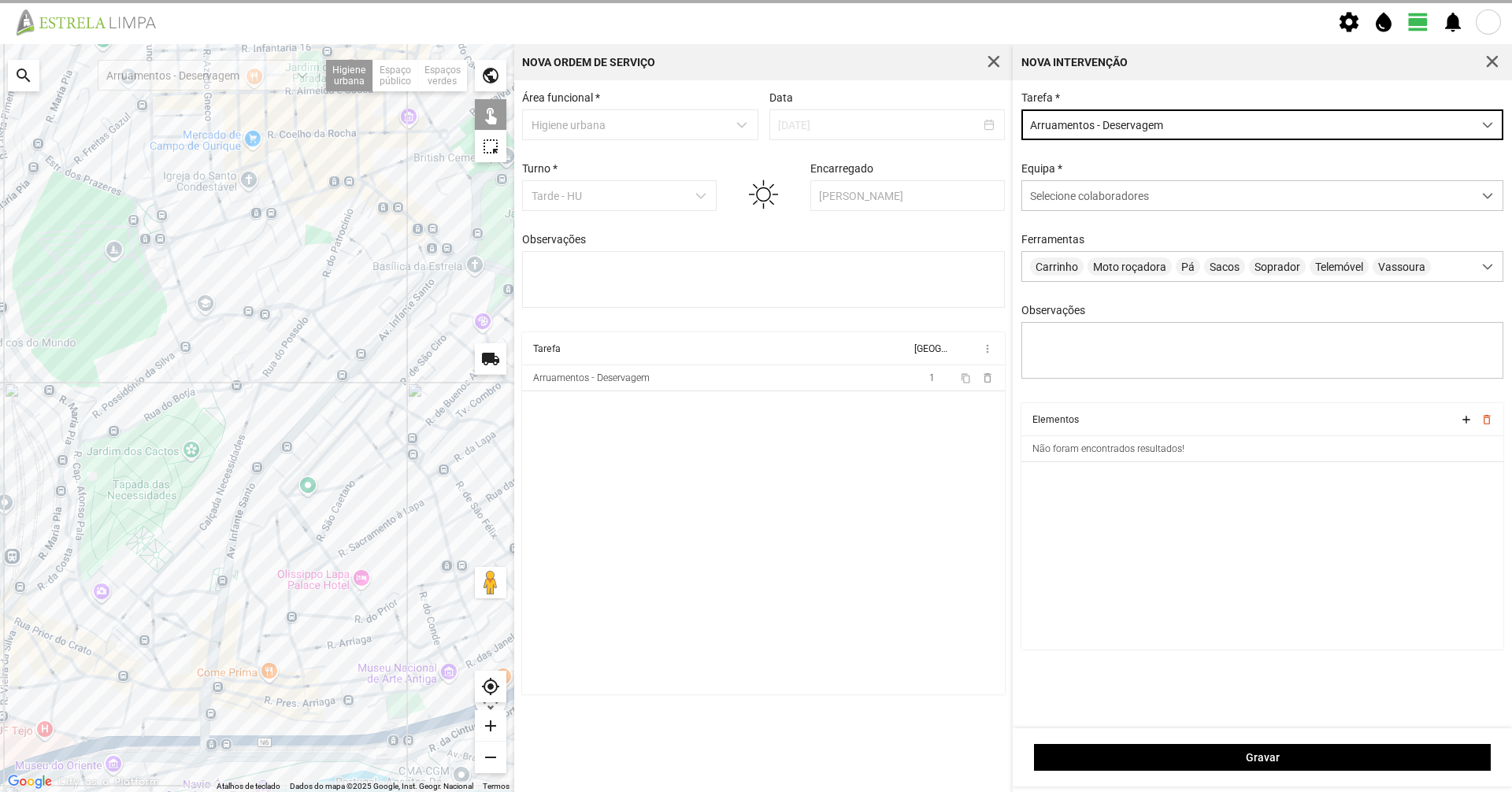
click at [1135, 85] on div "Tarefa * Arruamentos - Deservagem Equipa * Selecione colaboradores Ferramentas …" at bounding box center [1262, 404] width 499 height 648
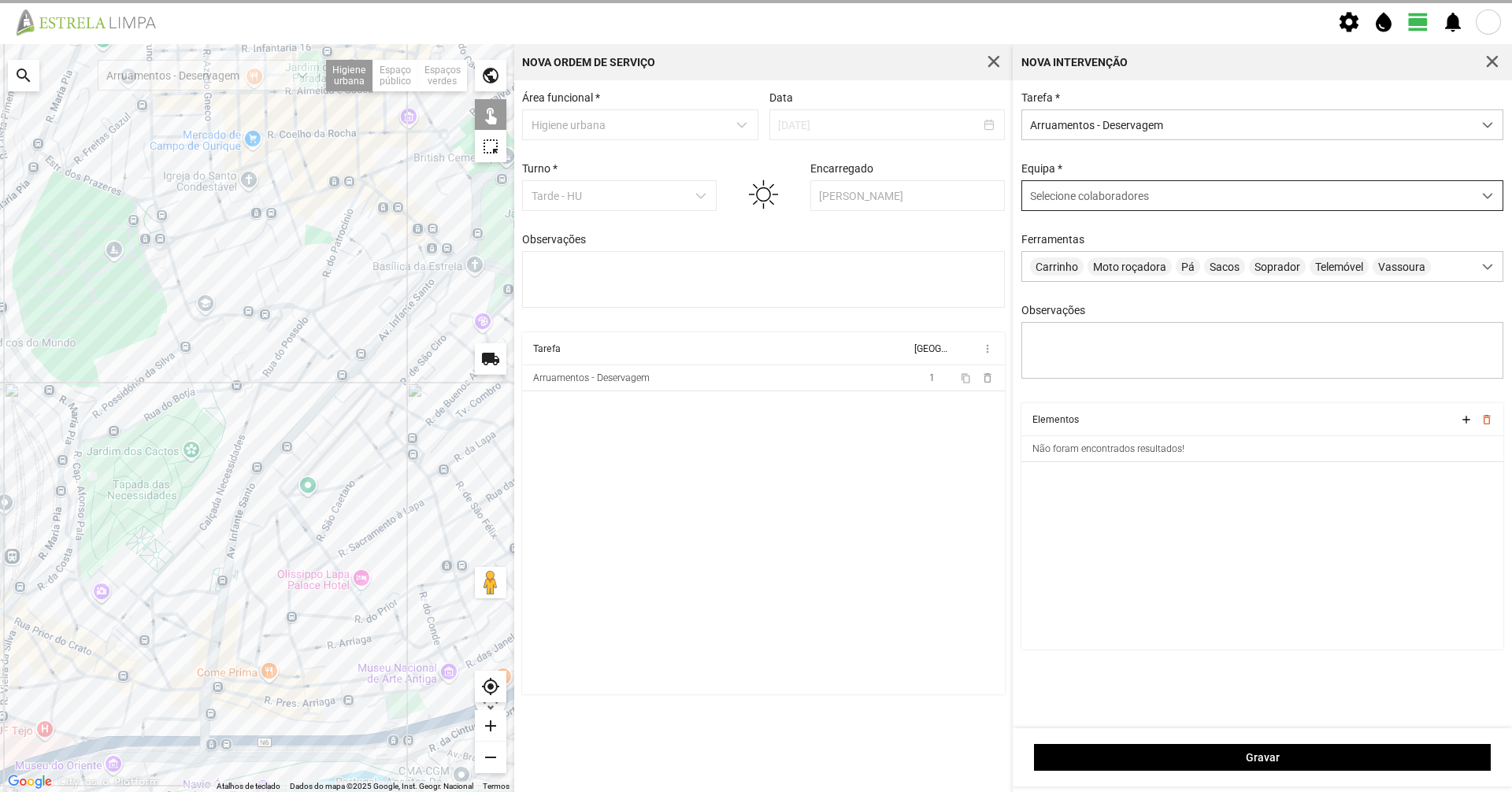
click at [1069, 206] on div "Selecione colaboradores" at bounding box center [1247, 196] width 450 height 29
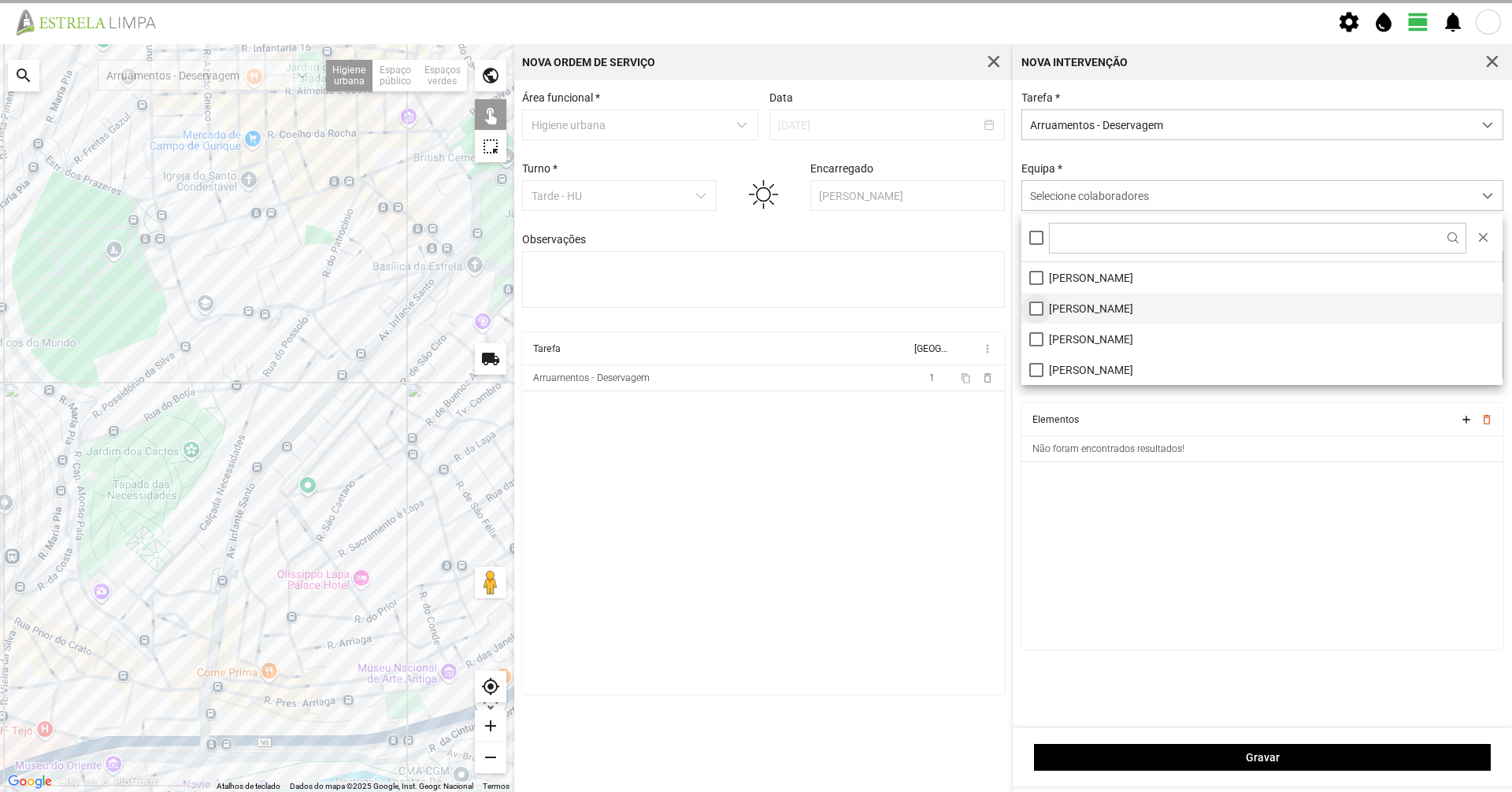
click at [1041, 304] on li "[PERSON_NAME]" at bounding box center [1262, 308] width 481 height 31
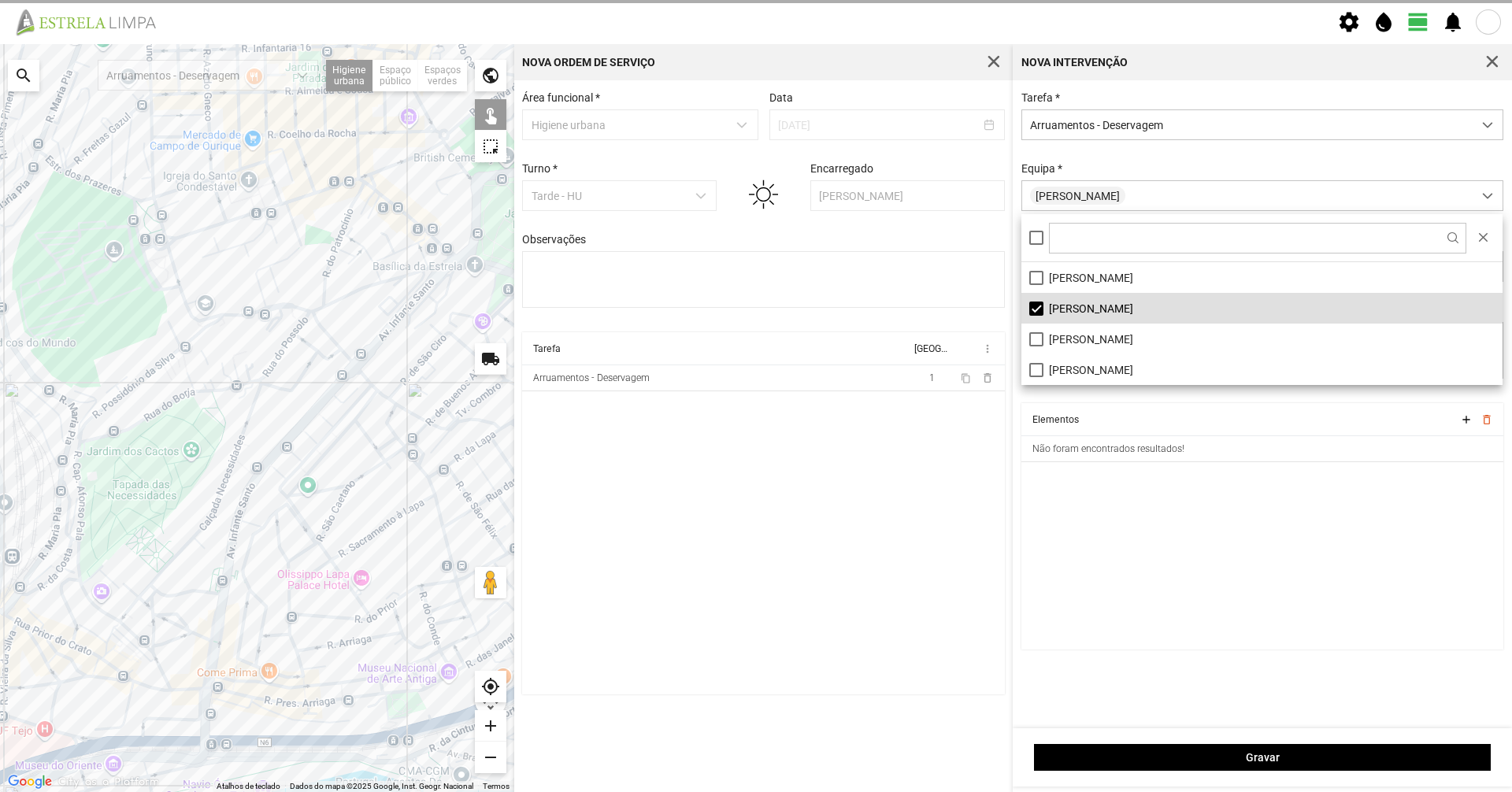
click at [1092, 159] on div "Tarefa * Arruamentos - Deservagem Equipa * [PERSON_NAME] Carrinho Moto roçadora…" at bounding box center [1263, 247] width 494 height 312
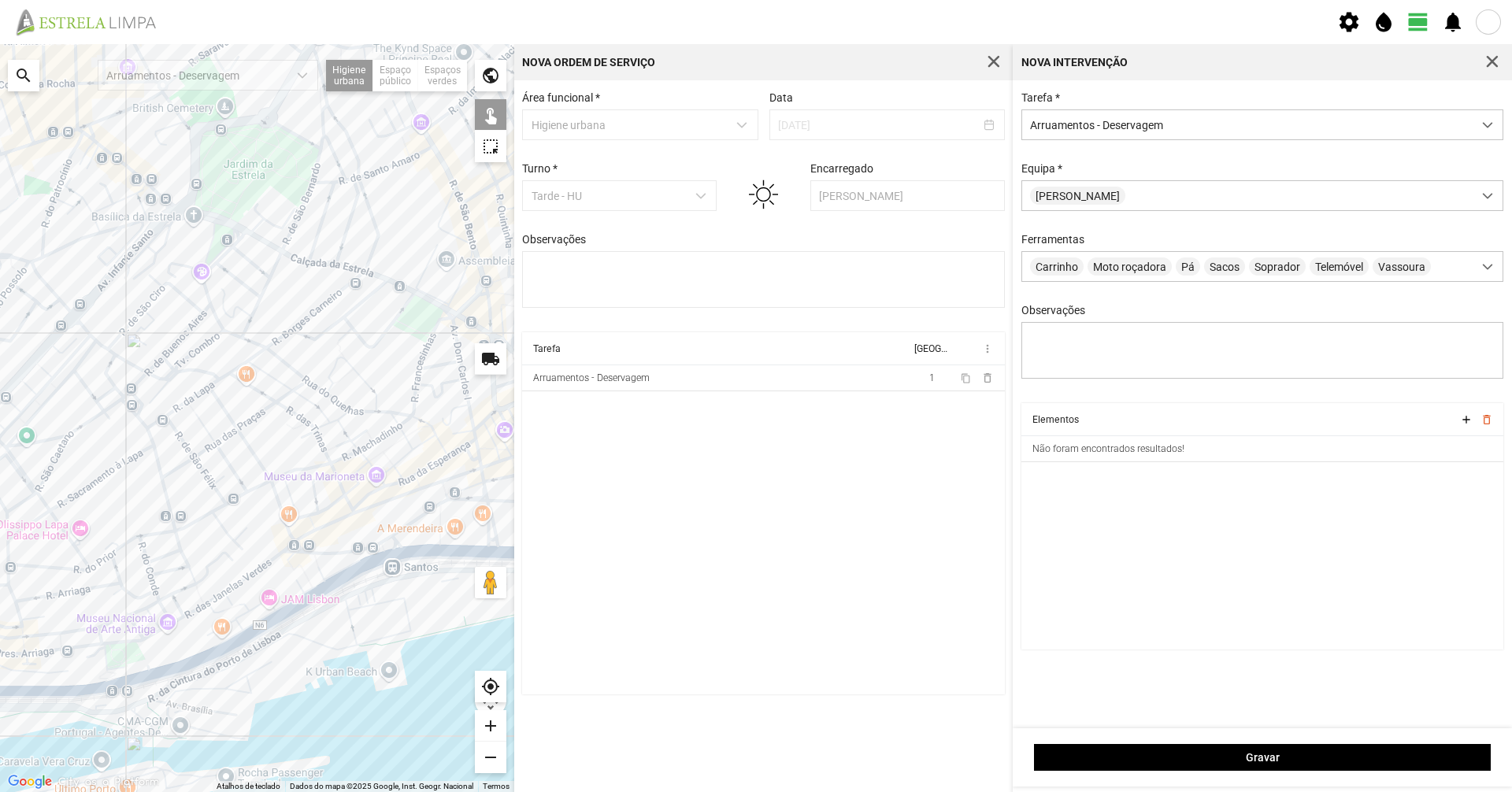
drag, startPoint x: 436, startPoint y: 391, endPoint x: 152, endPoint y: 342, distance: 288.2
click at [152, 342] on div at bounding box center [257, 419] width 515 height 748
click at [221, 404] on div at bounding box center [257, 419] width 515 height 748
click at [259, 462] on div at bounding box center [257, 419] width 515 height 748
click at [209, 510] on div at bounding box center [257, 419] width 515 height 748
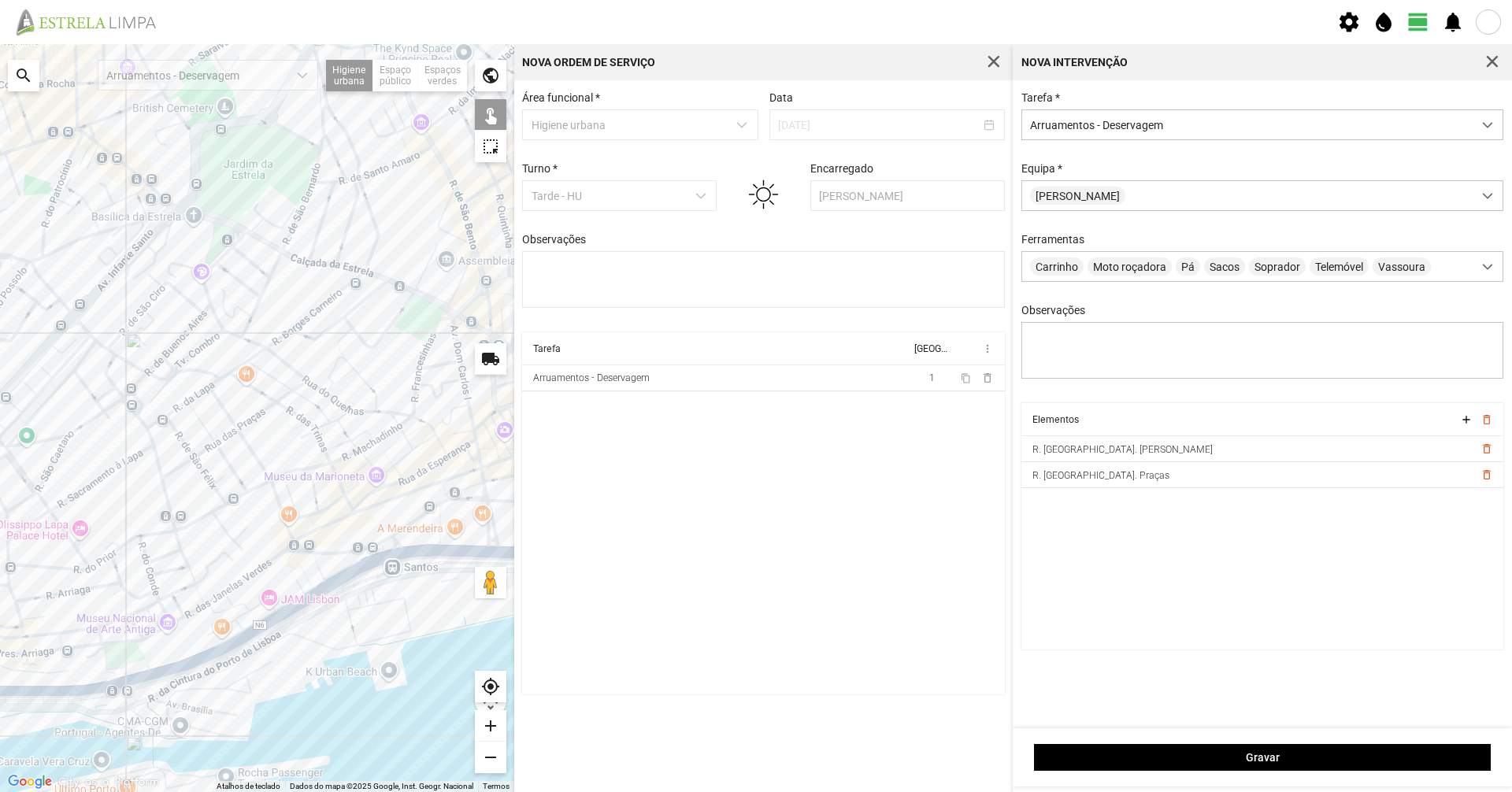
click at [221, 509] on div at bounding box center [257, 419] width 515 height 748
click at [240, 496] on div at bounding box center [257, 419] width 515 height 748
click at [259, 488] on div at bounding box center [257, 419] width 515 height 748
click at [261, 484] on div at bounding box center [257, 419] width 515 height 748
click at [286, 469] on div at bounding box center [257, 419] width 515 height 748
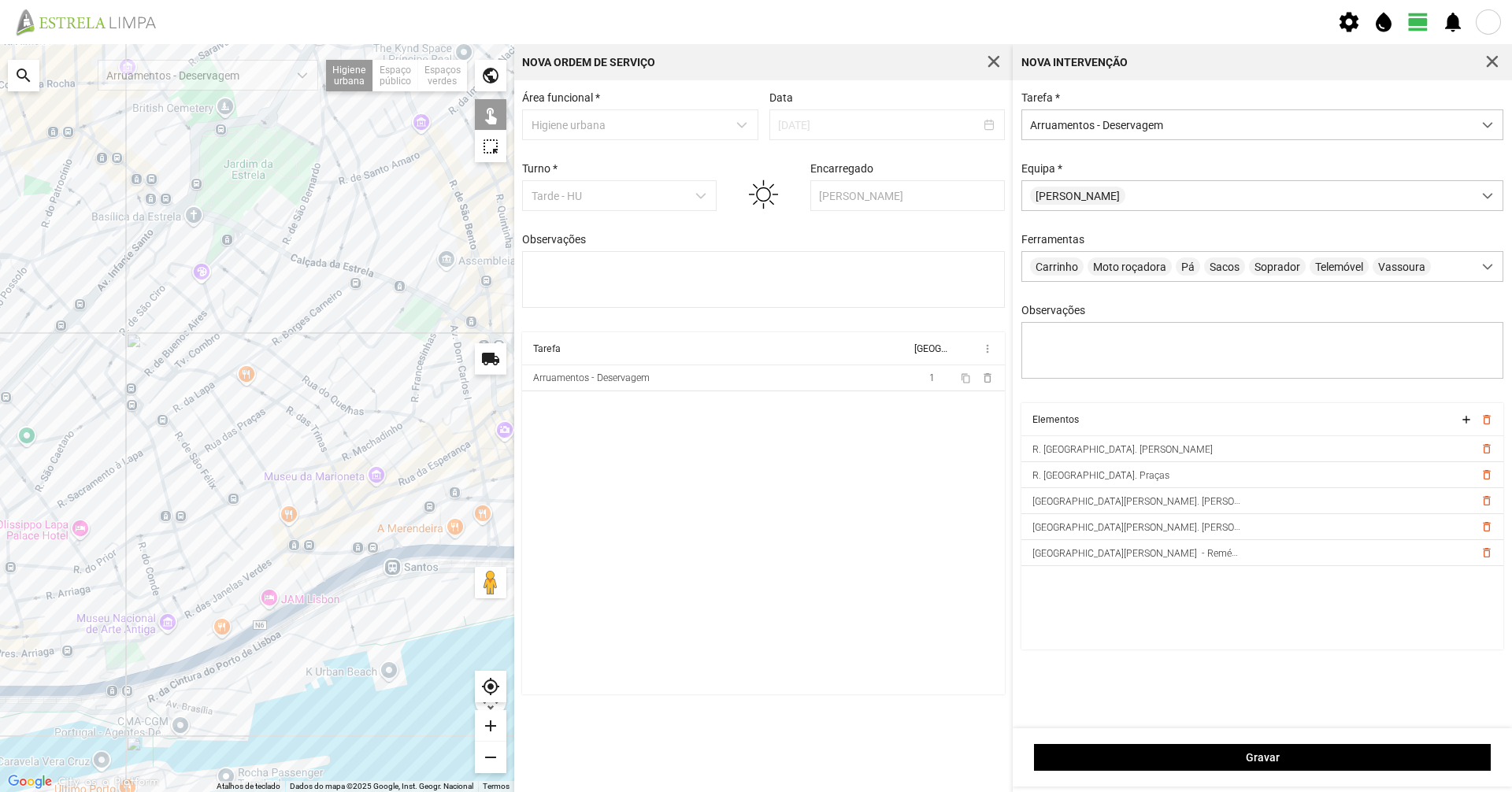
click at [278, 477] on div at bounding box center [257, 419] width 515 height 748
click at [291, 473] on div at bounding box center [257, 419] width 515 height 748
click at [291, 468] on div at bounding box center [257, 419] width 515 height 748
drag, startPoint x: 246, startPoint y: 537, endPoint x: 255, endPoint y: 534, distance: 9.5
click at [255, 534] on div at bounding box center [257, 419] width 515 height 748
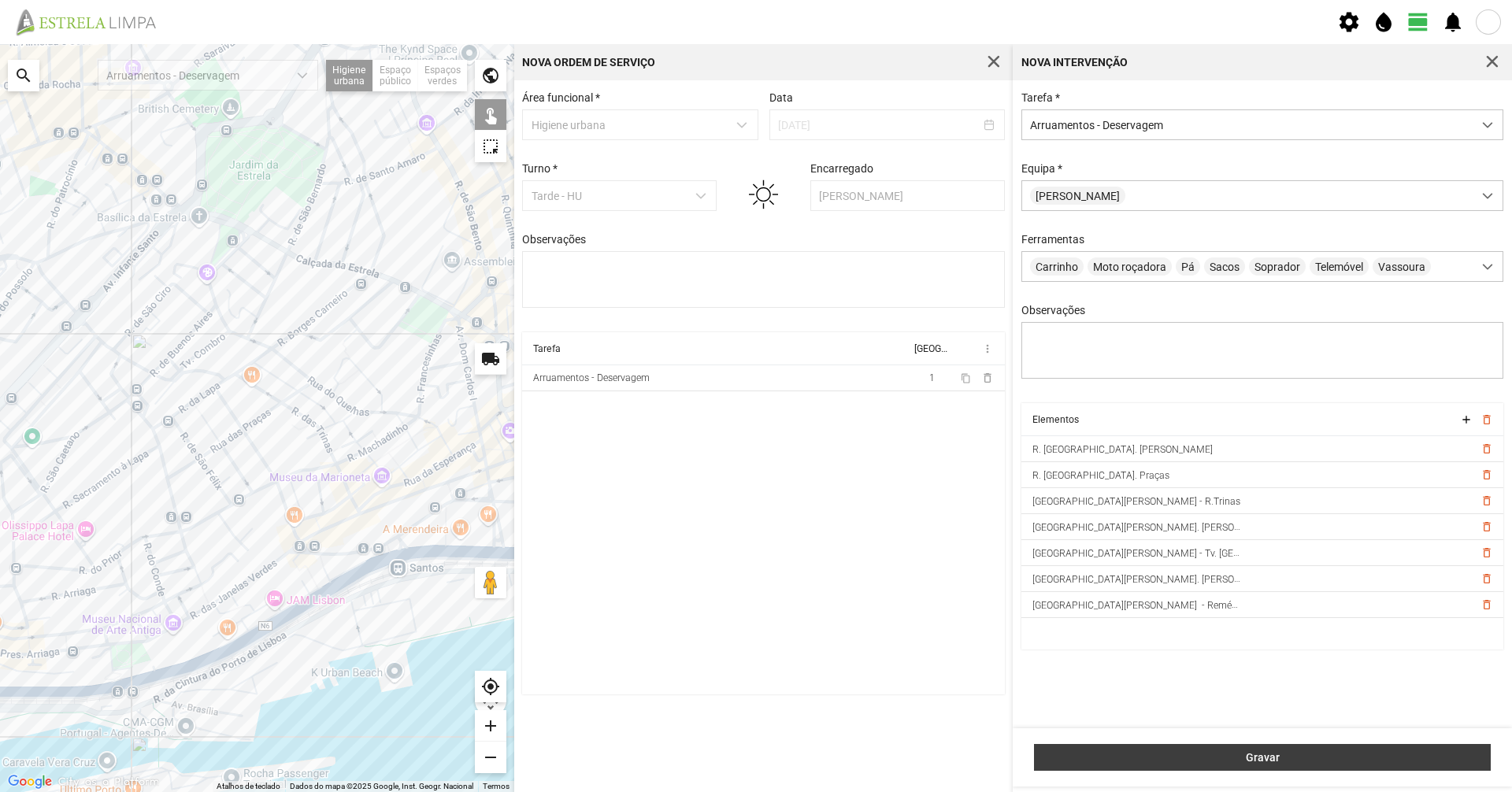
click at [1318, 761] on span "Gravar" at bounding box center [1262, 757] width 440 height 13
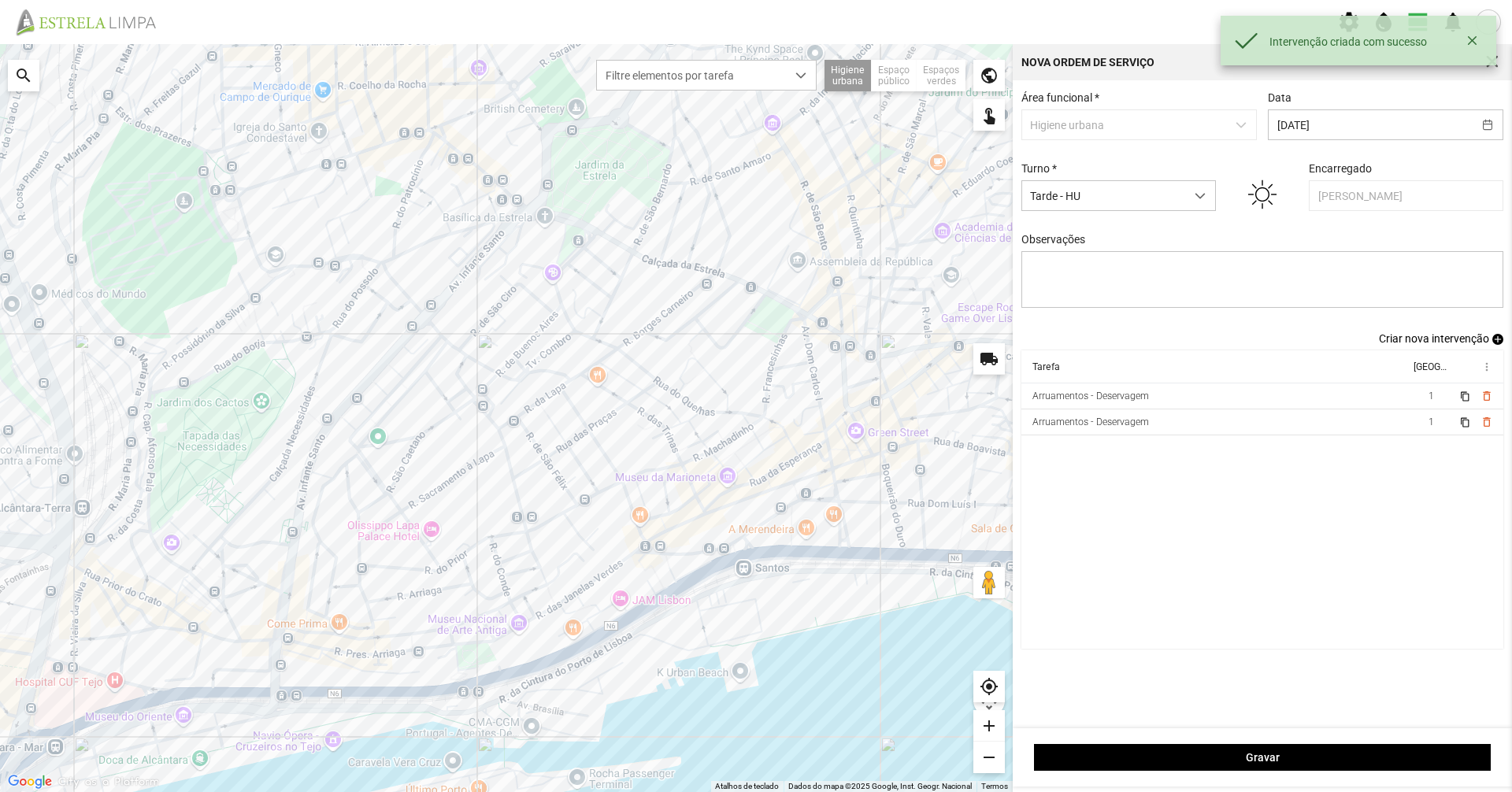
click at [1403, 345] on span "Criar nova intervenção" at bounding box center [1434, 338] width 110 height 13
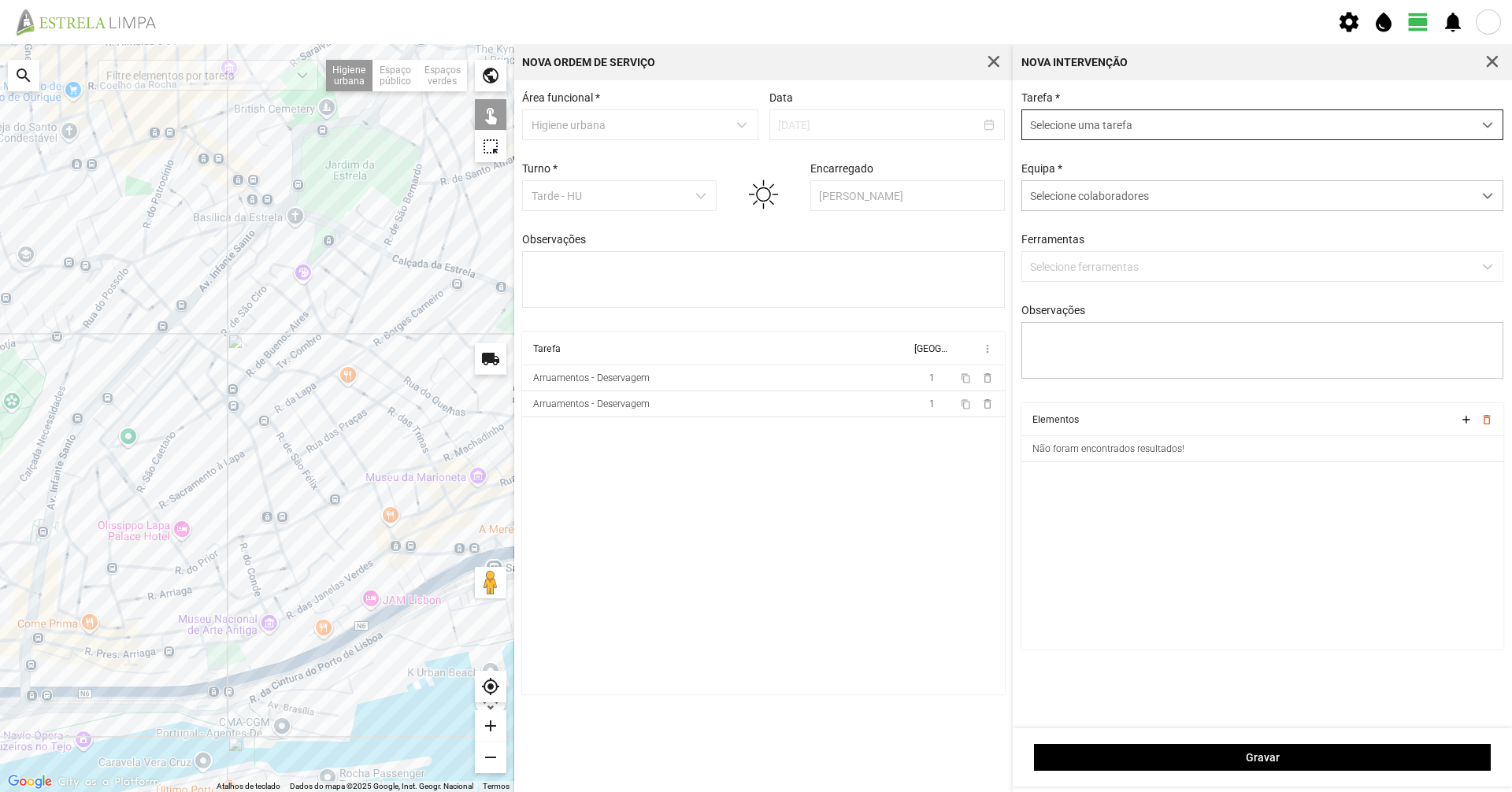
click at [1133, 130] on span "Selecione uma tarefa" at bounding box center [1247, 125] width 450 height 29
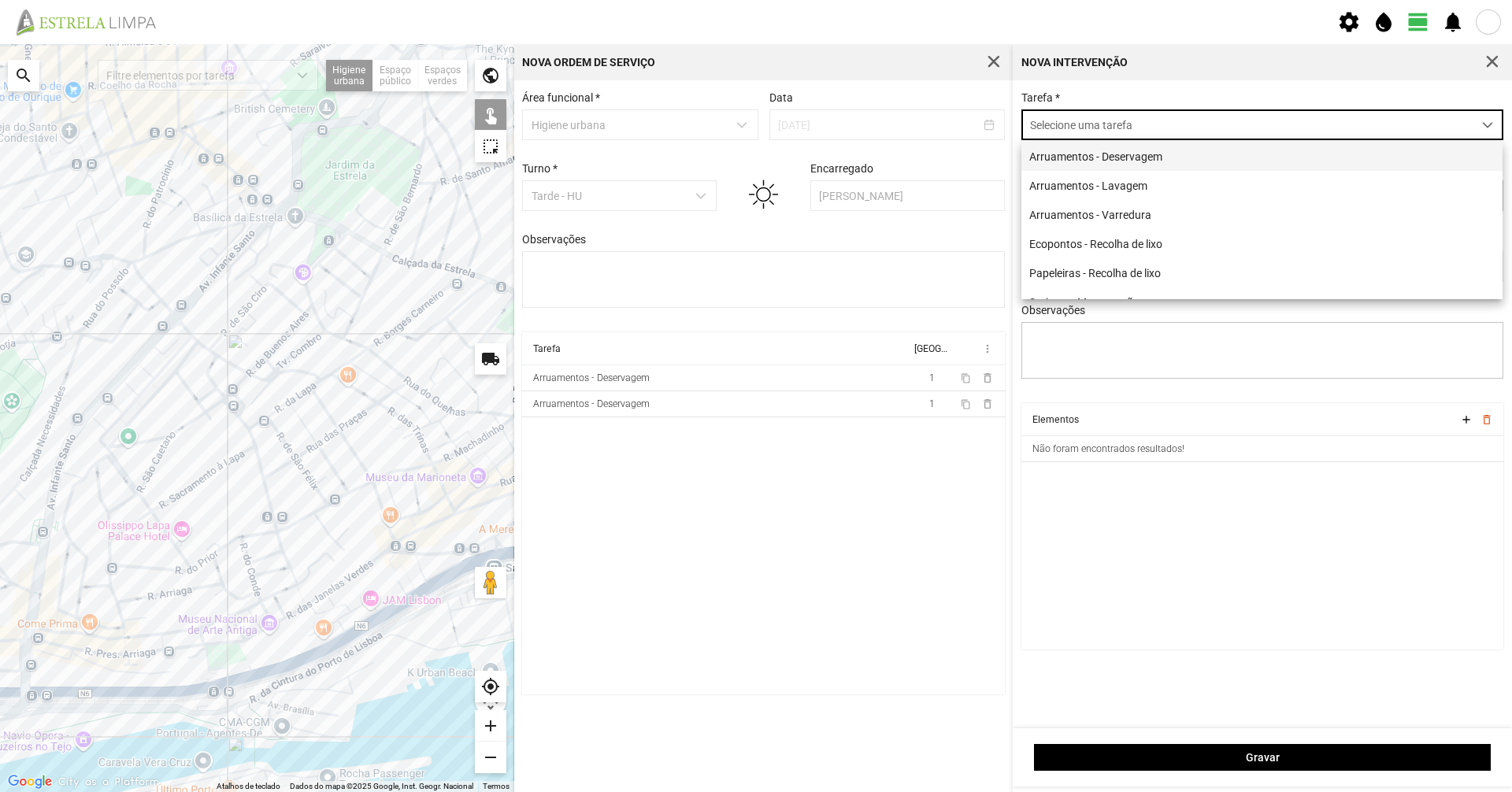
click at [1120, 155] on li "Arruamentos - Deservagem" at bounding box center [1262, 156] width 481 height 29
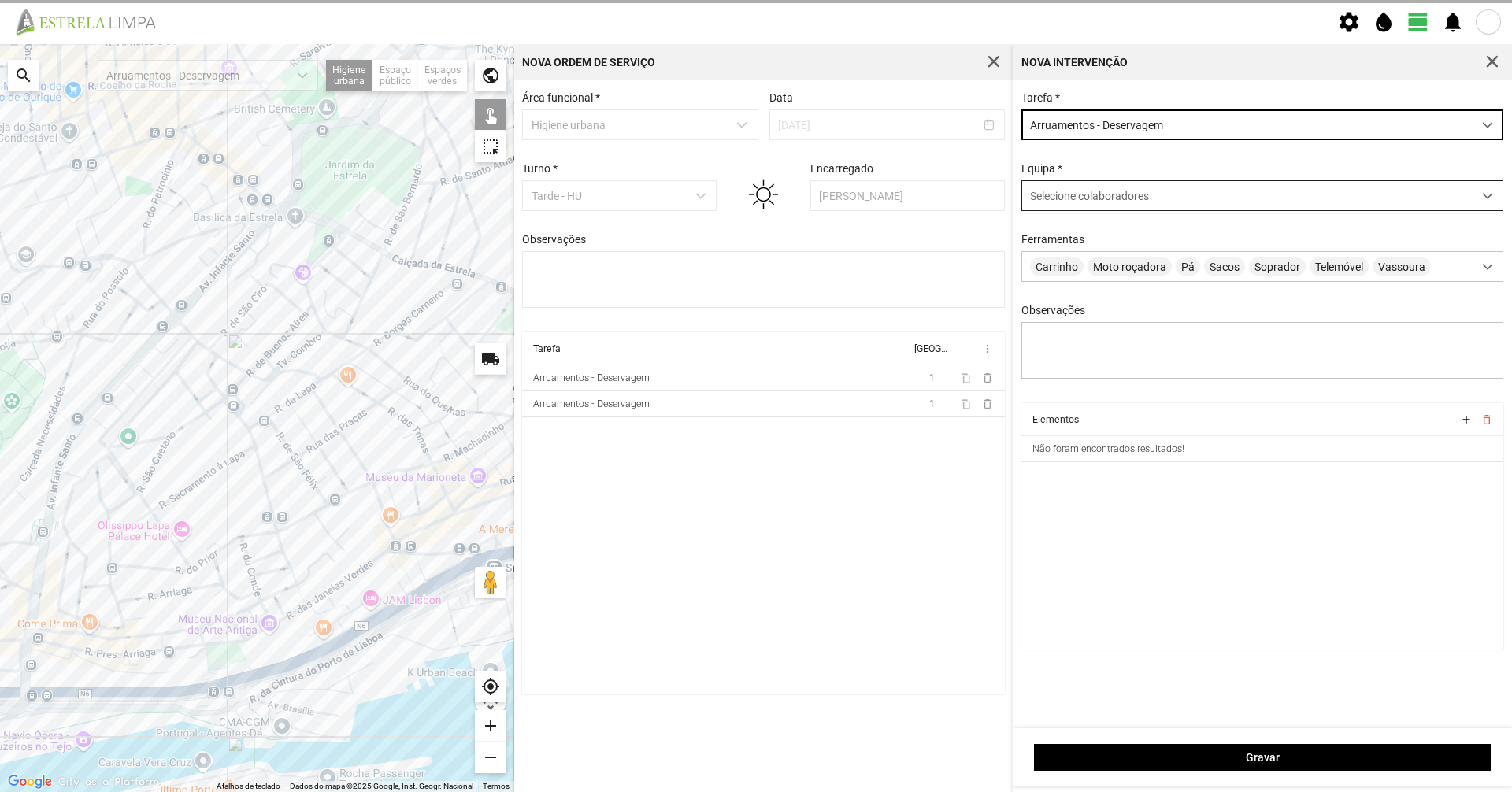
click at [1074, 198] on span "Selecione colaboradores" at bounding box center [1089, 196] width 119 height 13
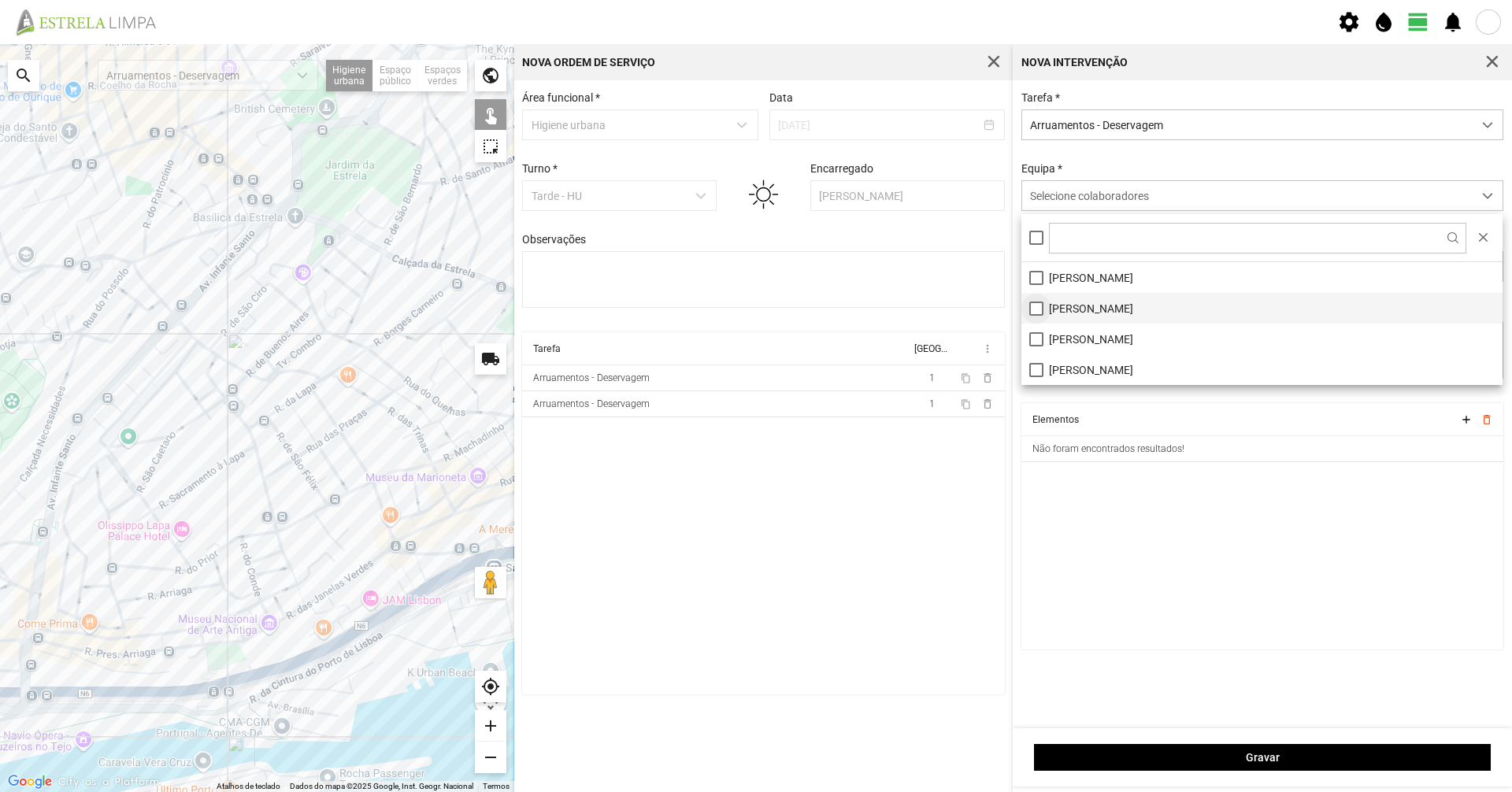
click at [1042, 303] on li "[PERSON_NAME]" at bounding box center [1262, 308] width 481 height 31
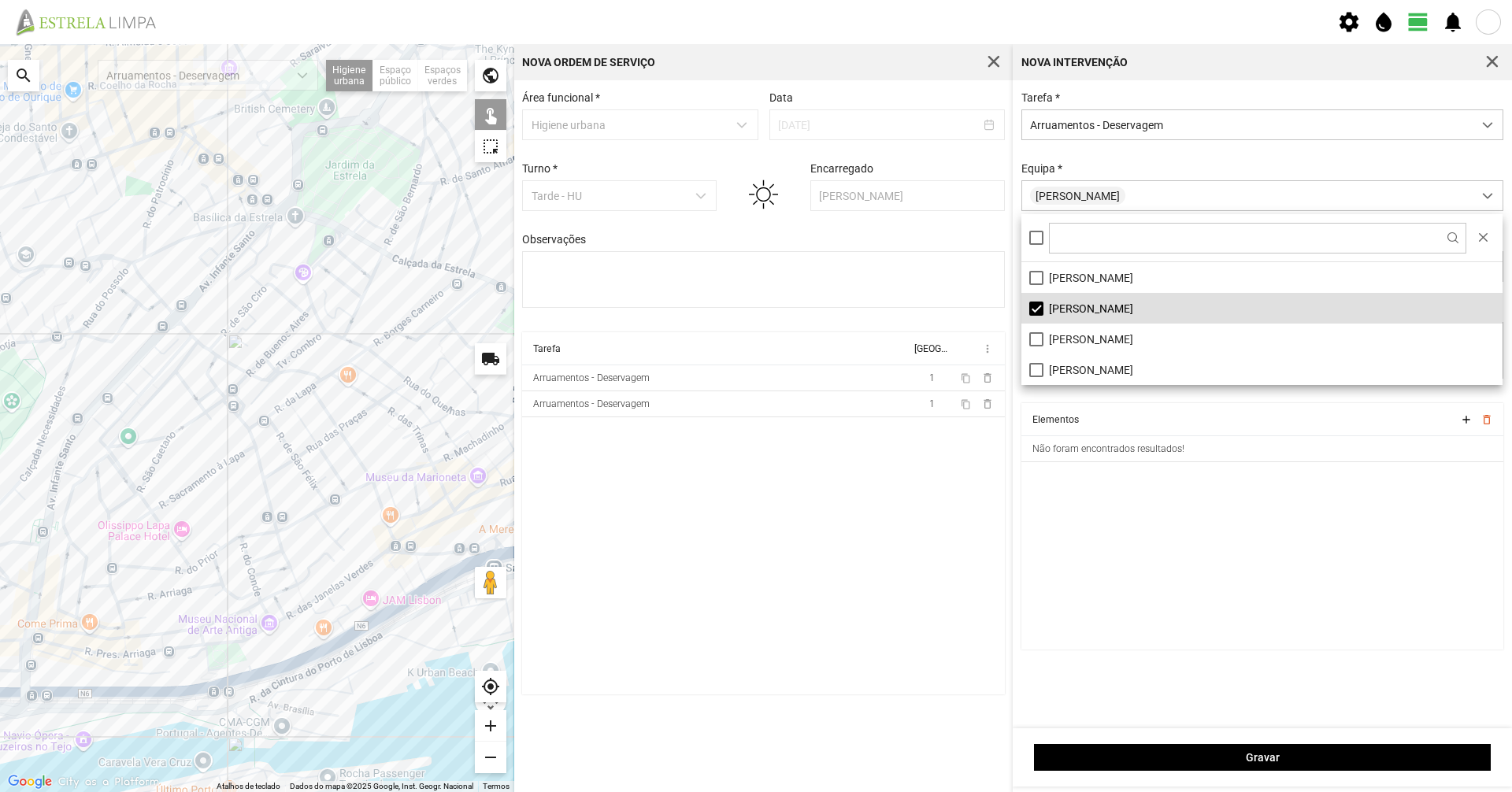
click at [1080, 162] on div "Tarefa * Arruamentos - Deservagem Equipa * [PERSON_NAME] Carrinho Moto roçadora…" at bounding box center [1263, 247] width 494 height 312
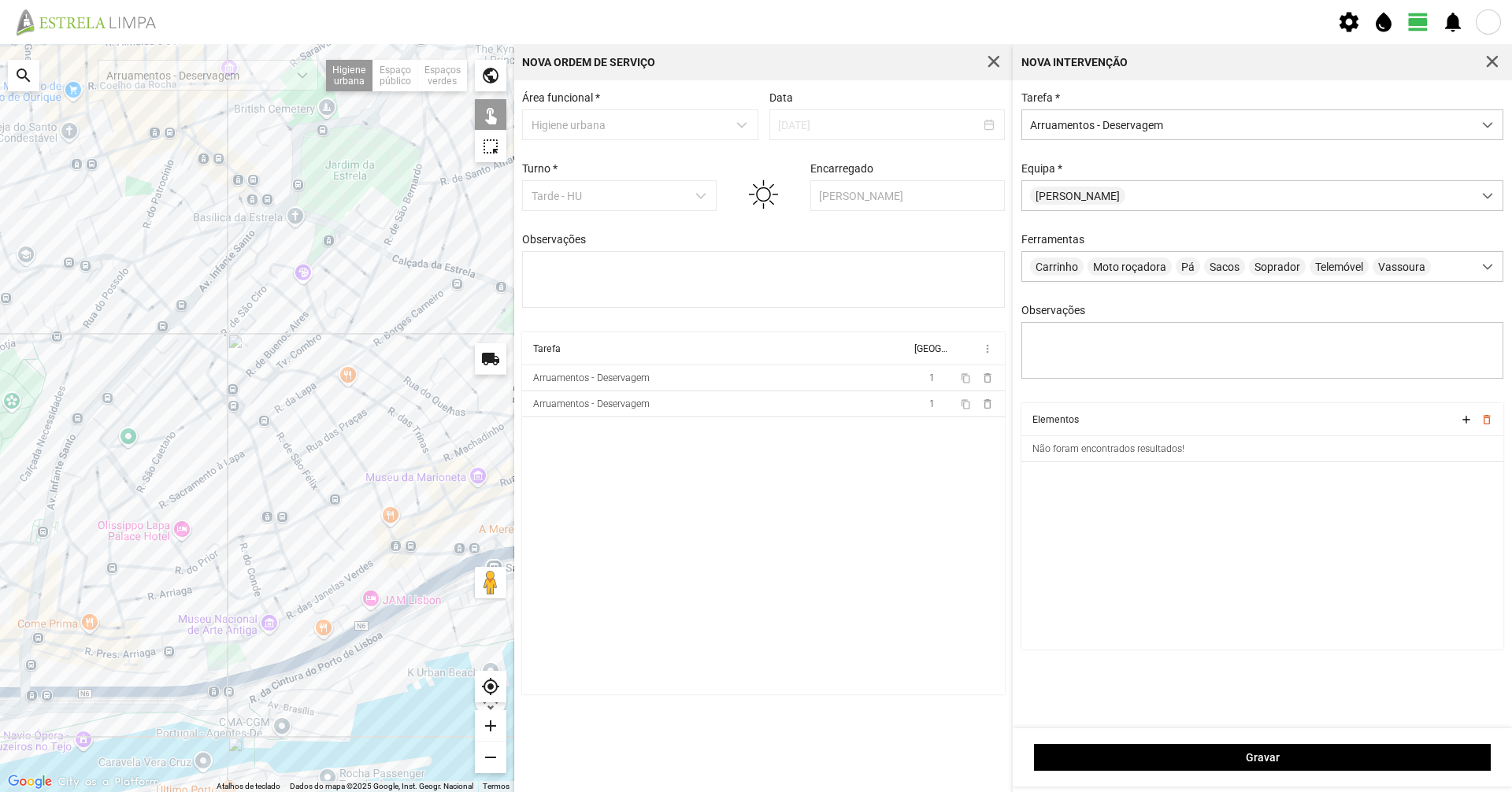
click at [246, 555] on div at bounding box center [257, 419] width 515 height 748
click at [262, 558] on div at bounding box center [257, 419] width 515 height 748
click at [264, 576] on div at bounding box center [257, 419] width 515 height 748
click at [266, 575] on div at bounding box center [257, 419] width 515 height 748
click at [251, 573] on div at bounding box center [257, 419] width 515 height 748
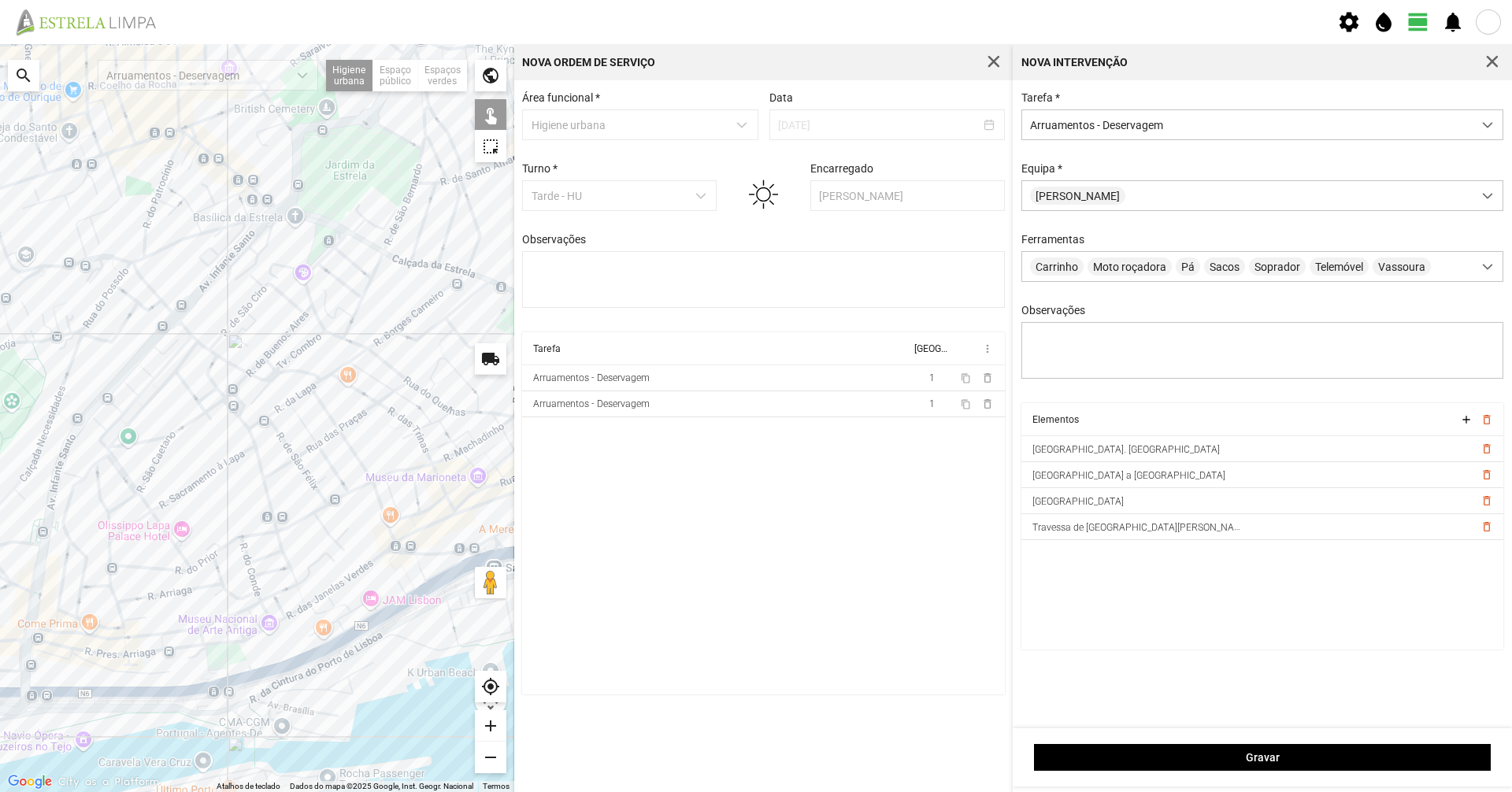
click at [256, 591] on div at bounding box center [257, 419] width 515 height 748
click at [256, 587] on div at bounding box center [257, 419] width 515 height 748
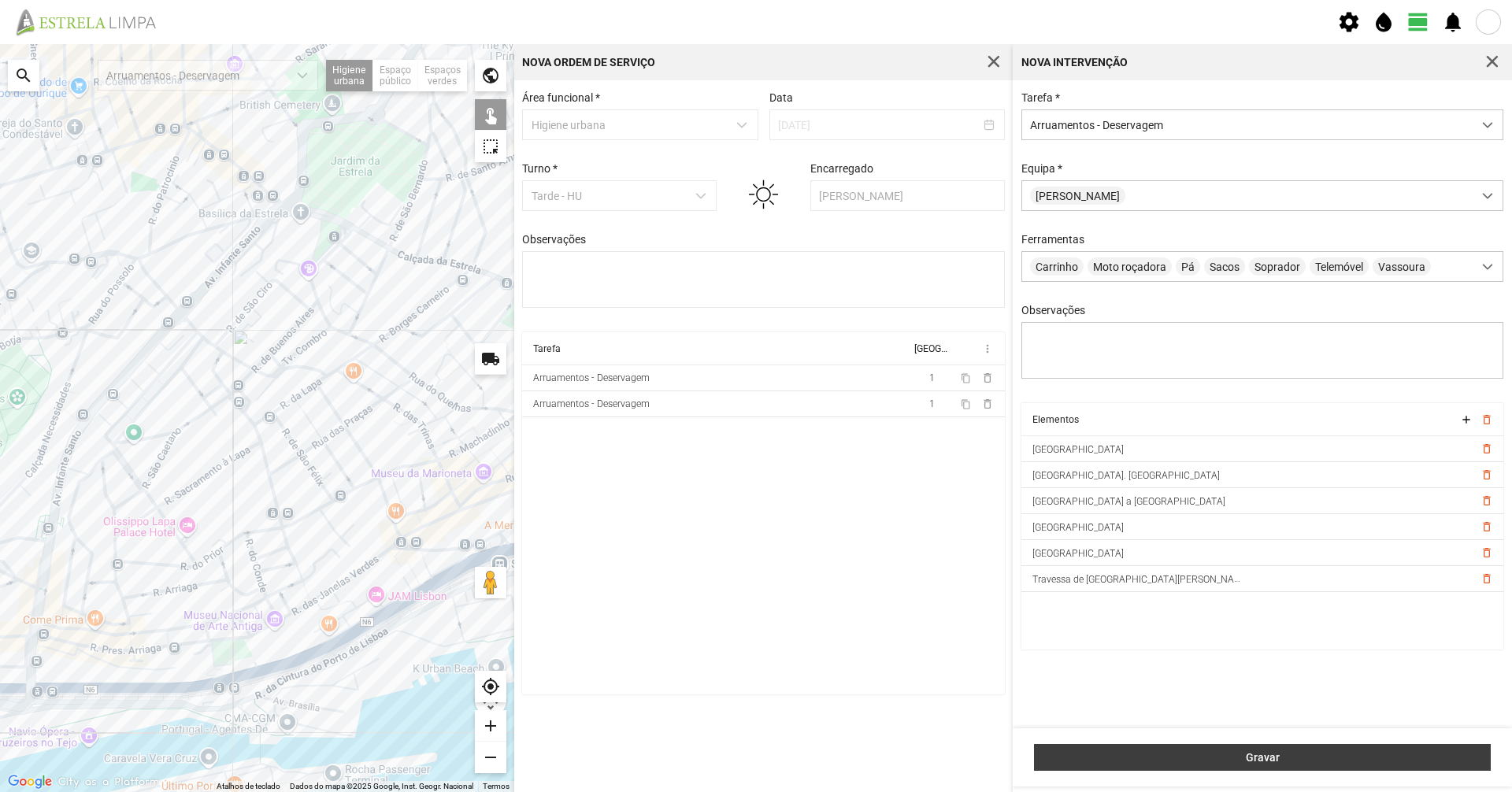
click at [1157, 748] on button "Gravar" at bounding box center [1262, 757] width 457 height 26
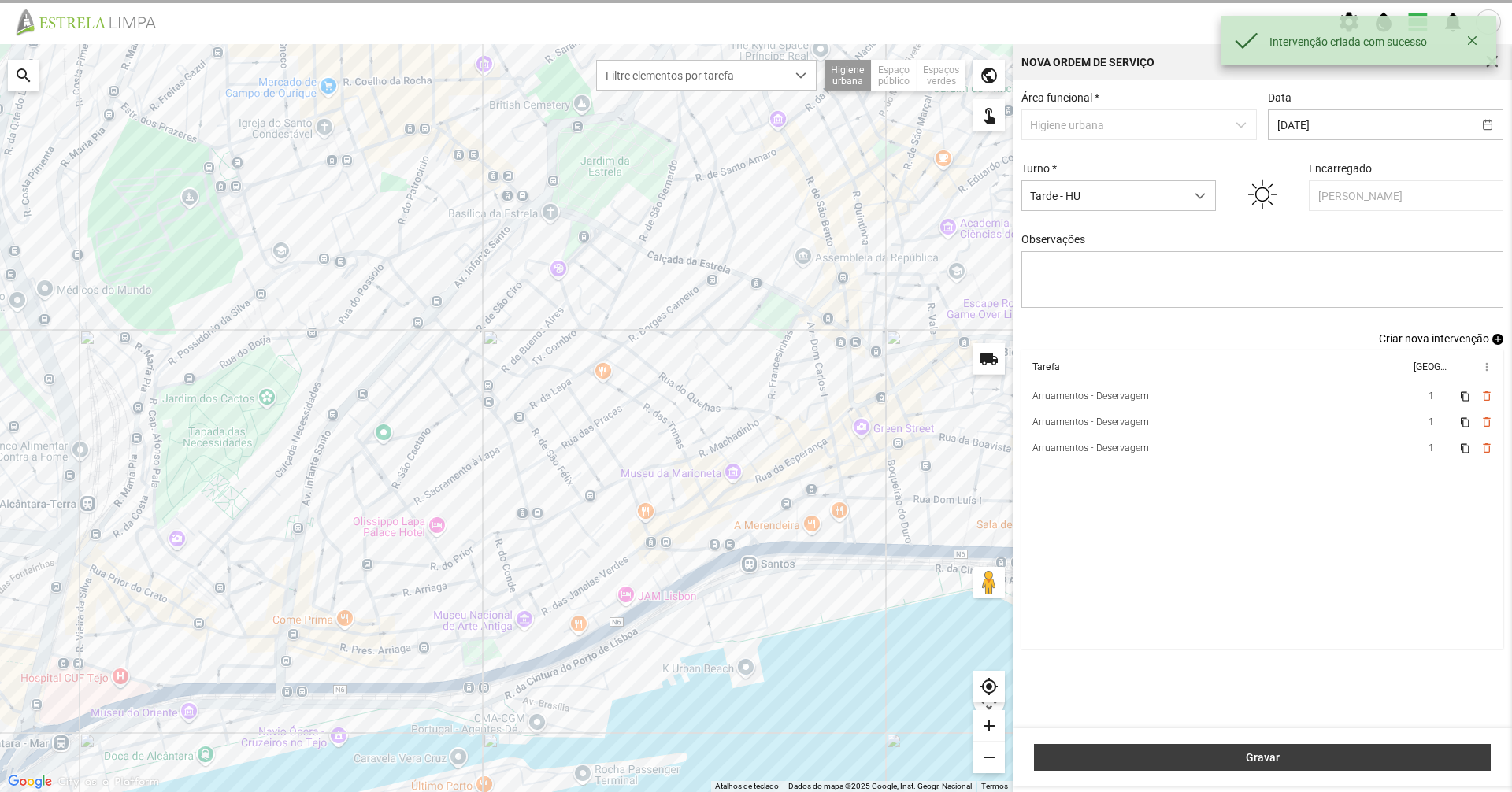
click at [1157, 748] on button "Gravar" at bounding box center [1262, 757] width 457 height 26
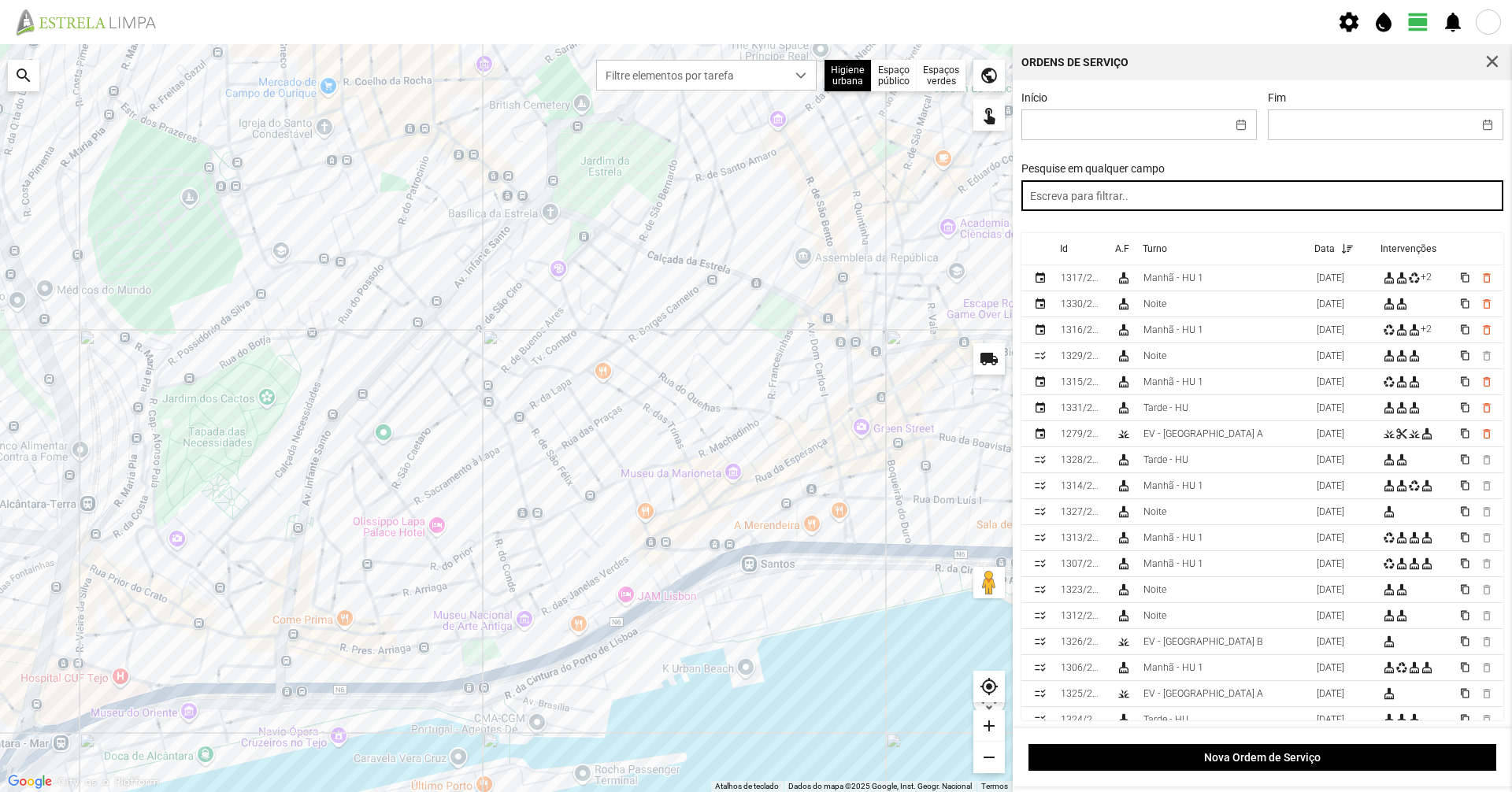
click at [1176, 203] on input "text" at bounding box center [1262, 196] width 483 height 31
drag, startPoint x: 1176, startPoint y: 208, endPoint x: 885, endPoint y: 232, distance: 292.0
click at [885, 232] on div "Para navegar no mapa com gestos de toque, toque duas vezes sem soltar no mapa e…" at bounding box center [756, 419] width 1512 height 748
drag, startPoint x: 1069, startPoint y: 202, endPoint x: 814, endPoint y: 193, distance: 255.2
click at [814, 193] on div "Para navegar no mapa com gestos de toque, toque duas vezes sem soltar no mapa e…" at bounding box center [756, 419] width 1512 height 748
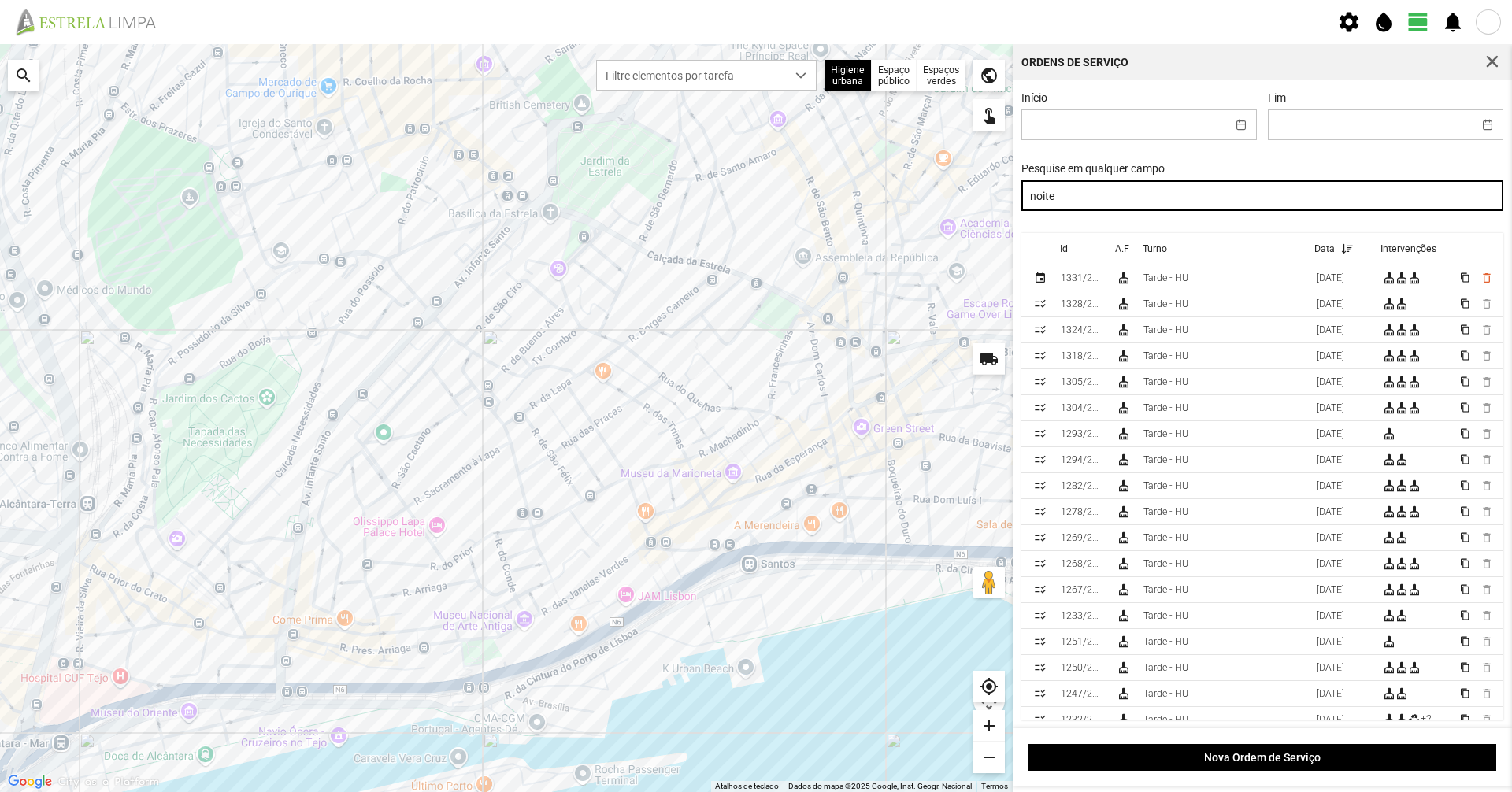
type input "noite"
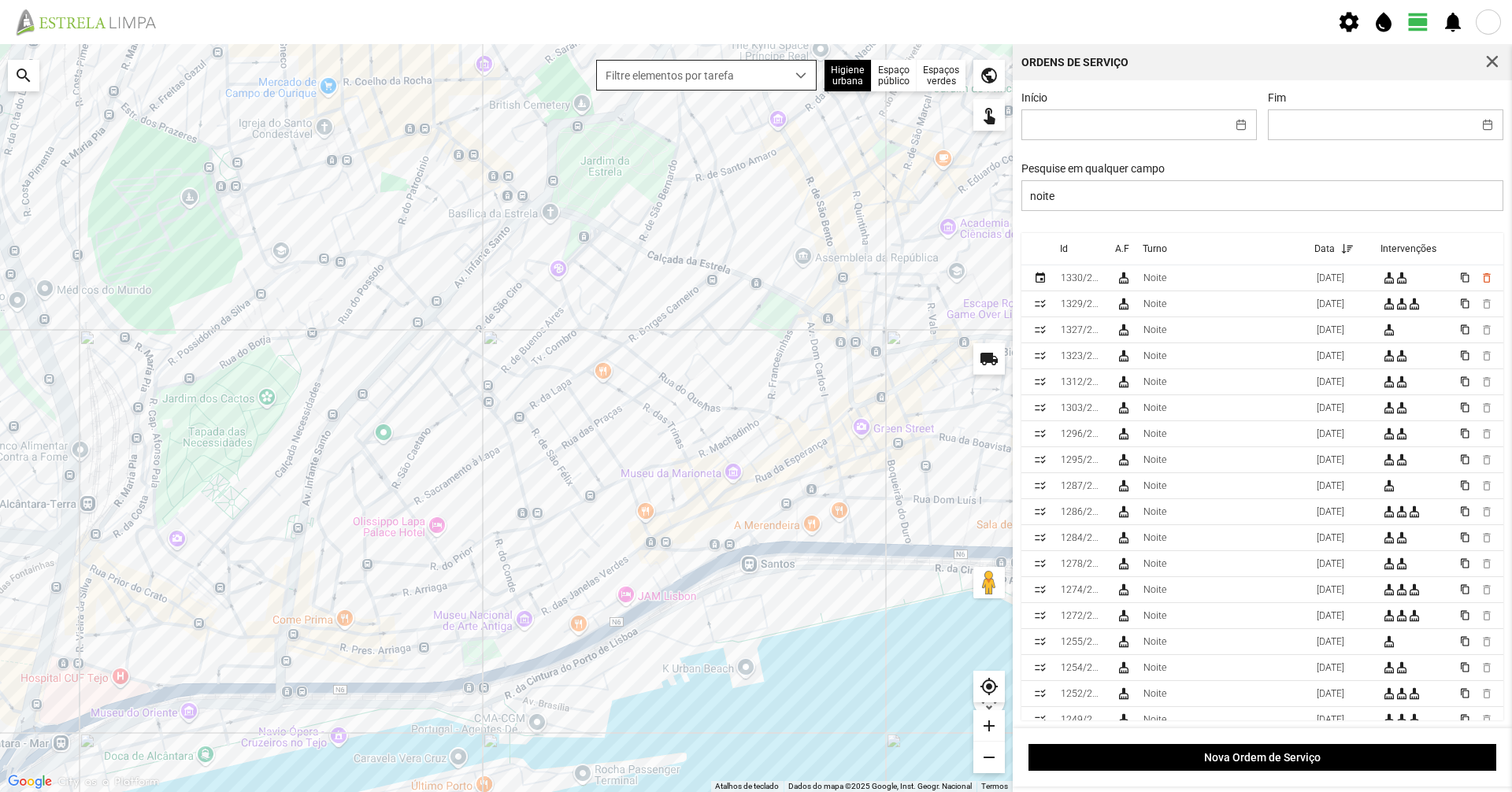
click at [780, 91] on div "Filtre elementos por tarefa" at bounding box center [707, 75] width 221 height 31
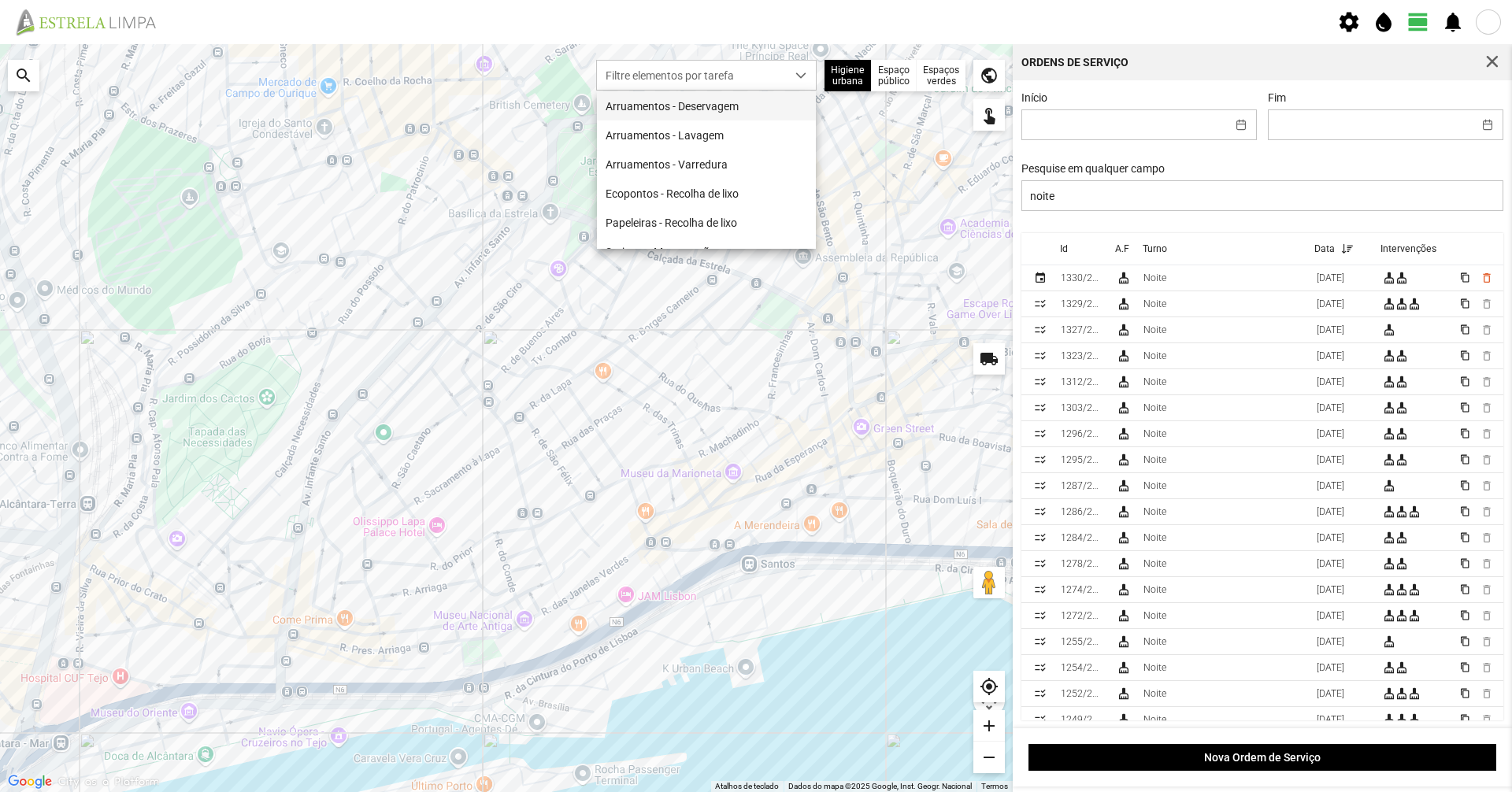
click at [721, 116] on li "Arruamentos - Deservagem" at bounding box center [707, 106] width 219 height 29
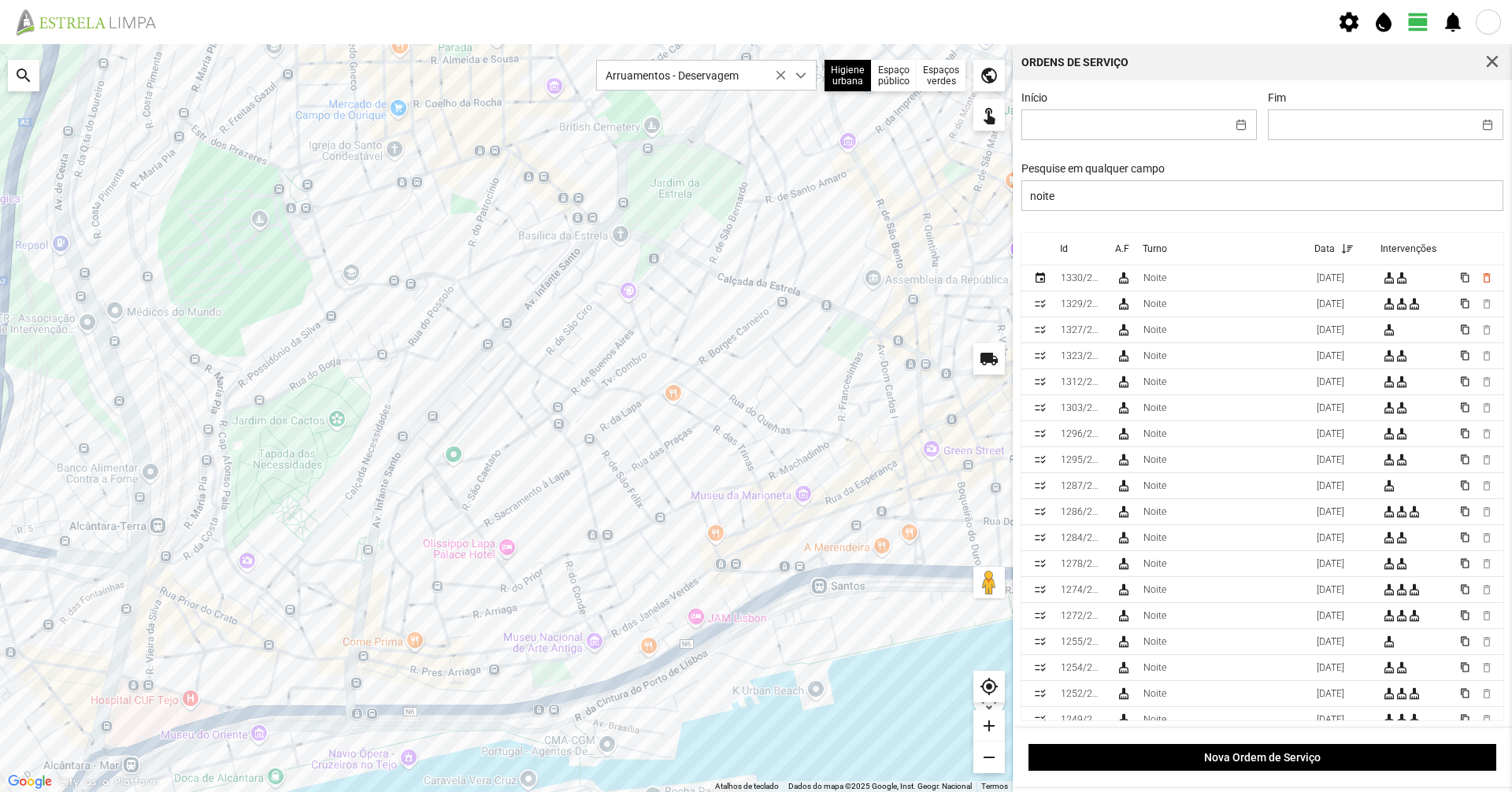
drag, startPoint x: 559, startPoint y: 382, endPoint x: 578, endPoint y: 307, distance: 77.4
click at [578, 307] on div at bounding box center [506, 419] width 1013 height 748
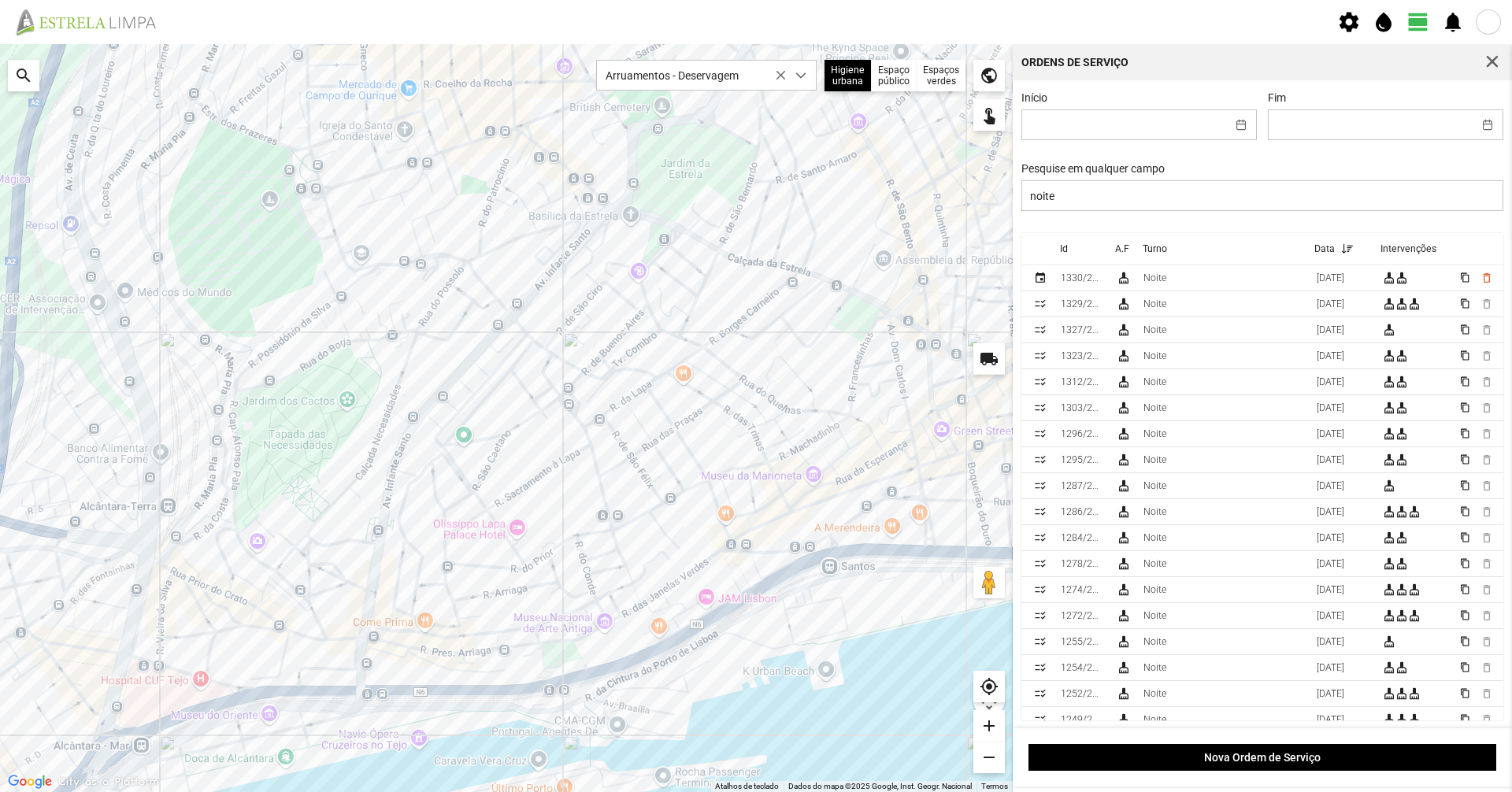
drag, startPoint x: 778, startPoint y: 332, endPoint x: 803, endPoint y: 316, distance: 29.7
click at [803, 316] on div at bounding box center [506, 419] width 1013 height 748
click at [940, 159] on div at bounding box center [506, 419] width 1013 height 748
